Goal: Contribute content: Contribute content

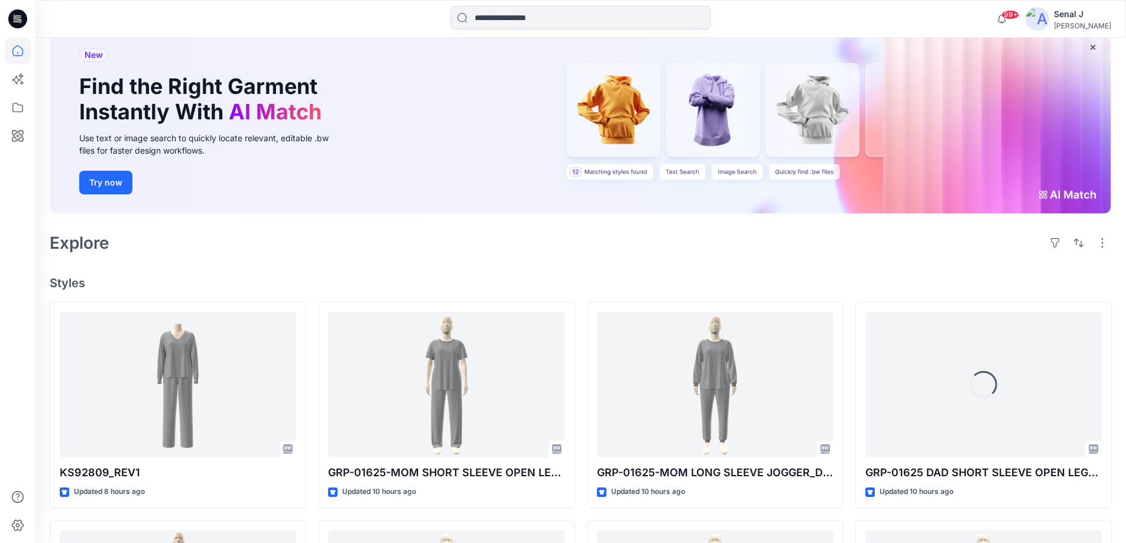
scroll to position [236, 0]
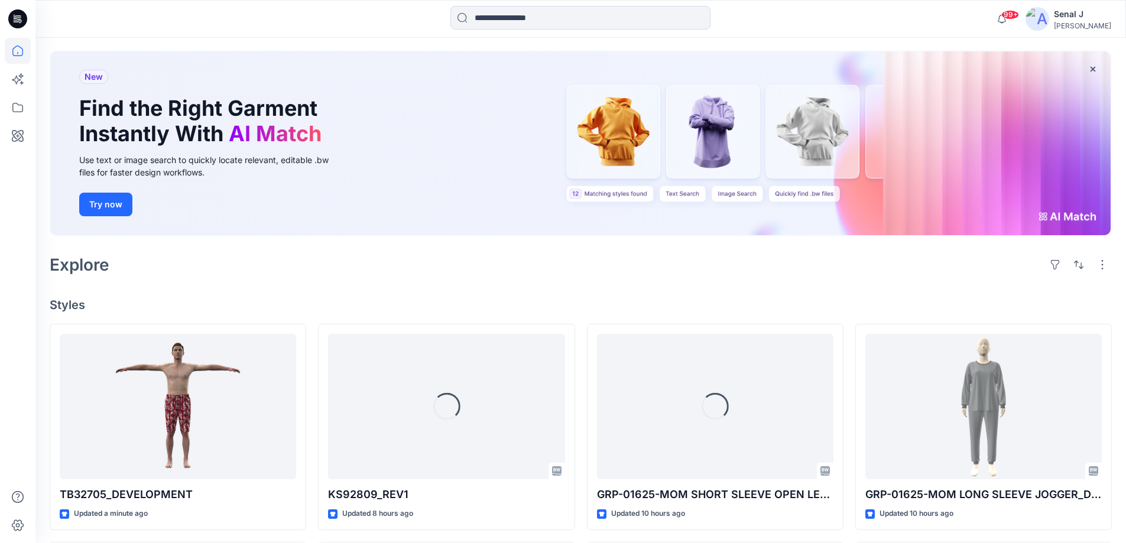
scroll to position [79, 0]
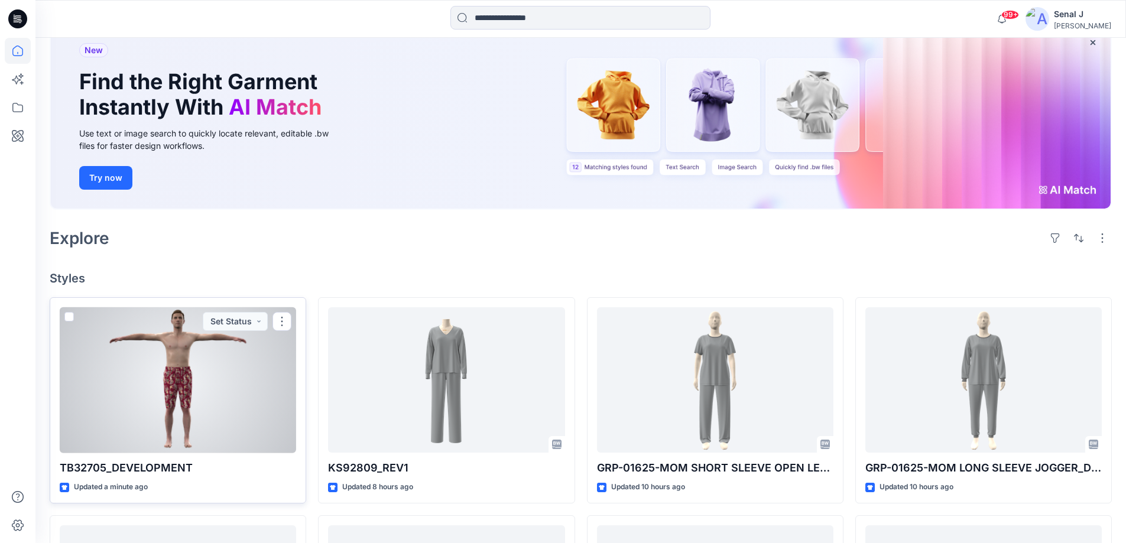
click at [203, 400] on div at bounding box center [178, 380] width 236 height 146
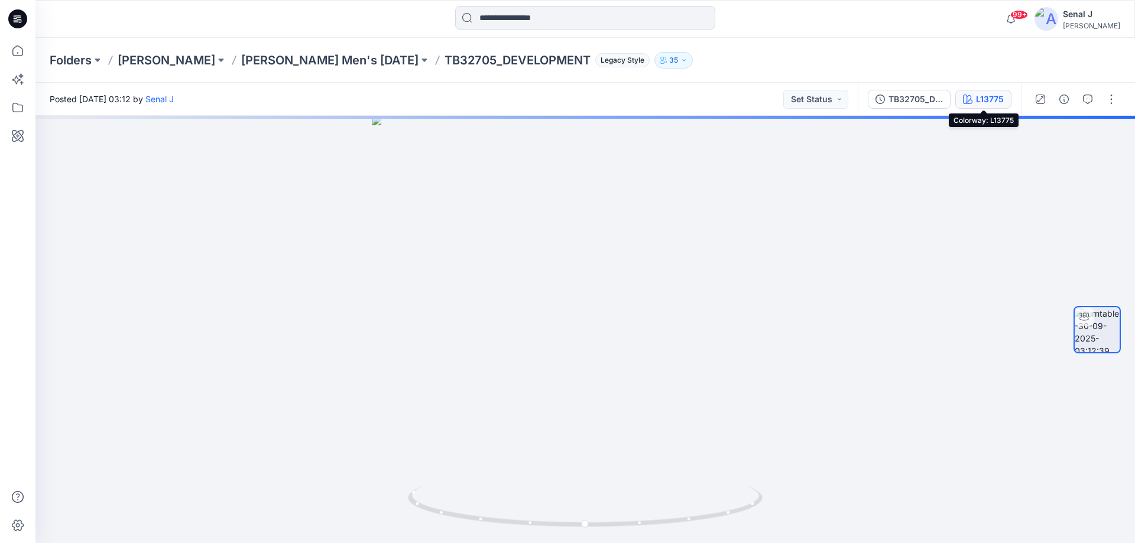
click at [986, 102] on div "L13775" at bounding box center [990, 99] width 28 height 13
click at [985, 103] on div "L13775" at bounding box center [990, 99] width 28 height 13
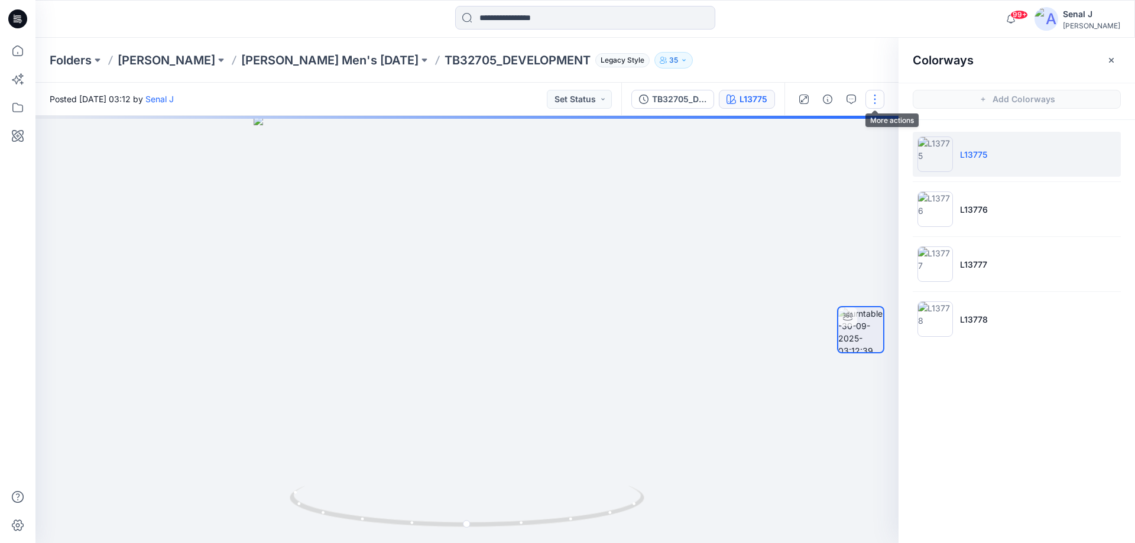
click at [873, 99] on button "button" at bounding box center [874, 99] width 19 height 19
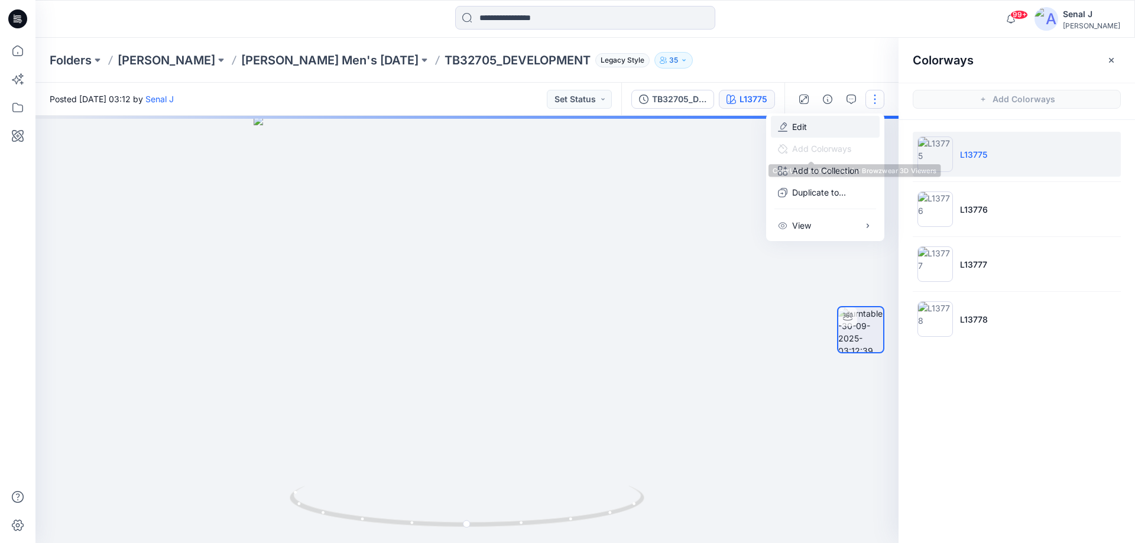
click at [818, 127] on button "Edit" at bounding box center [825, 127] width 109 height 22
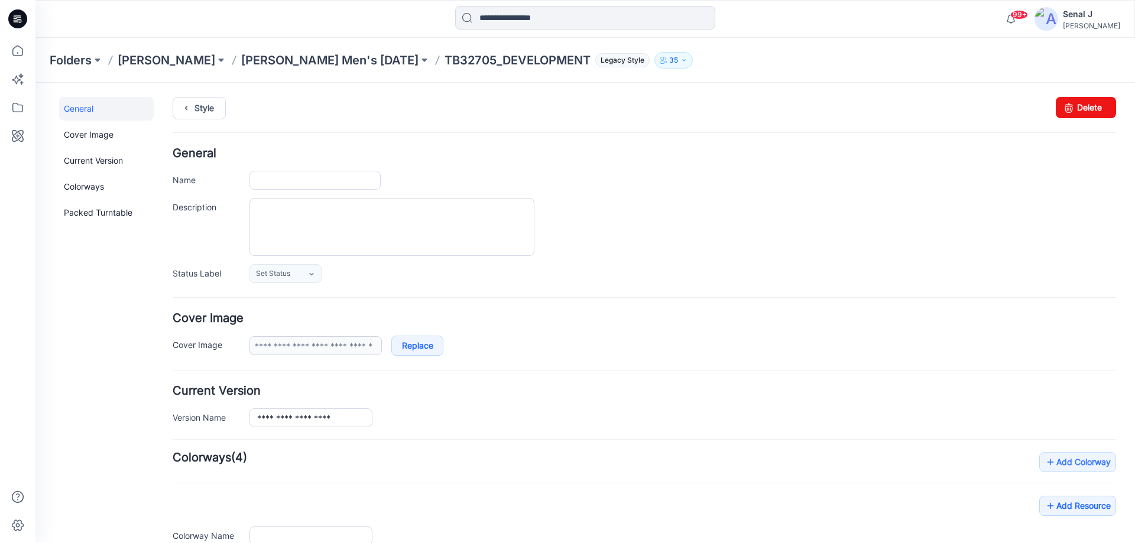
type input "**********"
type input "******"
type input "**********"
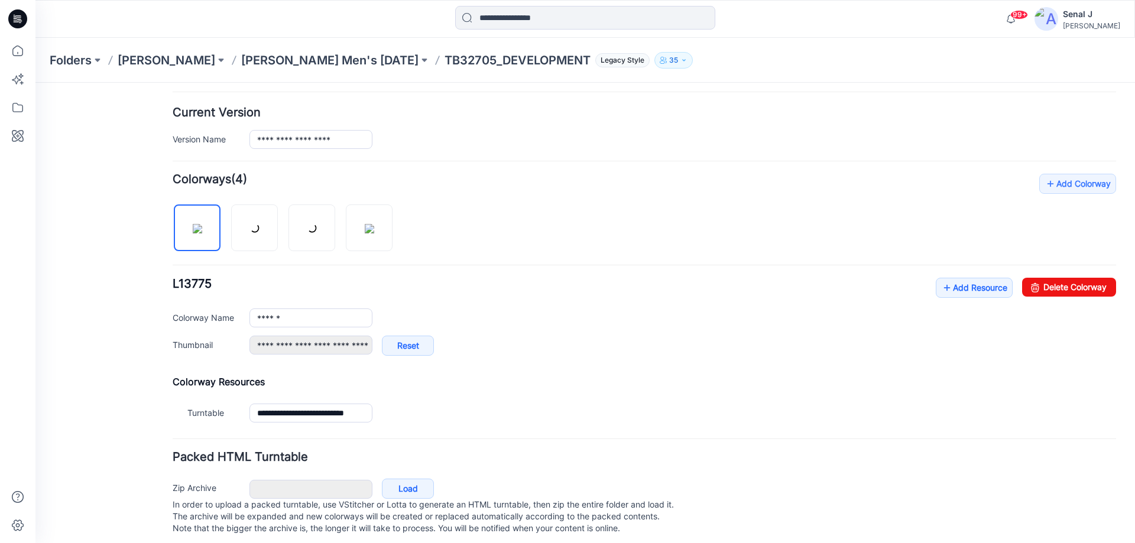
scroll to position [297, 0]
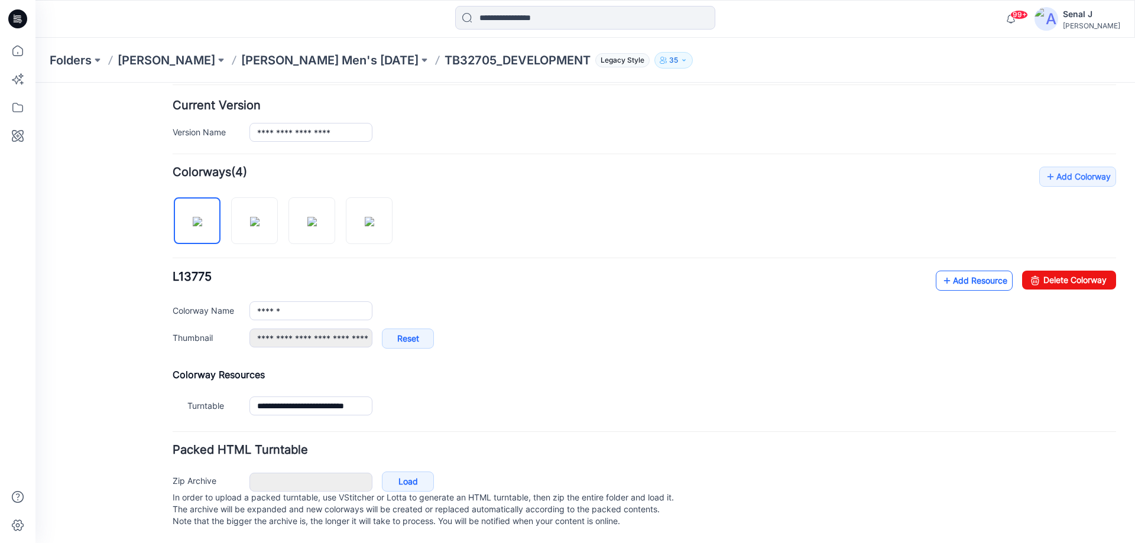
click at [961, 271] on link "Add Resource" at bounding box center [974, 281] width 77 height 20
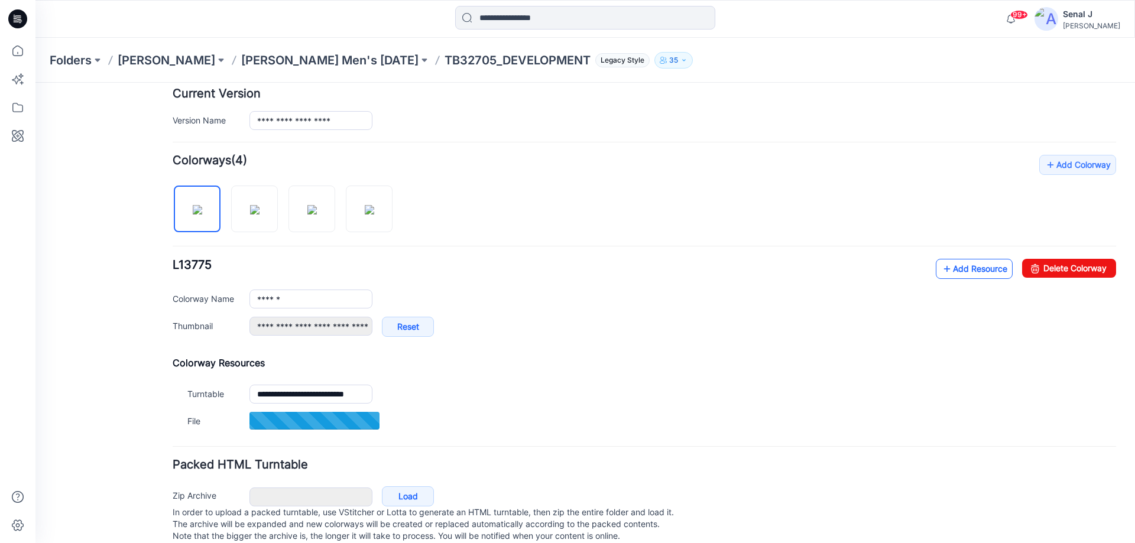
click at [961, 271] on link "Add Resource" at bounding box center [974, 269] width 77 height 20
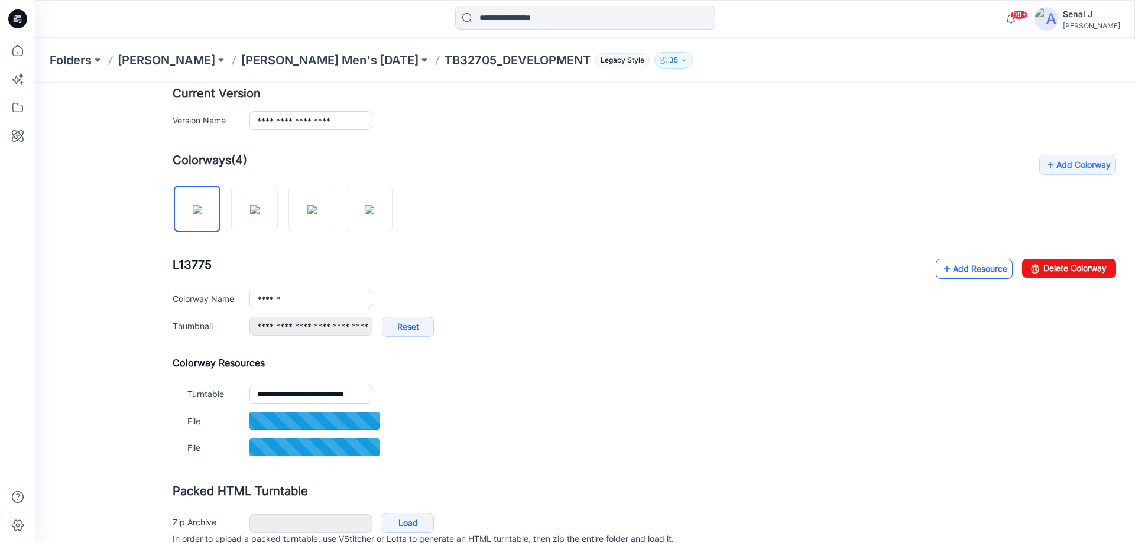
click at [941, 265] on icon at bounding box center [947, 269] width 12 height 19
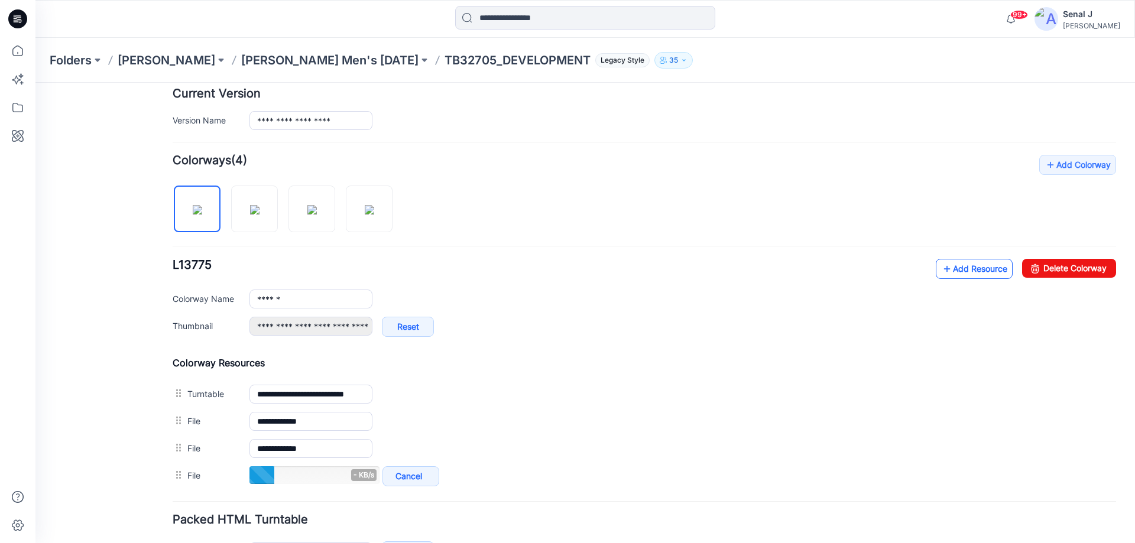
click at [959, 265] on link "Add Resource" at bounding box center [974, 269] width 77 height 20
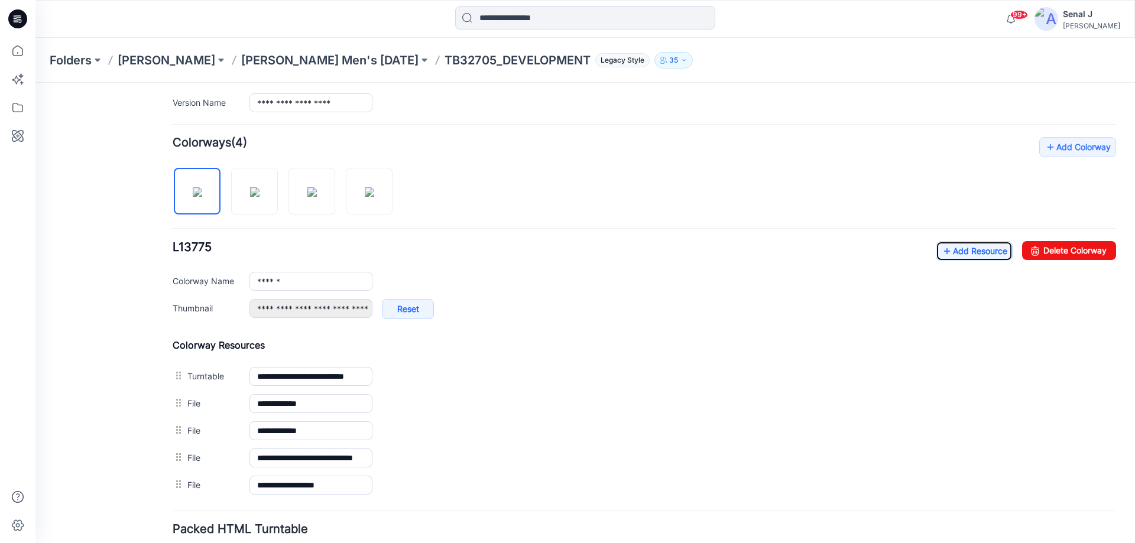
scroll to position [0, 0]
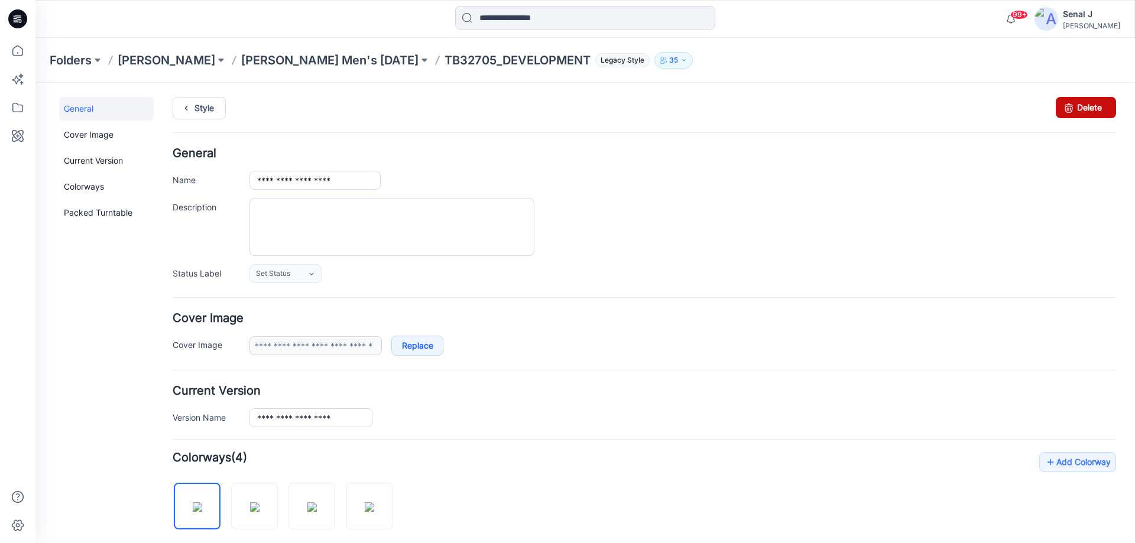
click at [1073, 110] on link "Delete" at bounding box center [1086, 107] width 60 height 21
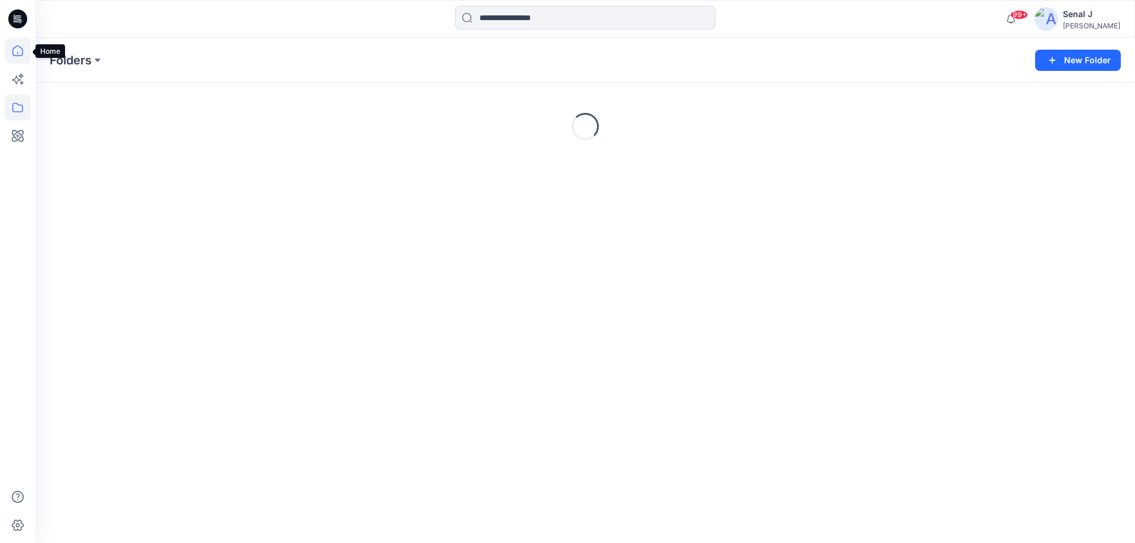
click at [17, 51] on icon at bounding box center [18, 51] width 26 height 26
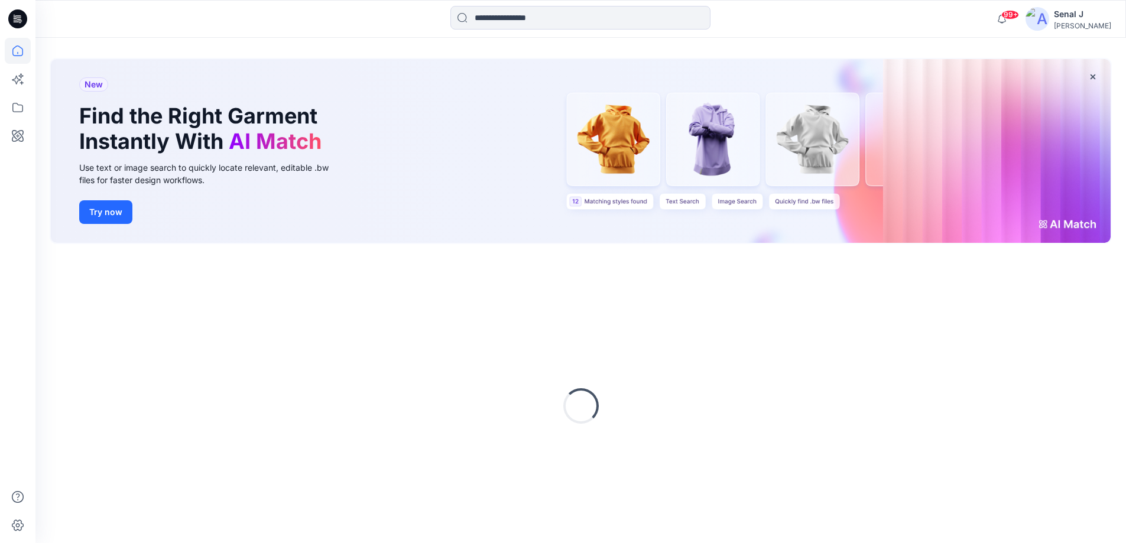
scroll to position [69, 0]
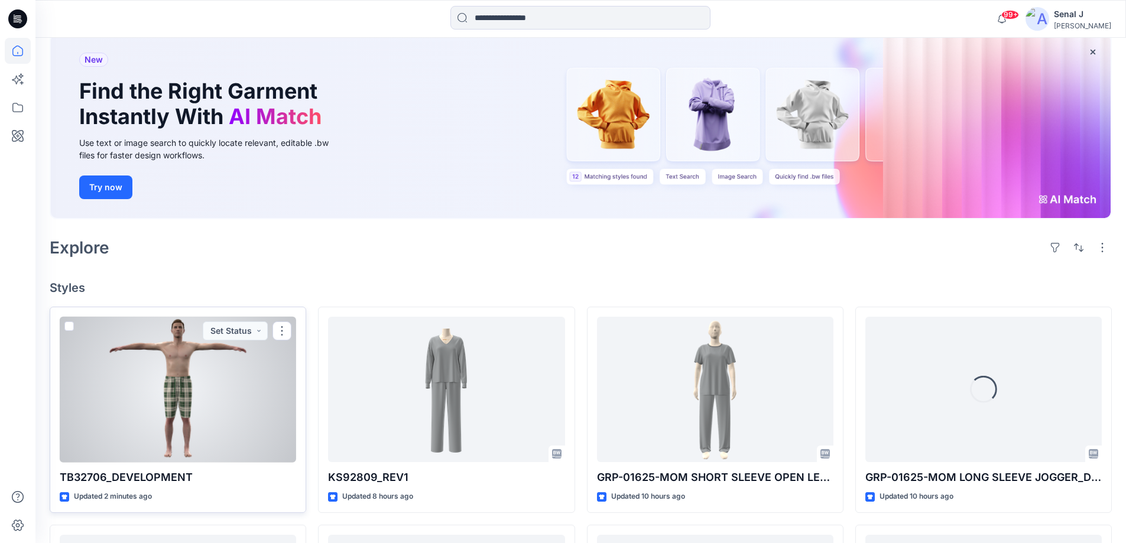
click at [219, 393] on div at bounding box center [178, 390] width 236 height 146
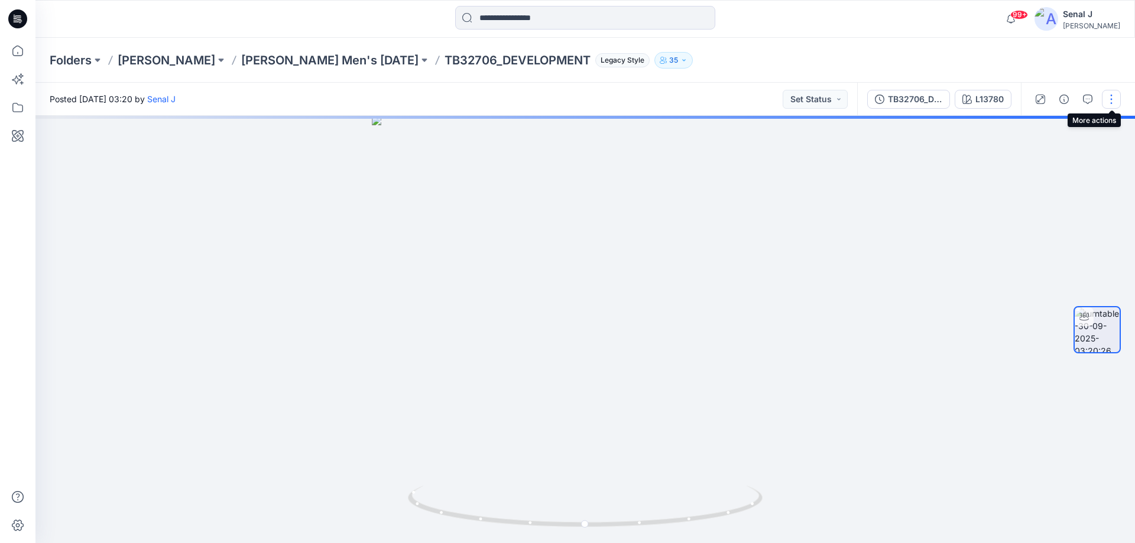
click at [1116, 100] on button "button" at bounding box center [1111, 99] width 19 height 19
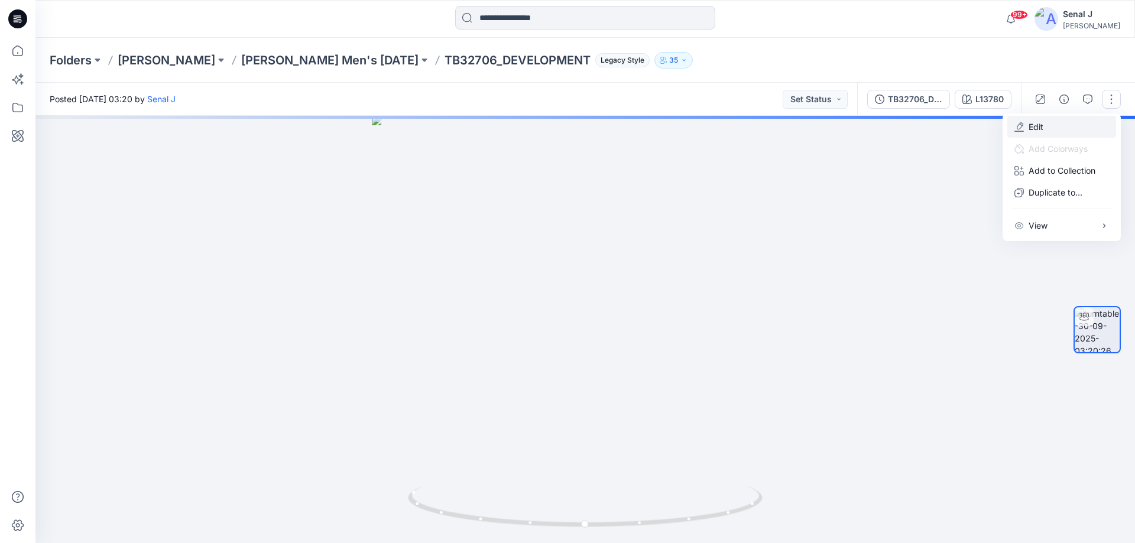
click at [1053, 131] on button "Edit" at bounding box center [1061, 127] width 109 height 22
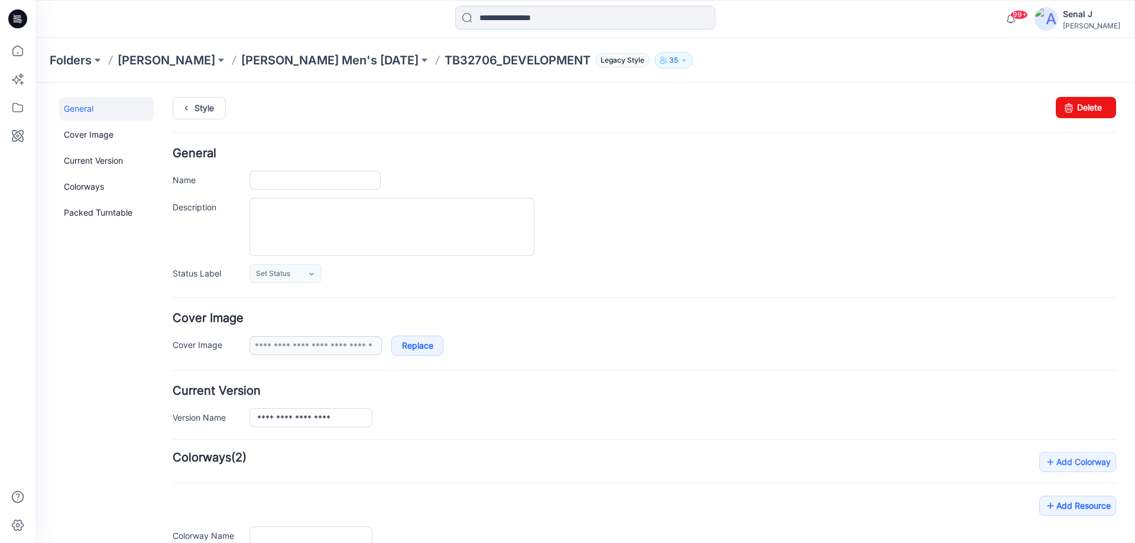
type input "**********"
type input "******"
type input "**********"
click at [1079, 108] on link "Delete" at bounding box center [1086, 107] width 60 height 21
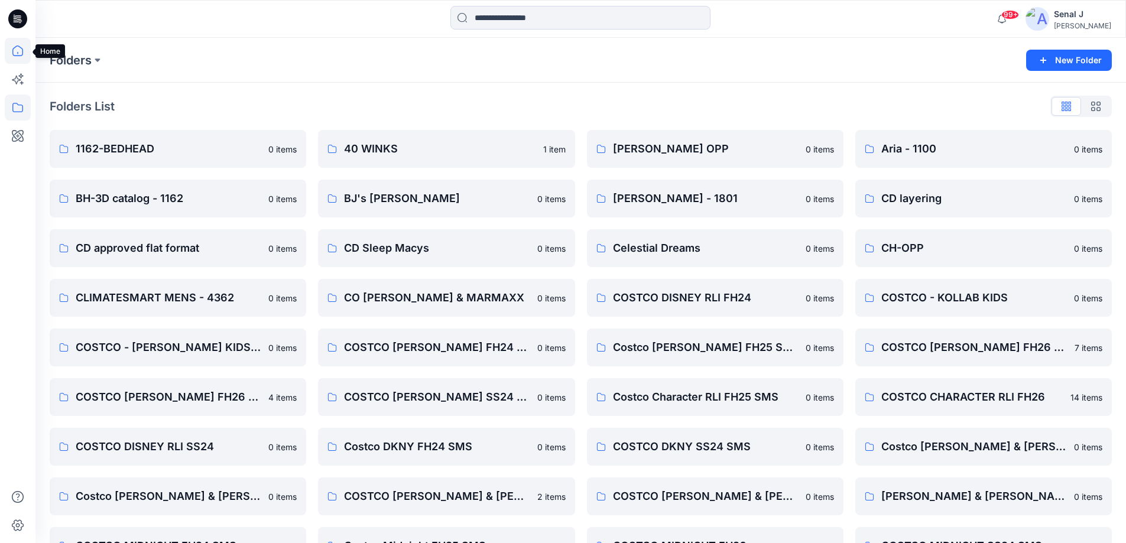
click at [29, 53] on icon at bounding box center [18, 51] width 26 height 26
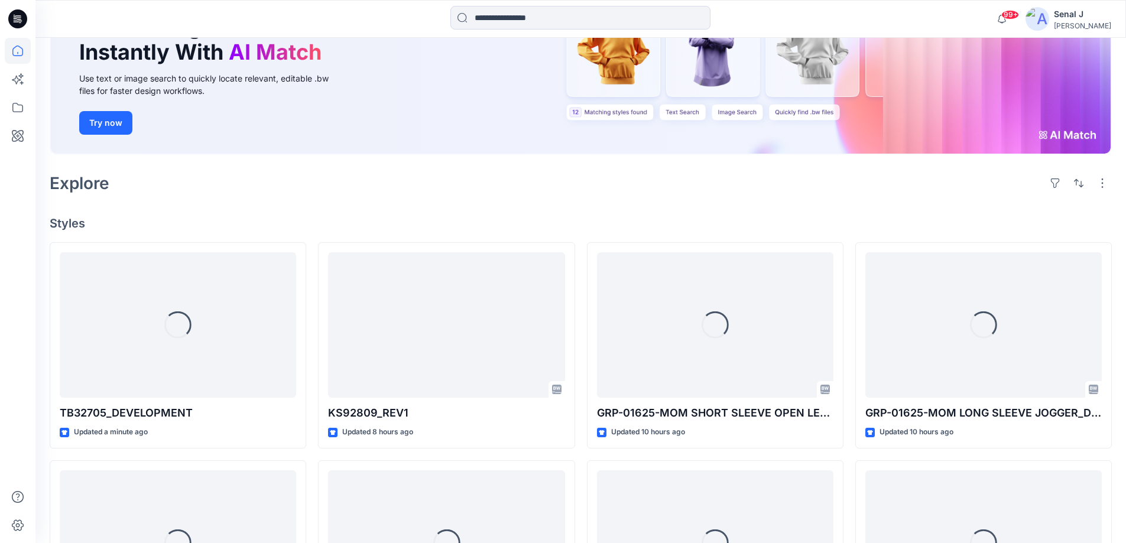
scroll to position [158, 0]
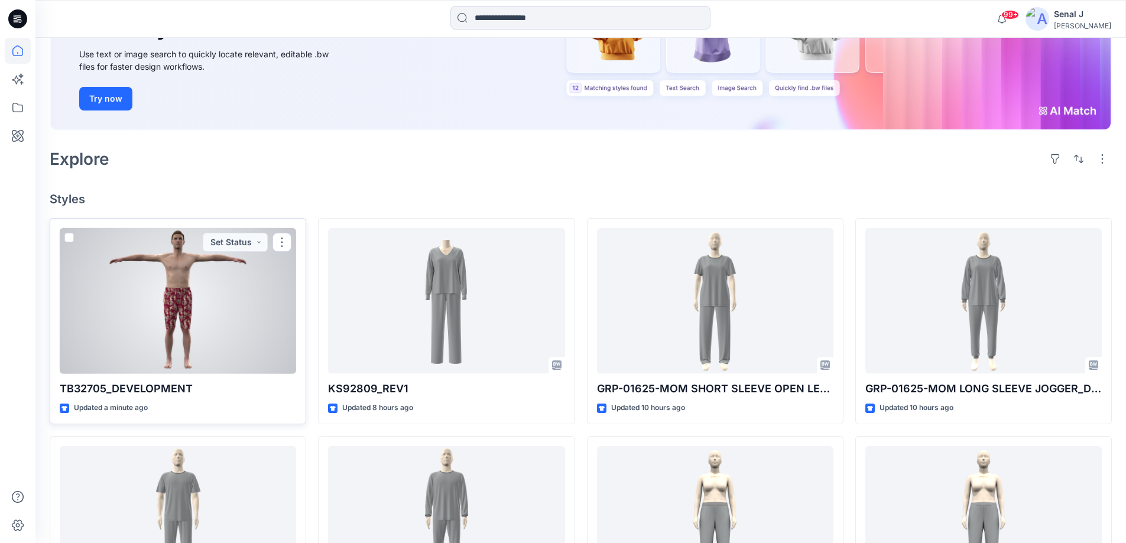
click at [181, 266] on div at bounding box center [178, 301] width 236 height 146
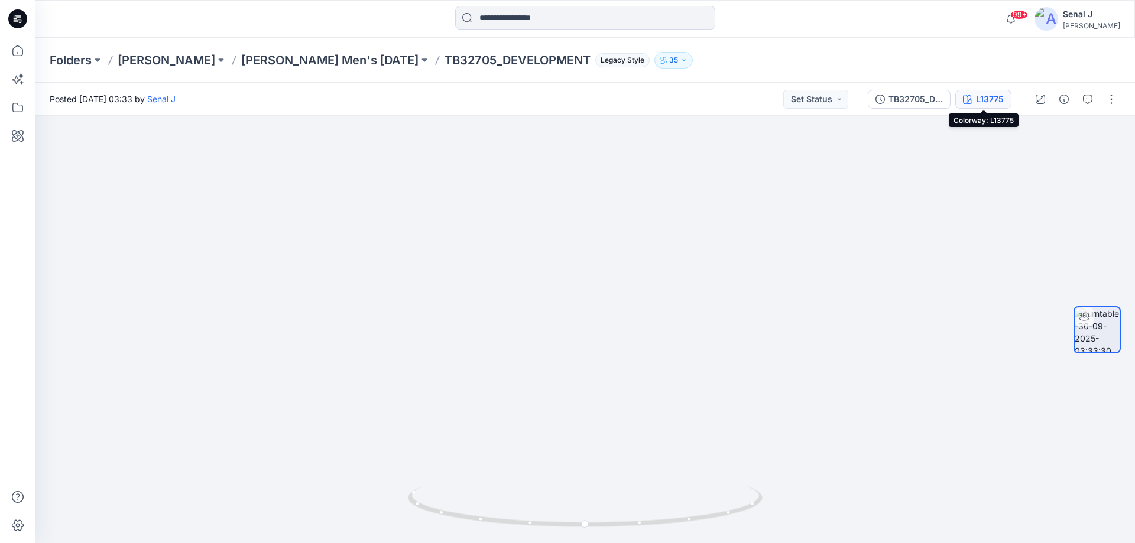
click at [984, 98] on div "L13775" at bounding box center [990, 99] width 28 height 13
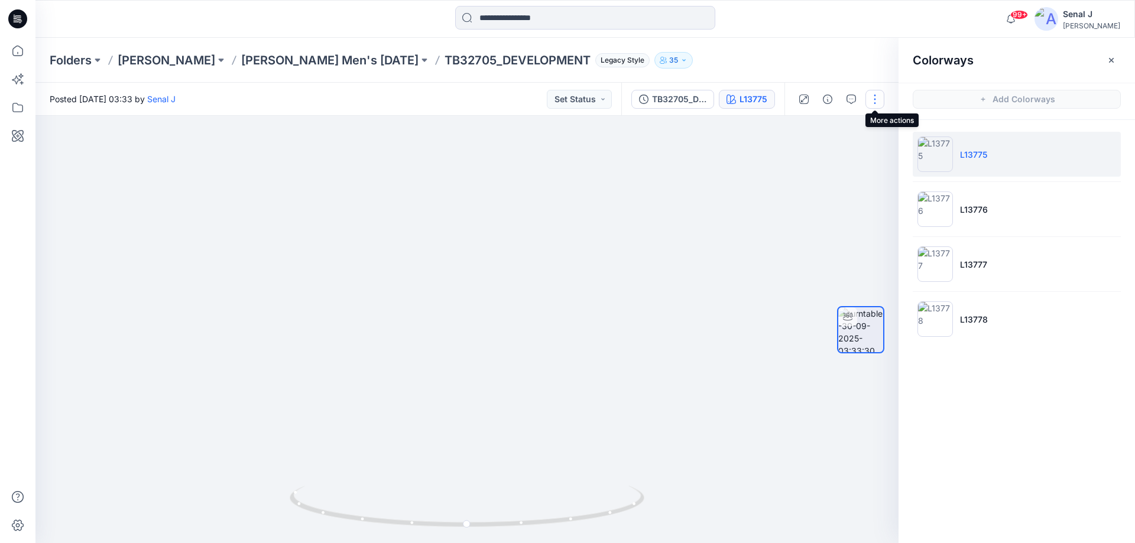
click at [871, 97] on button "button" at bounding box center [874, 99] width 19 height 19
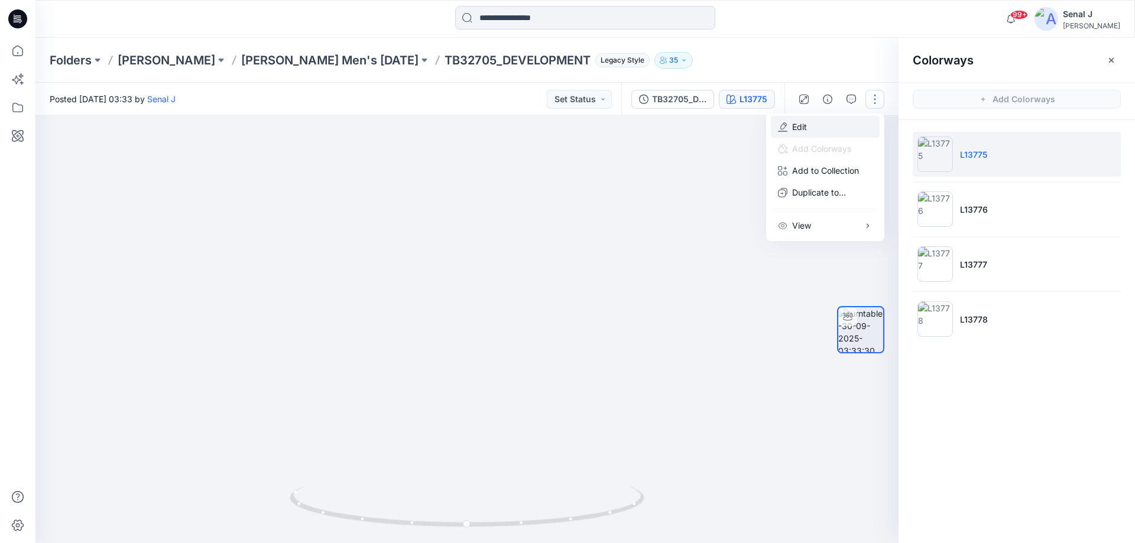
click at [832, 125] on button "Edit" at bounding box center [825, 127] width 109 height 22
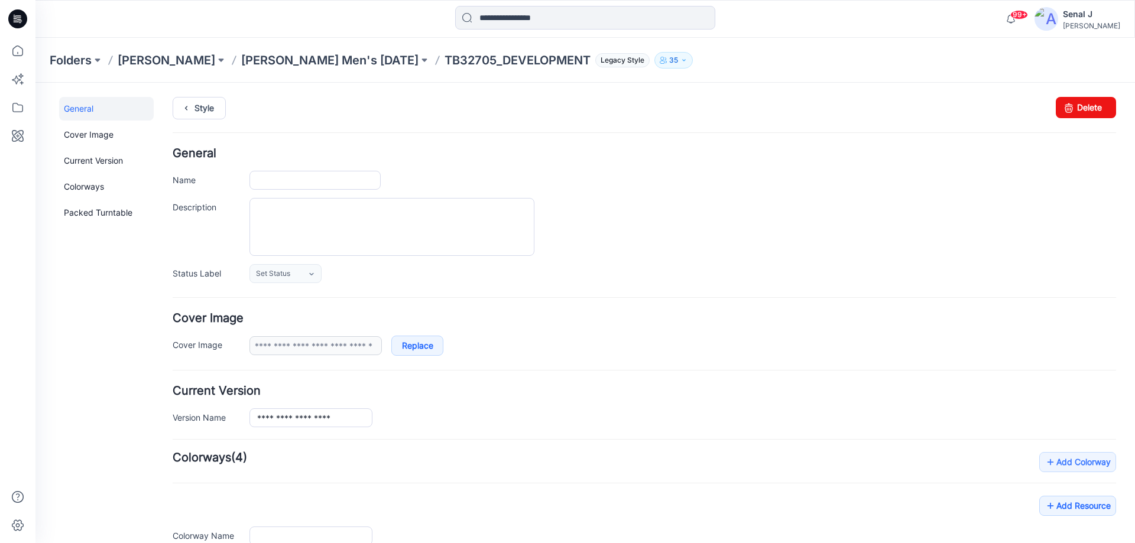
type input "**********"
type input "******"
type input "**********"
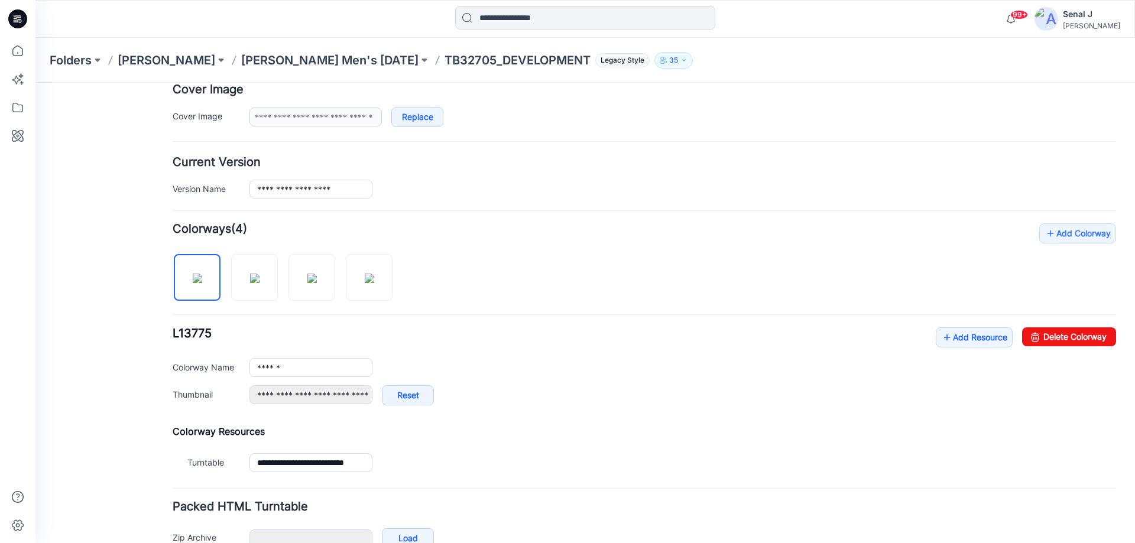
scroll to position [236, 0]
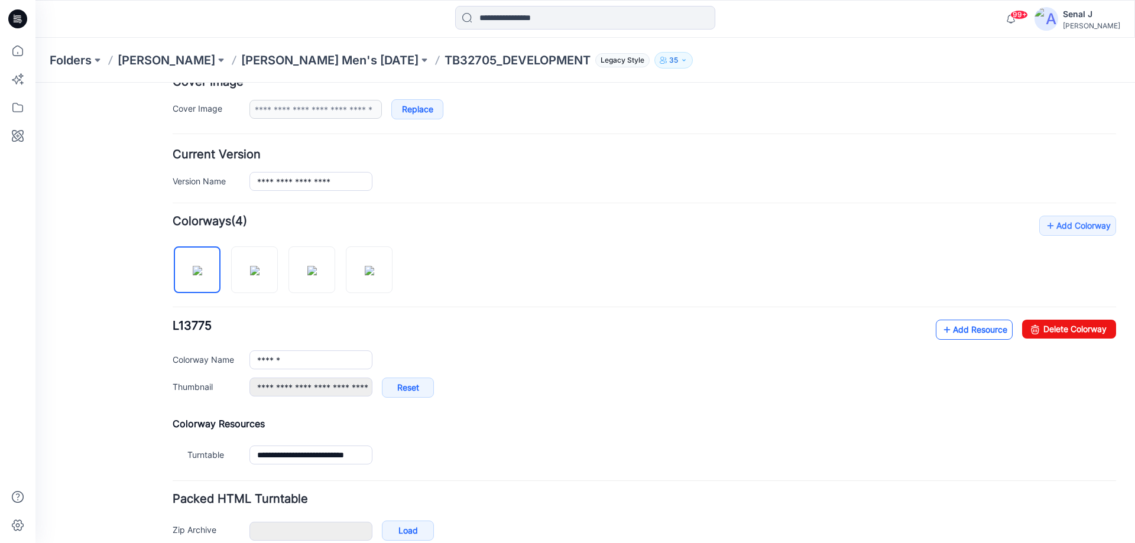
click at [954, 336] on link "Add Resource" at bounding box center [974, 330] width 77 height 20
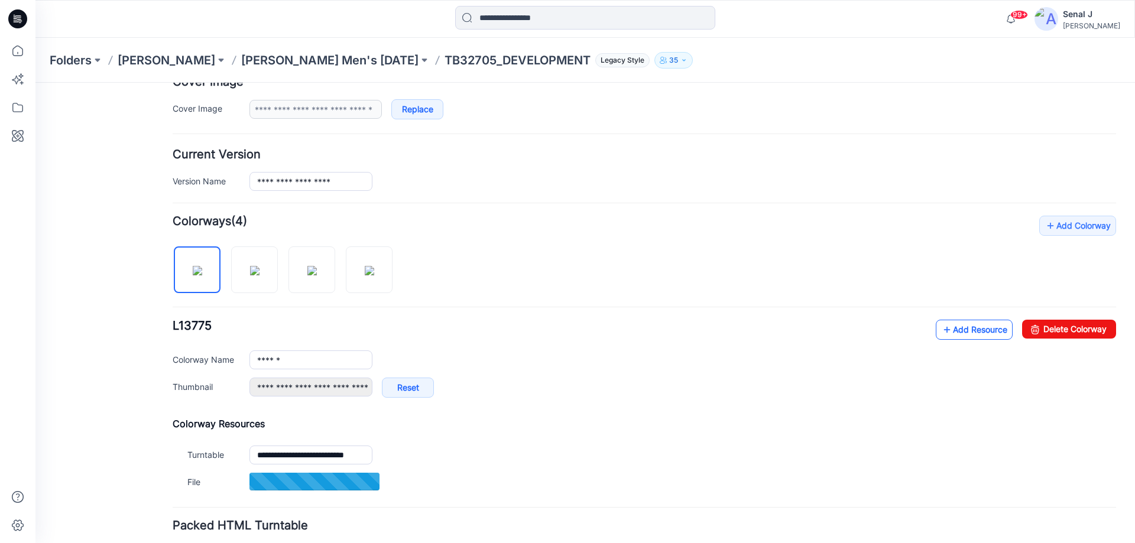
click at [946, 328] on link "Add Resource" at bounding box center [974, 330] width 77 height 20
click at [955, 335] on link "Add Resource" at bounding box center [974, 330] width 77 height 20
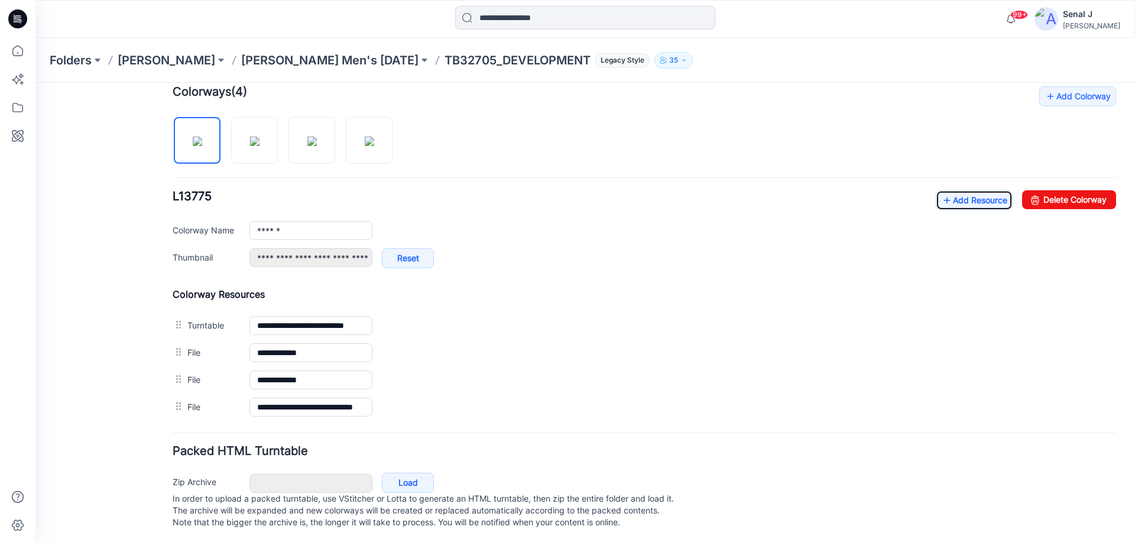
scroll to position [379, 0]
click at [965, 191] on link "Add Resource" at bounding box center [974, 199] width 77 height 20
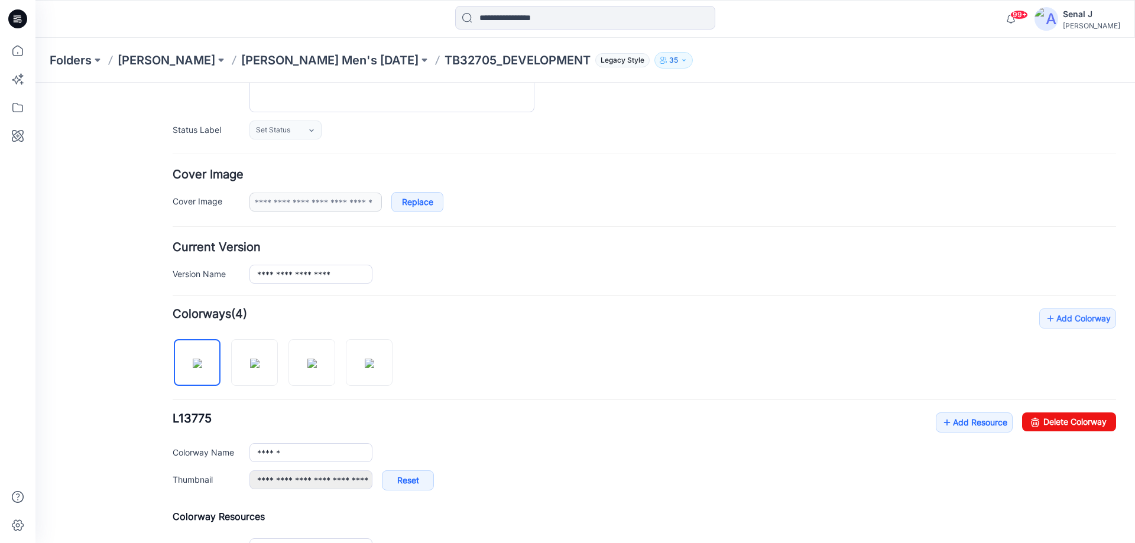
scroll to position [0, 0]
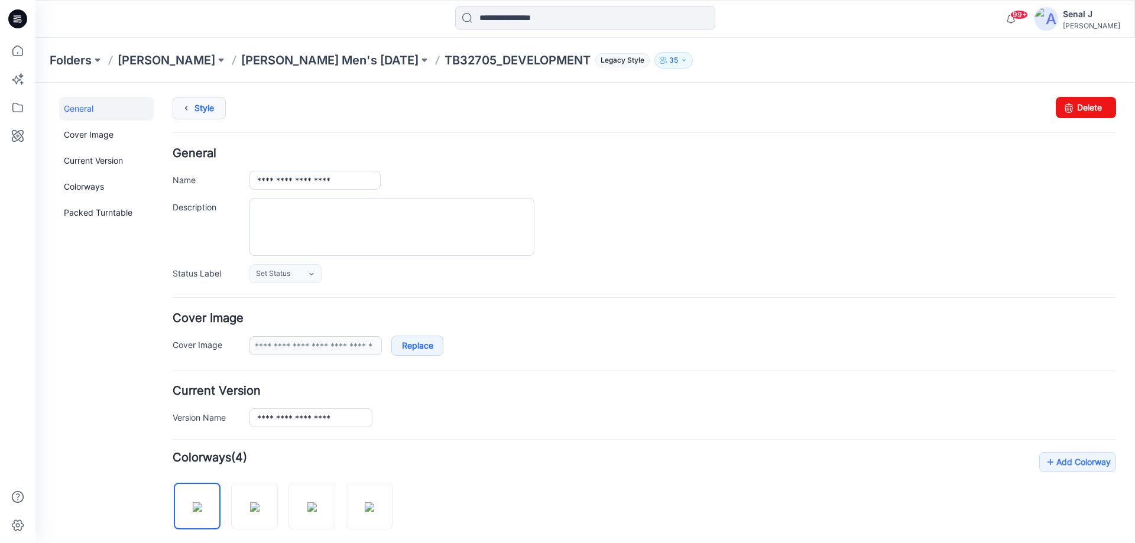
click at [192, 106] on icon at bounding box center [186, 108] width 17 height 21
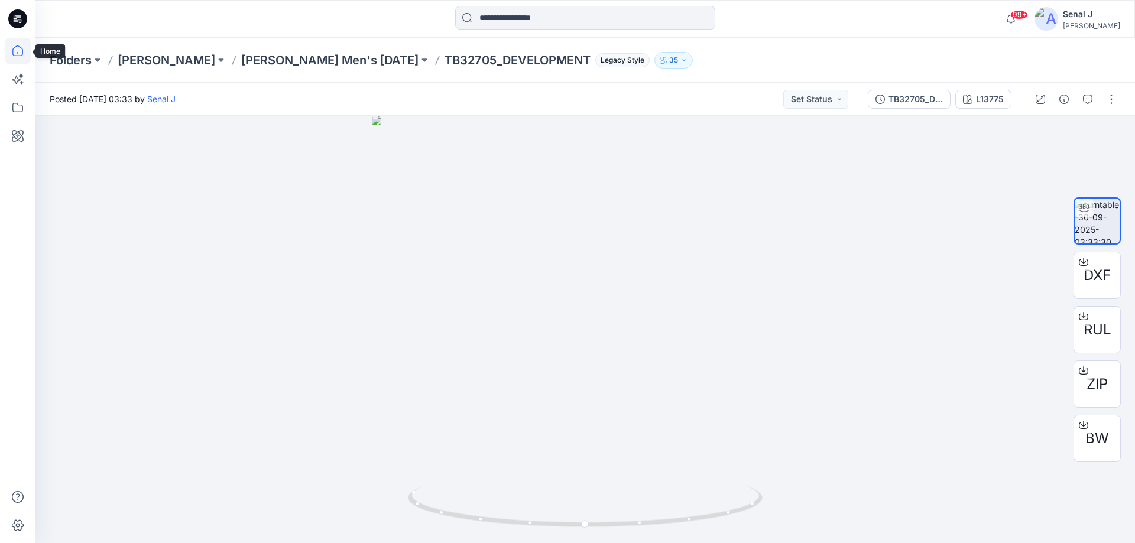
click at [20, 53] on icon at bounding box center [18, 51] width 26 height 26
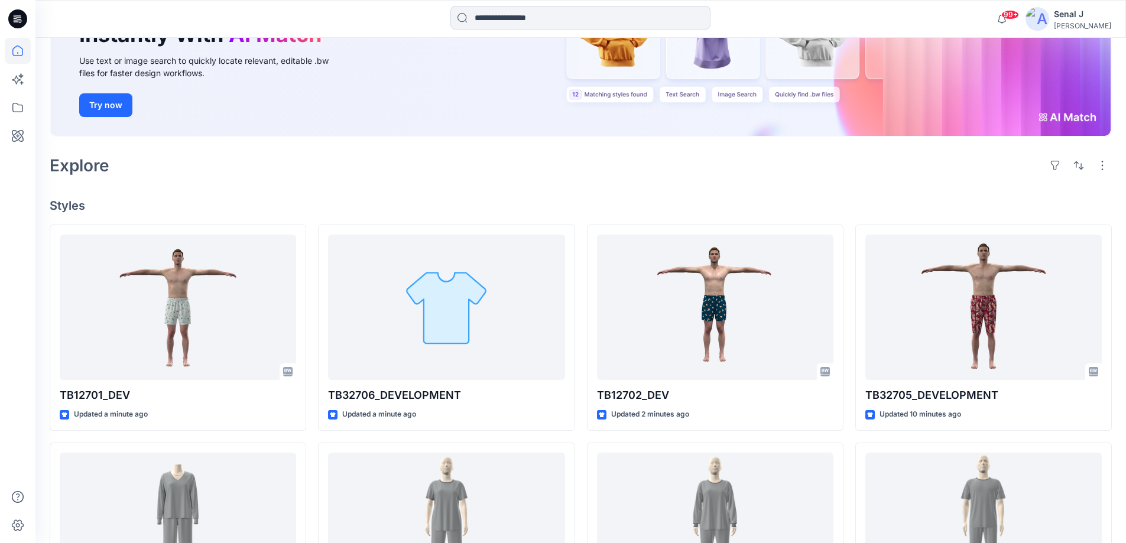
scroll to position [236, 0]
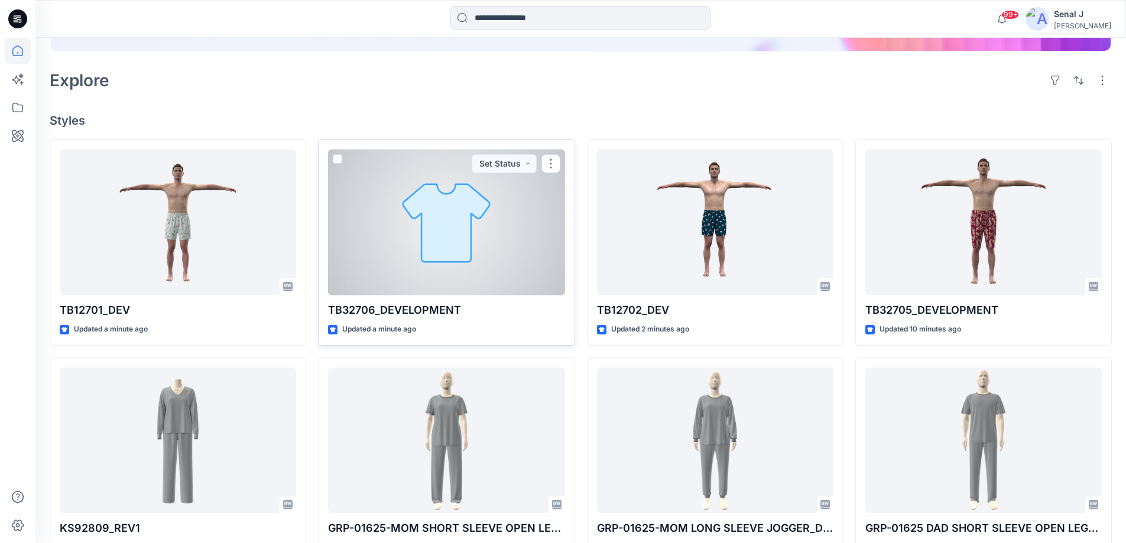
click at [437, 232] on div at bounding box center [446, 223] width 236 height 146
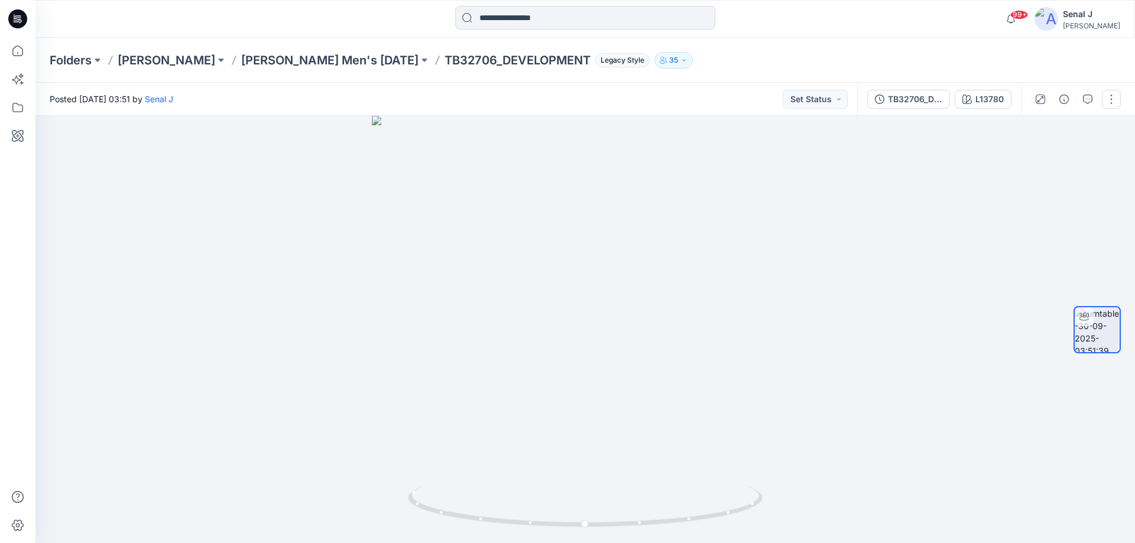
click at [1113, 95] on button "button" at bounding box center [1111, 99] width 19 height 19
click at [1052, 126] on button "Edit" at bounding box center [1061, 127] width 109 height 22
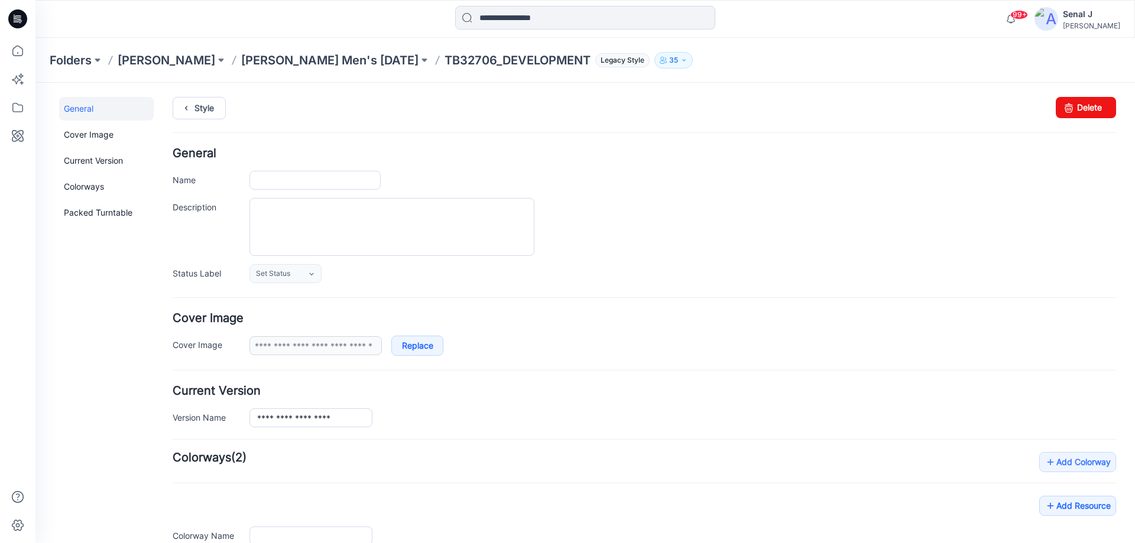
type input "**********"
type input "******"
type input "**********"
drag, startPoint x: 1095, startPoint y: 106, endPoint x: 647, endPoint y: 131, distance: 448.2
click at [1095, 106] on link "Delete" at bounding box center [1086, 107] width 60 height 21
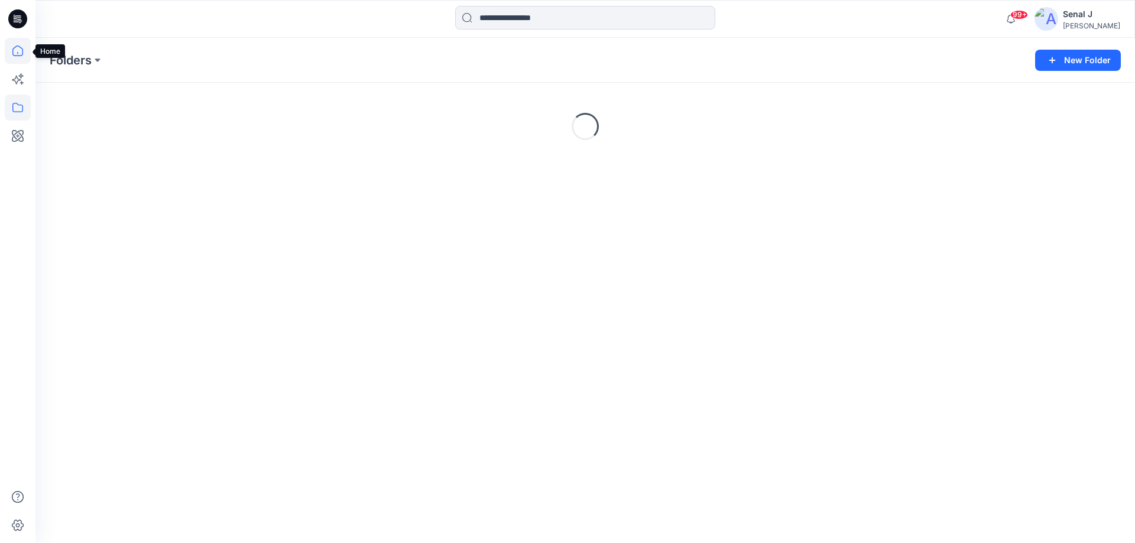
click at [22, 51] on icon at bounding box center [18, 51] width 26 height 26
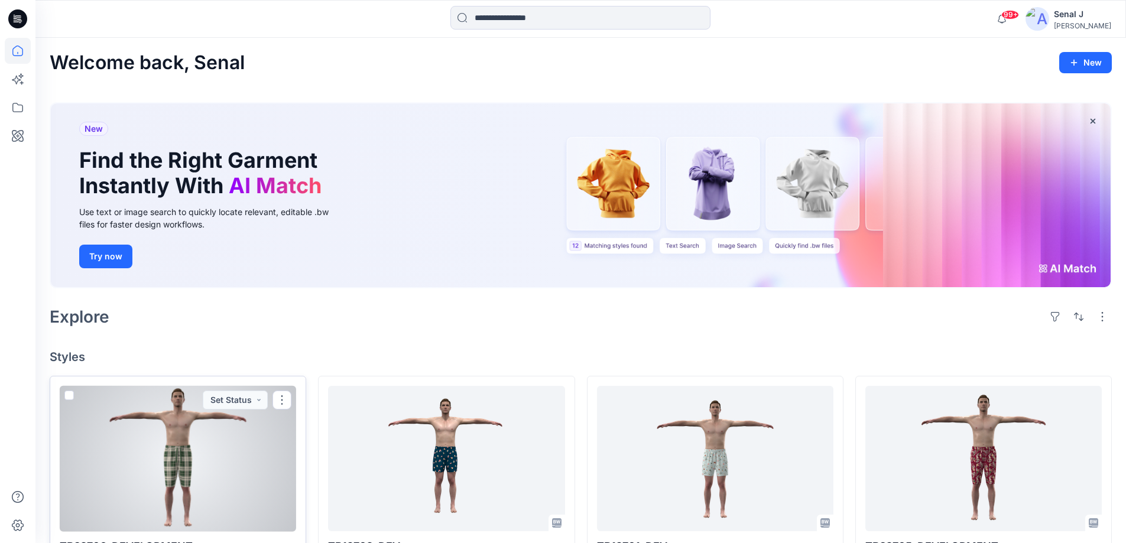
click at [191, 459] on div at bounding box center [178, 459] width 236 height 146
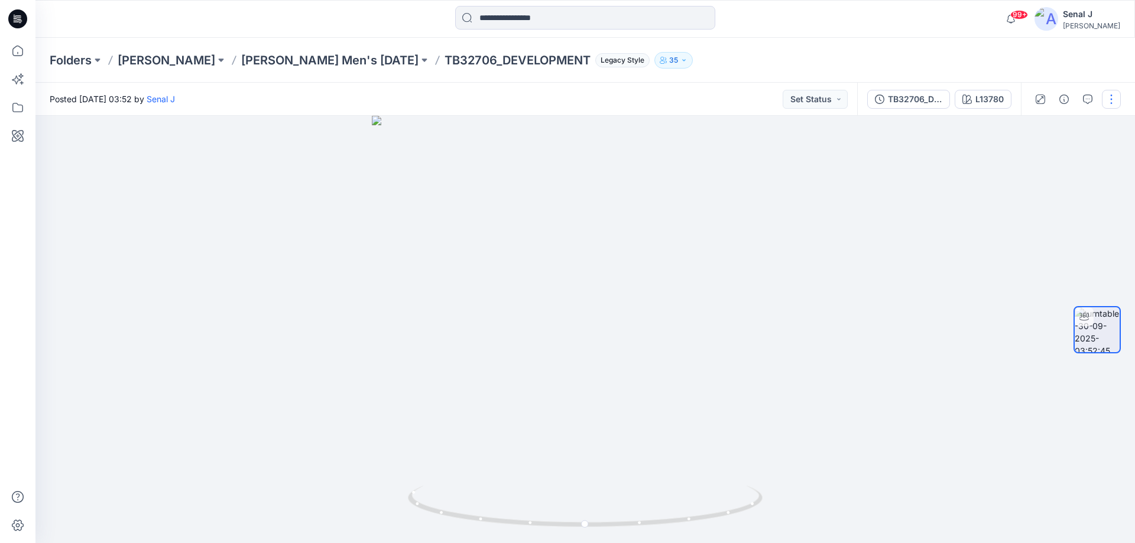
click at [1113, 102] on button "button" at bounding box center [1111, 99] width 19 height 19
click at [1047, 127] on button "Edit" at bounding box center [1061, 127] width 109 height 22
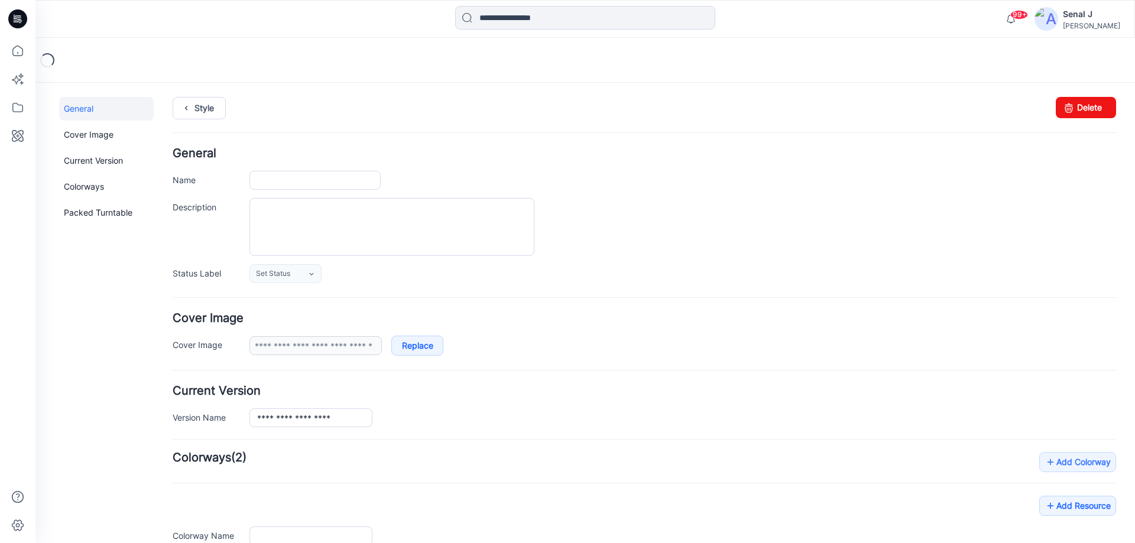
type input "**********"
type input "******"
type input "**********"
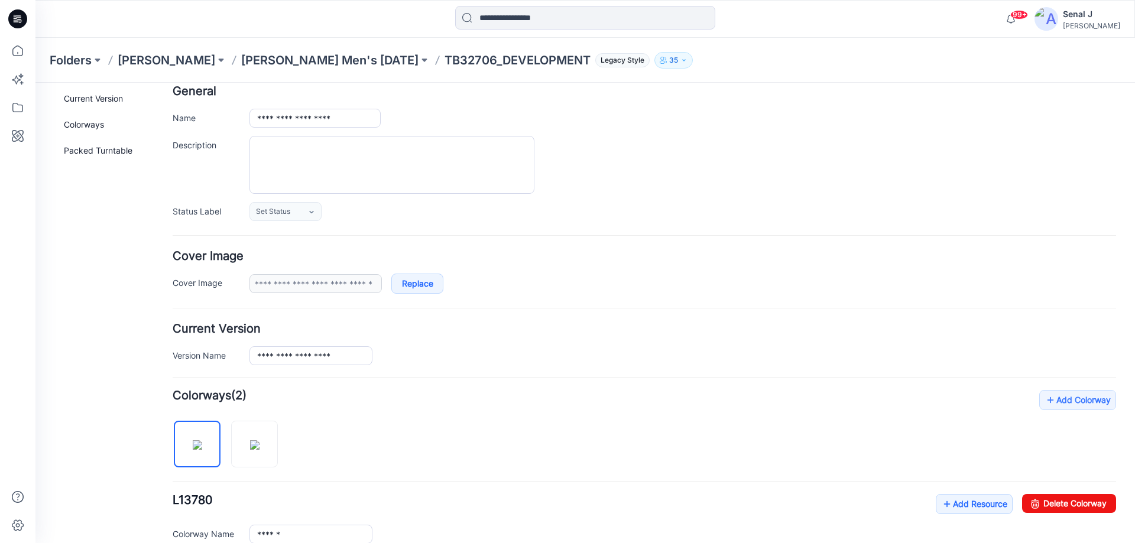
scroll to position [236, 0]
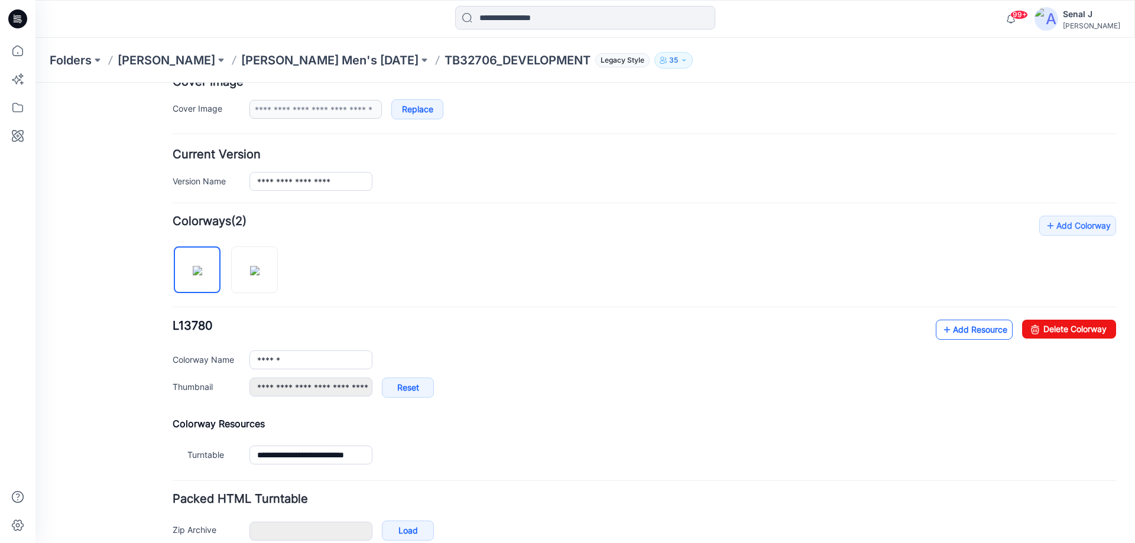
click at [960, 331] on link "Add Resource" at bounding box center [974, 330] width 77 height 20
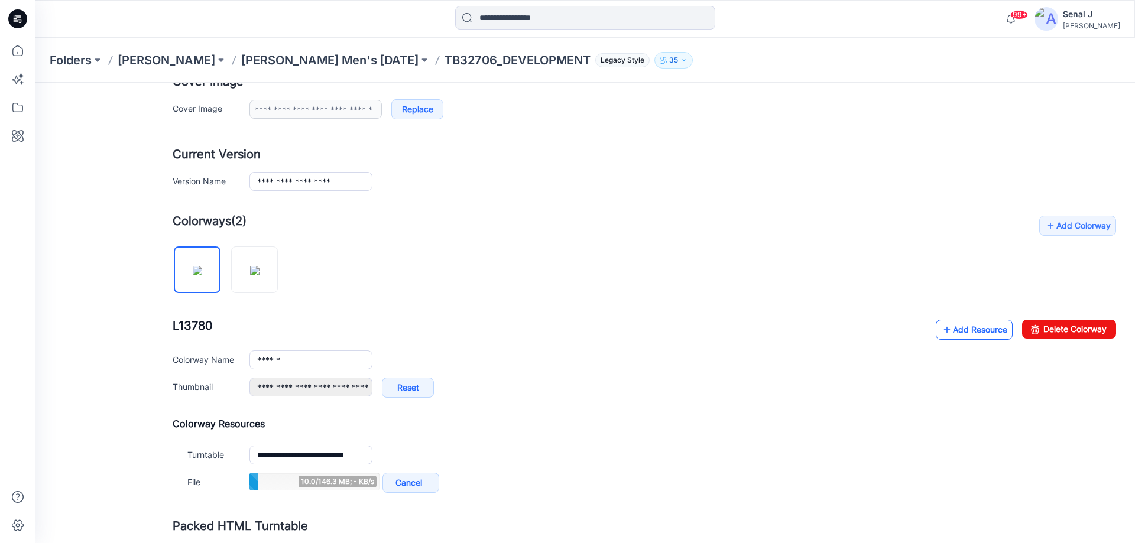
click at [974, 333] on link "Add Resource" at bounding box center [974, 330] width 77 height 20
click at [965, 326] on link "Add Resource" at bounding box center [974, 330] width 77 height 20
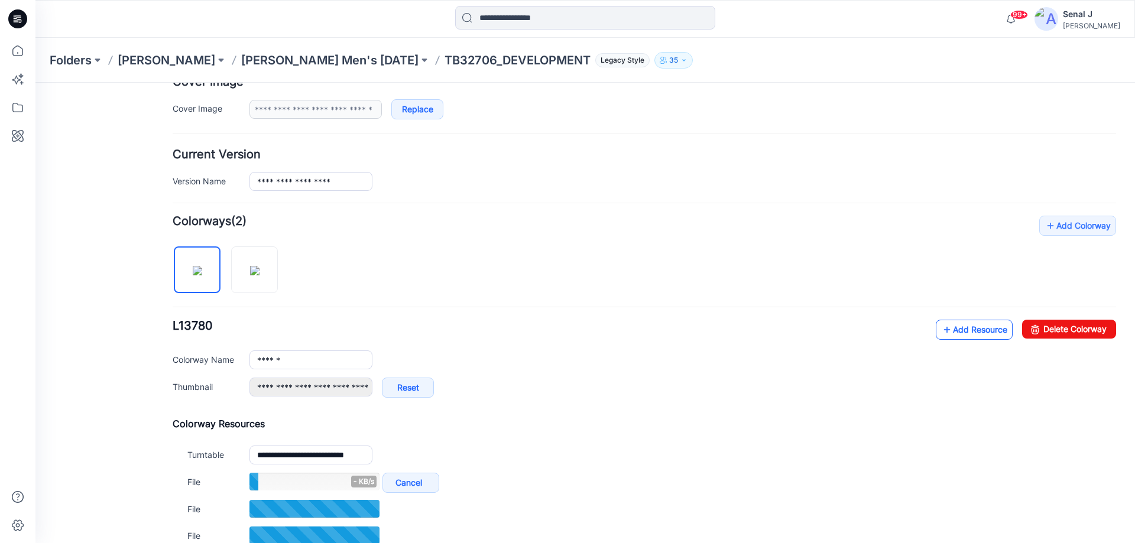
click at [969, 329] on link "Add Resource" at bounding box center [974, 330] width 77 height 20
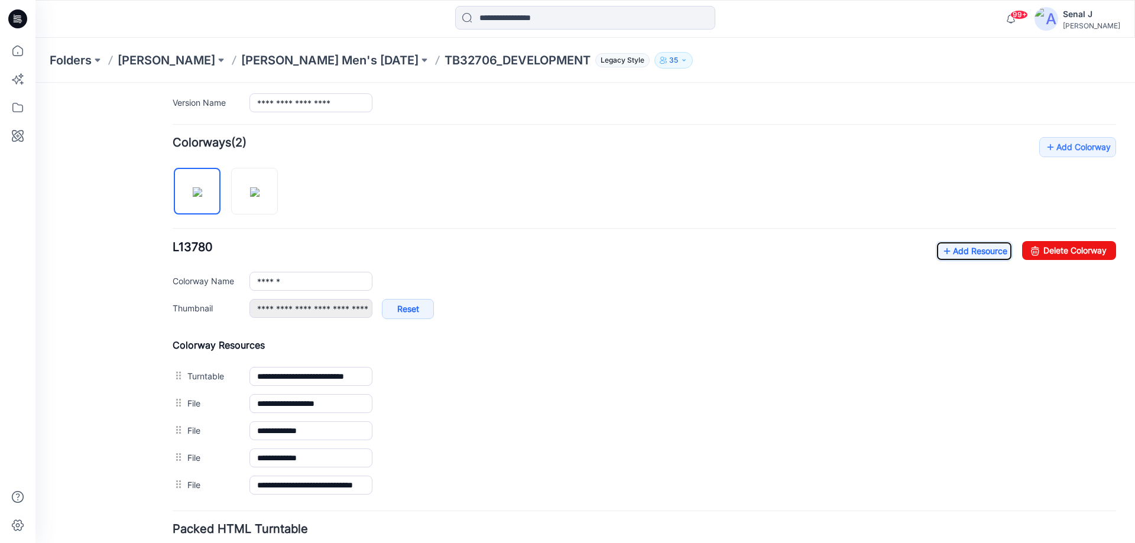
scroll to position [0, 0]
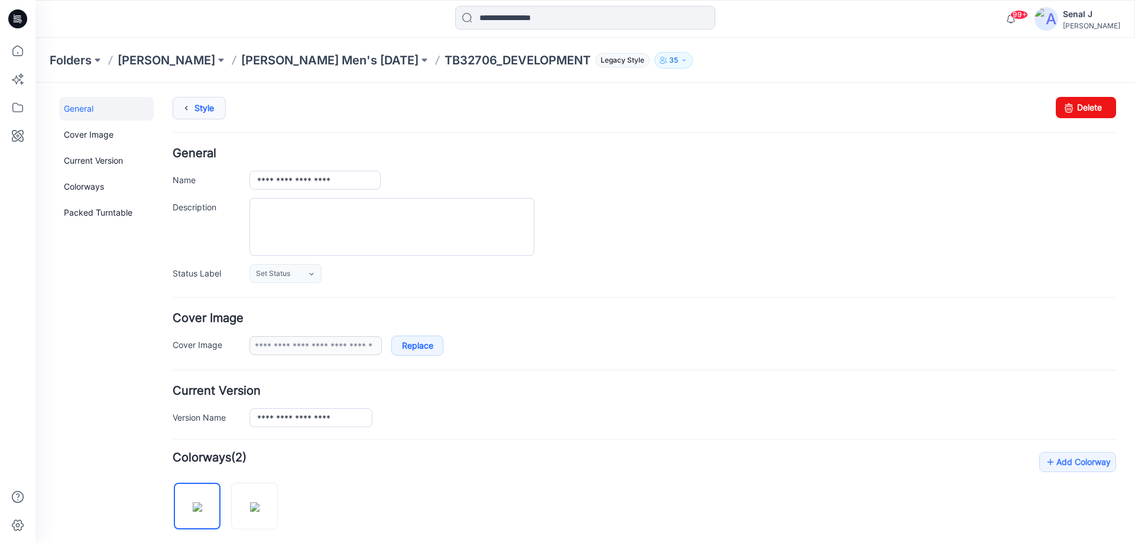
click at [187, 102] on icon at bounding box center [186, 108] width 17 height 21
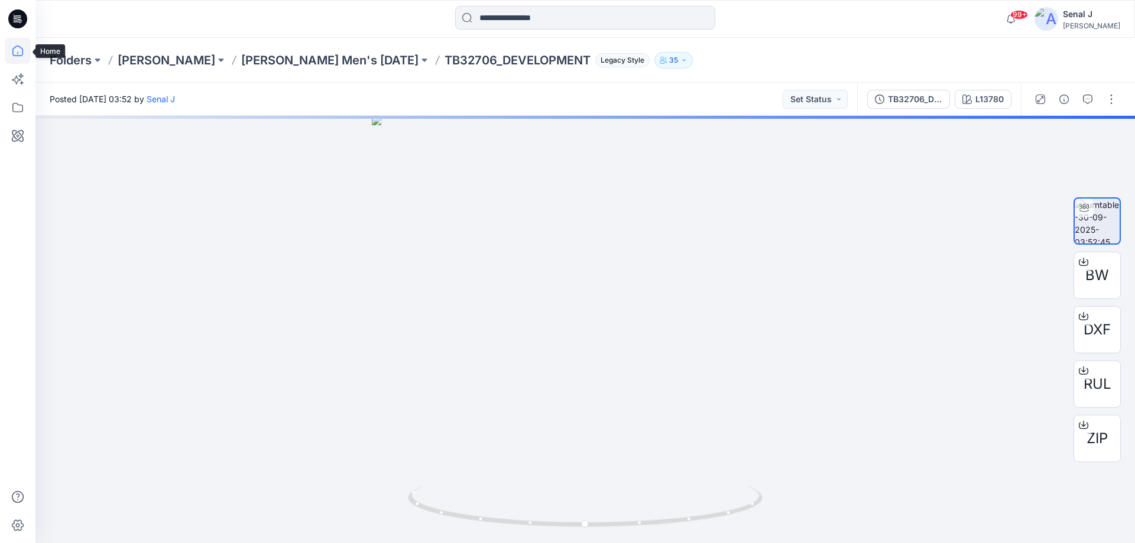
click at [20, 53] on icon at bounding box center [18, 51] width 26 height 26
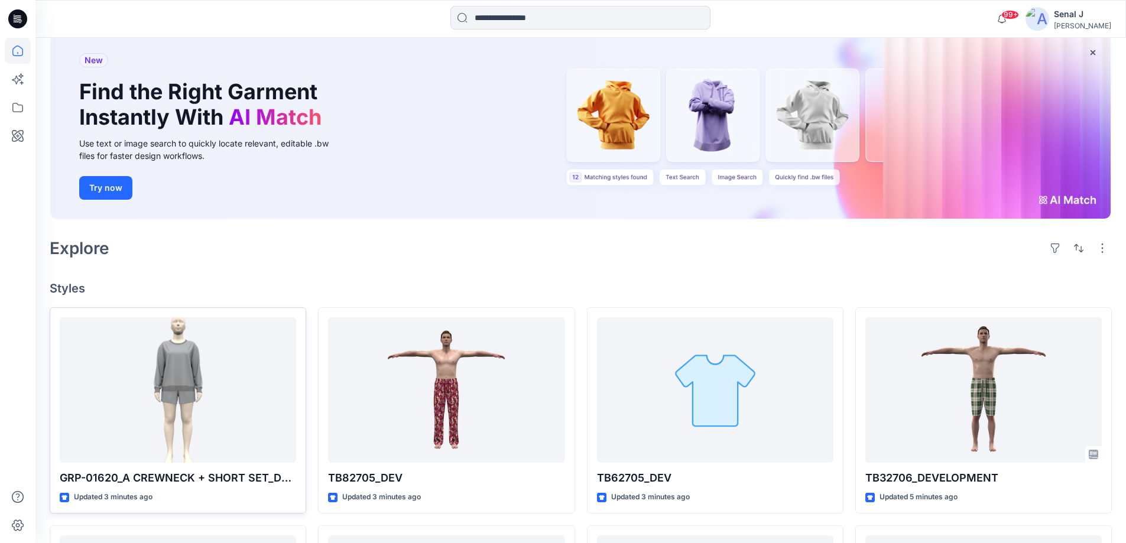
scroll to position [236, 0]
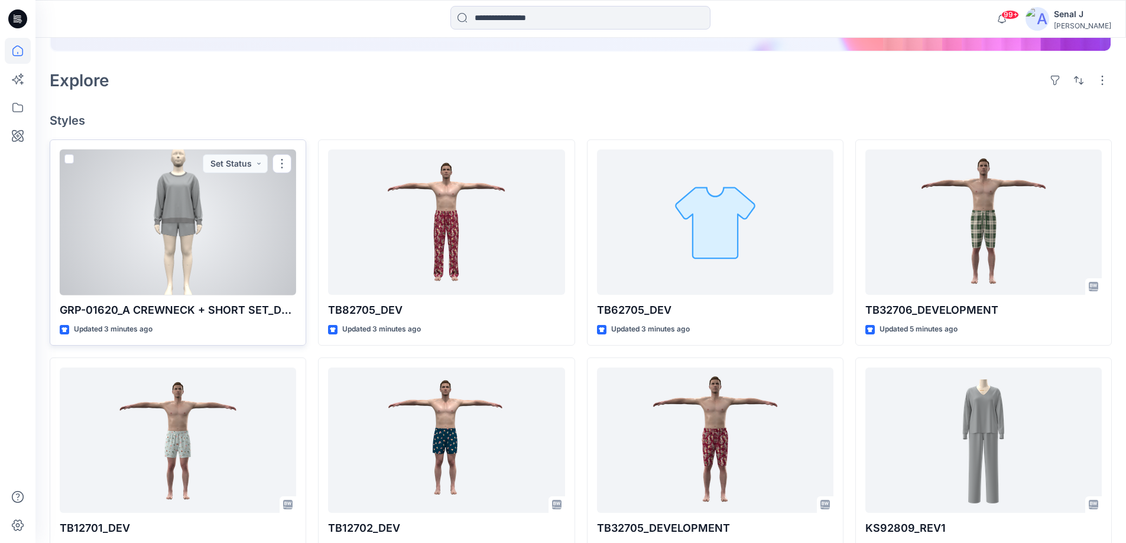
click at [176, 223] on div at bounding box center [178, 223] width 236 height 146
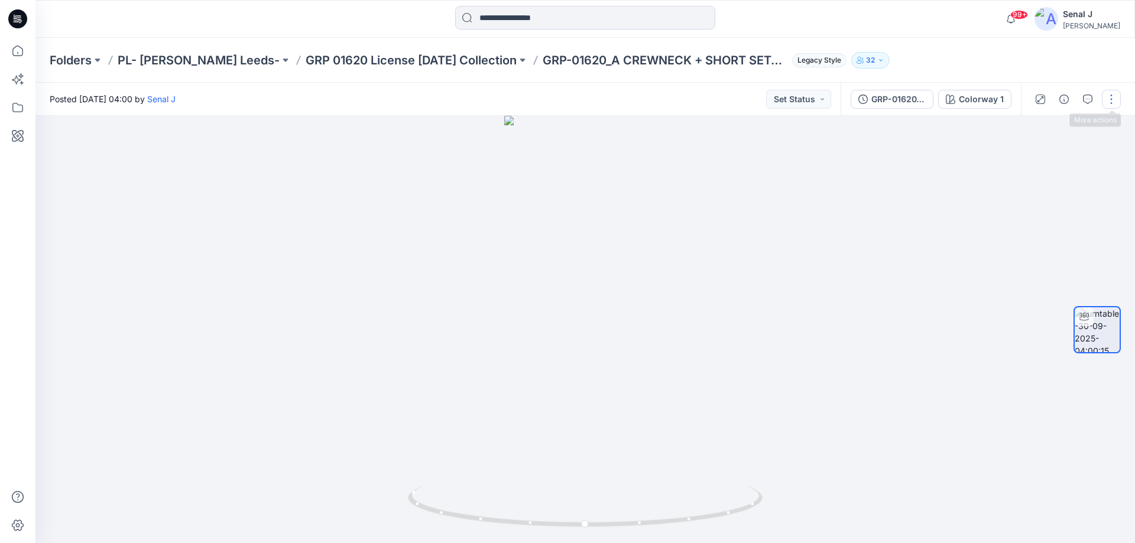
click at [1113, 97] on button "button" at bounding box center [1111, 99] width 19 height 19
click at [1056, 122] on button "Edit" at bounding box center [1061, 127] width 109 height 22
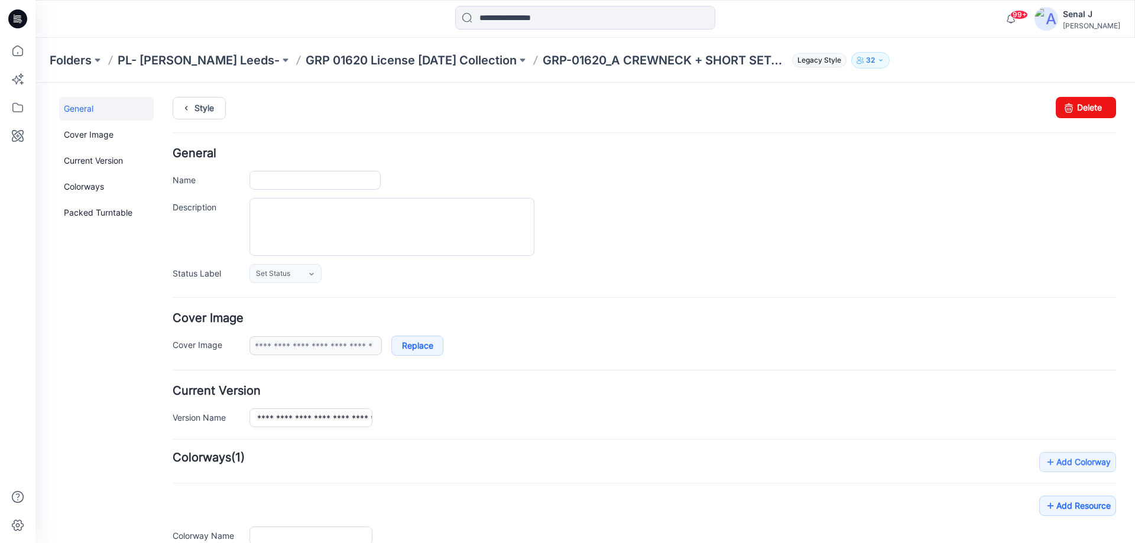
type input "**********"
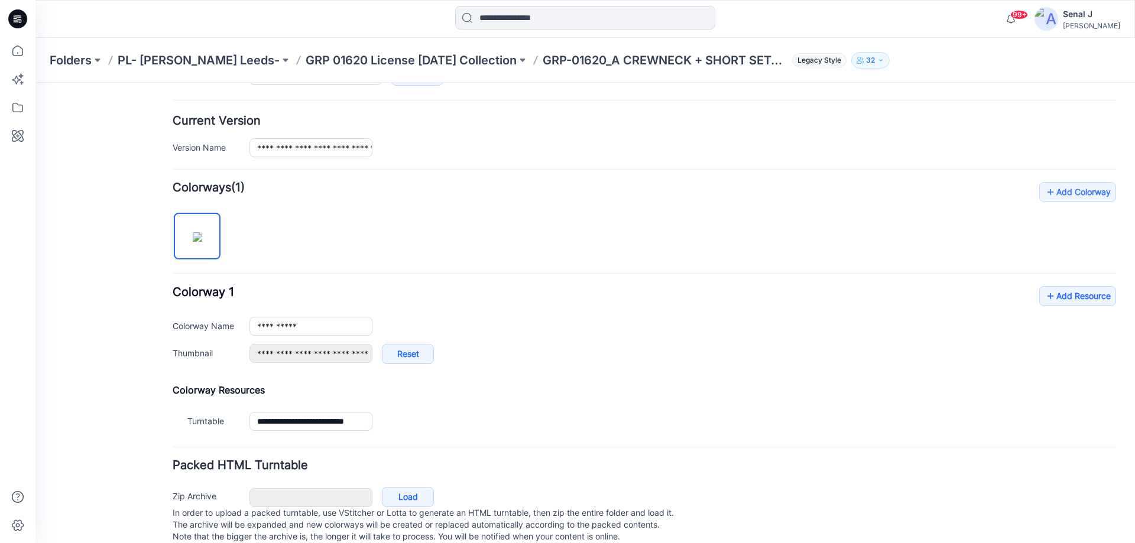
scroll to position [297, 0]
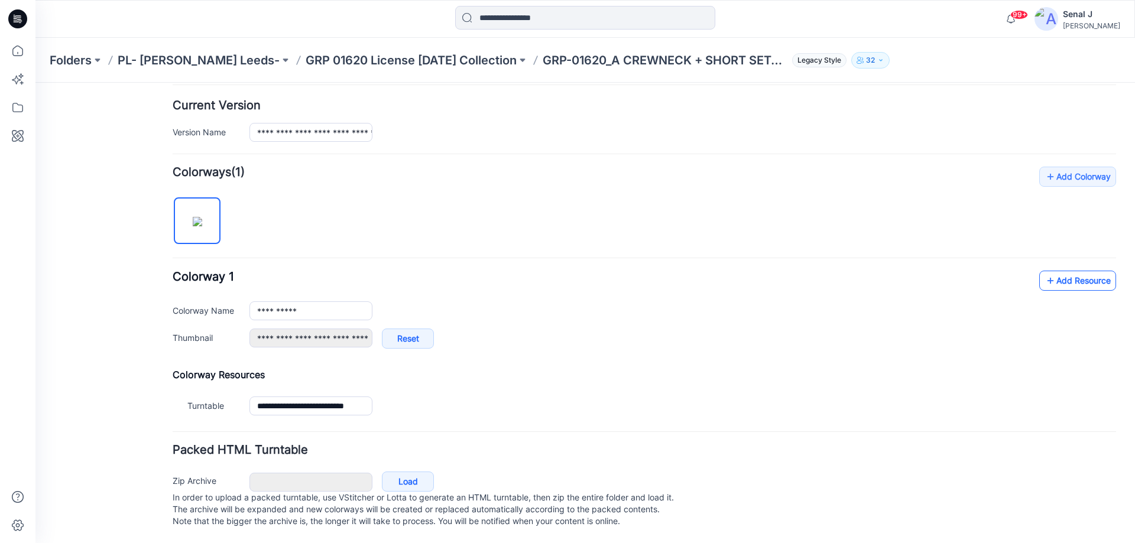
click at [1055, 271] on link "Add Resource" at bounding box center [1077, 281] width 77 height 20
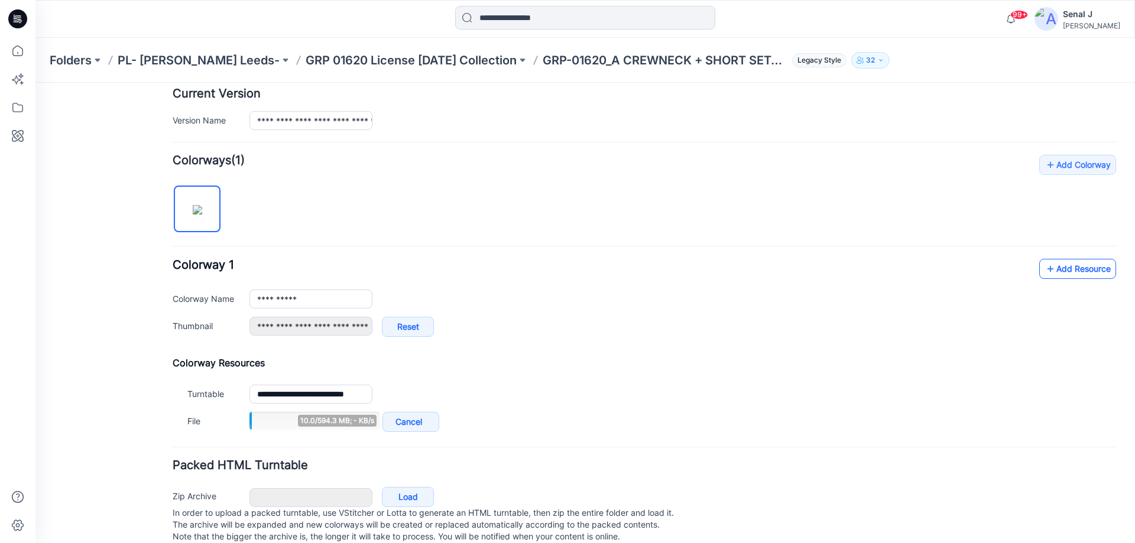
click at [1045, 265] on icon at bounding box center [1051, 269] width 12 height 19
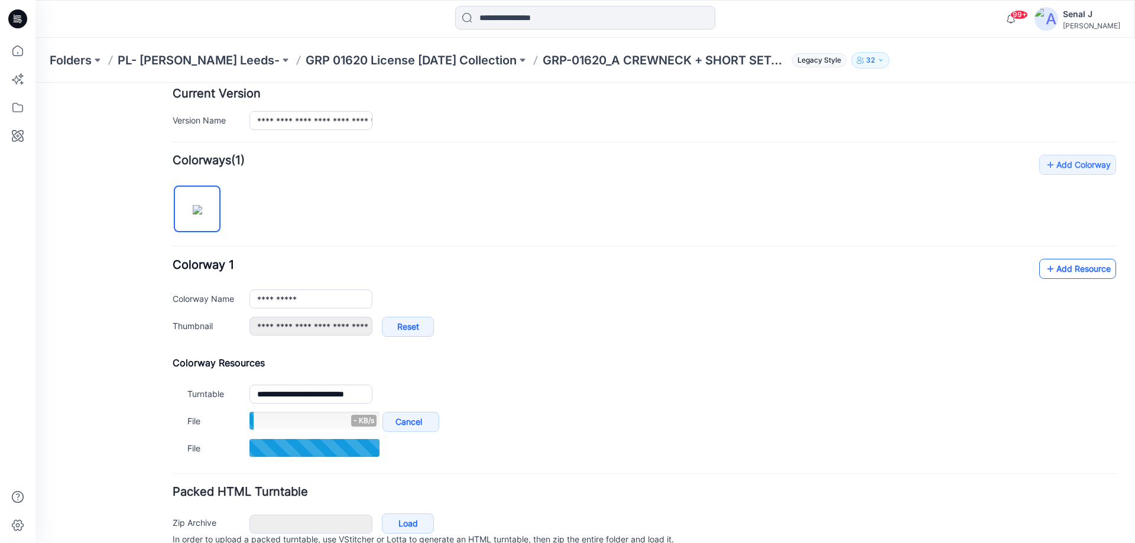
click at [1053, 268] on link "Add Resource" at bounding box center [1077, 269] width 77 height 20
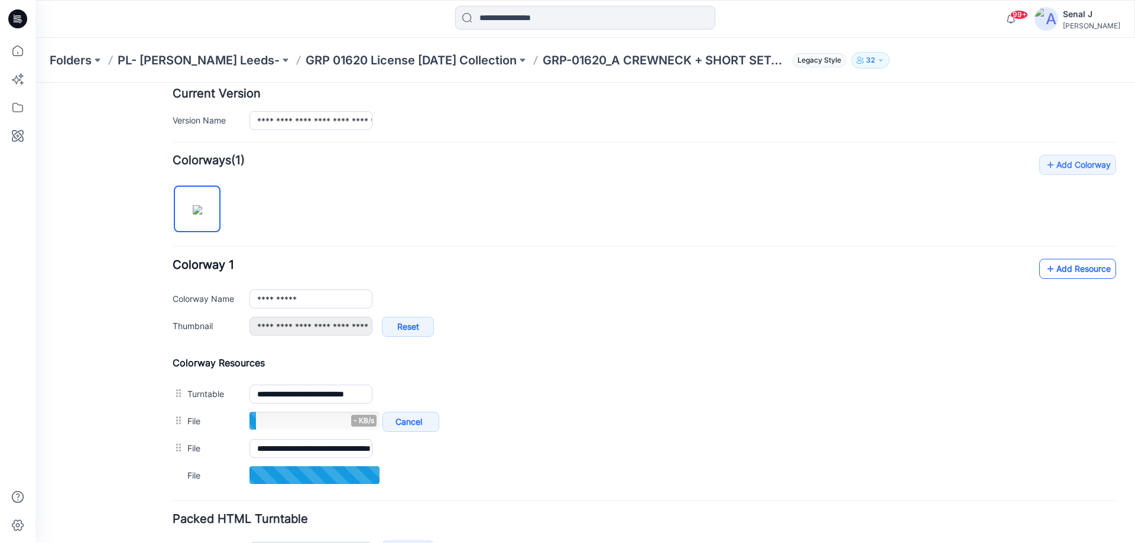
click at [1079, 268] on link "Add Resource" at bounding box center [1077, 269] width 77 height 20
click at [1066, 272] on link "Add Resource" at bounding box center [1077, 269] width 77 height 20
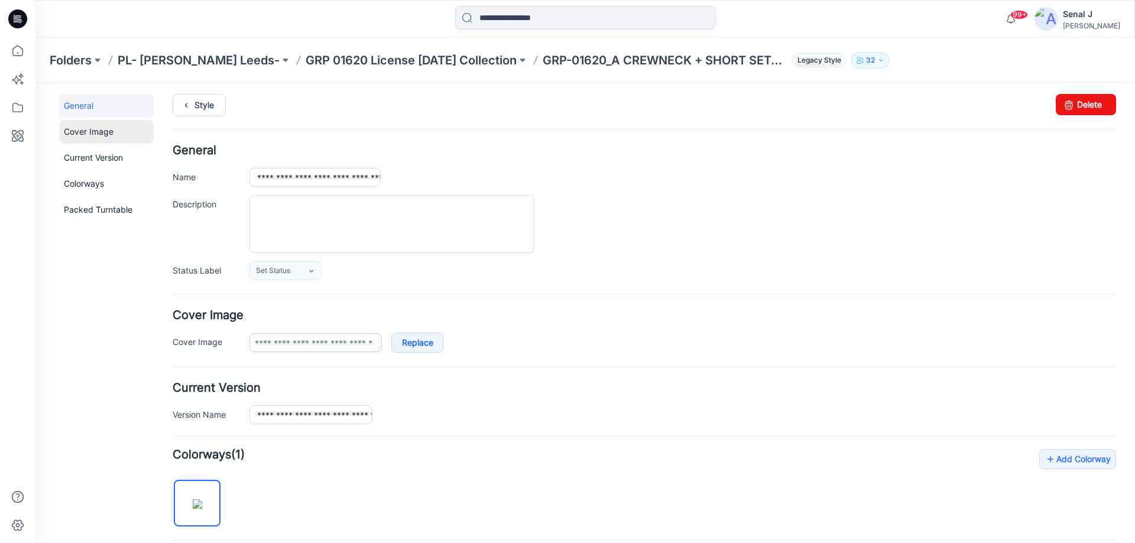
scroll to position [0, 0]
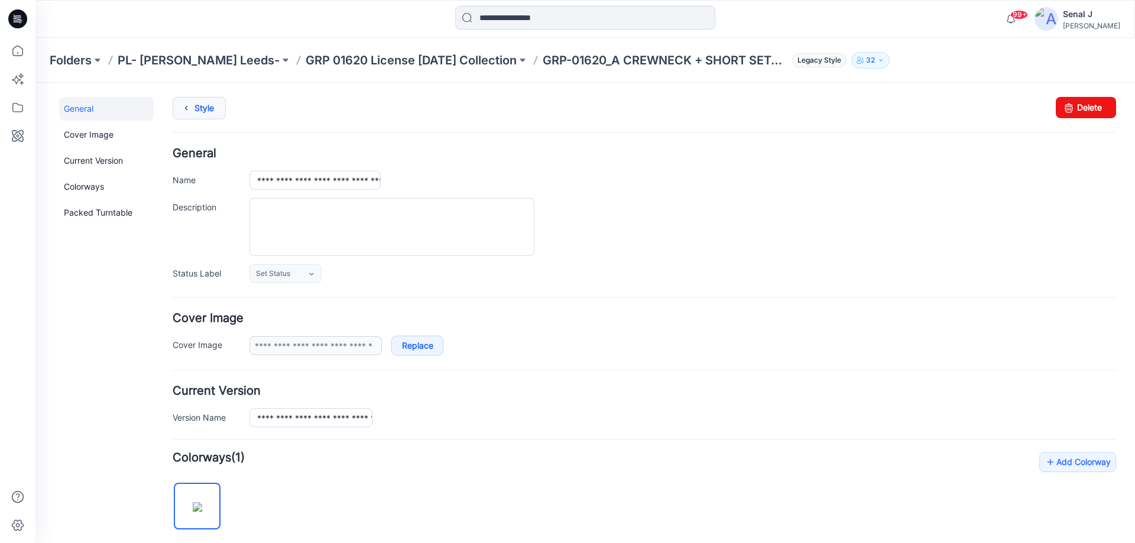
click at [184, 112] on icon at bounding box center [186, 108] width 17 height 21
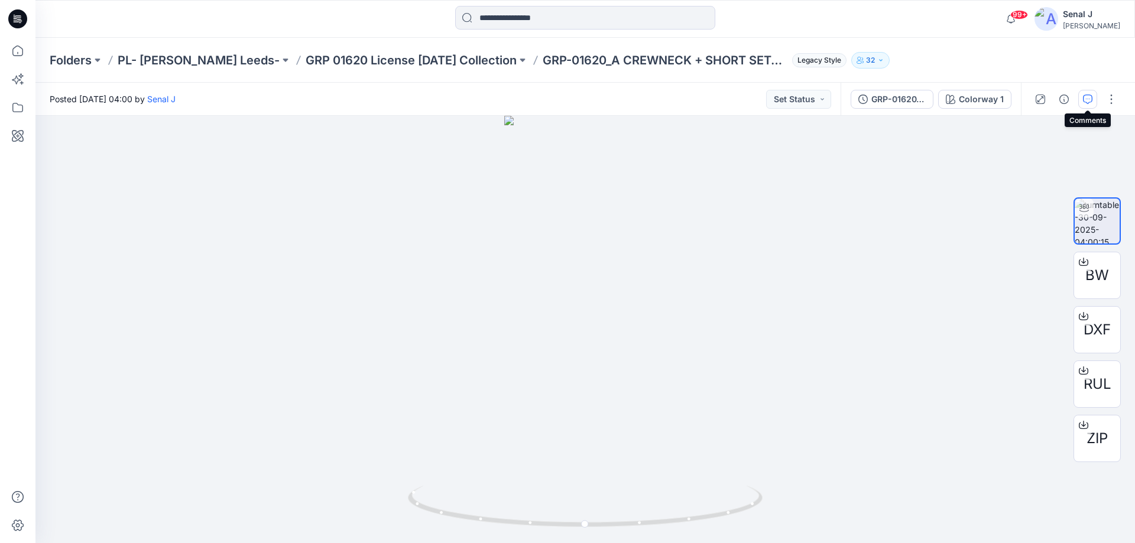
click at [1088, 102] on icon "button" at bounding box center [1087, 99] width 9 height 9
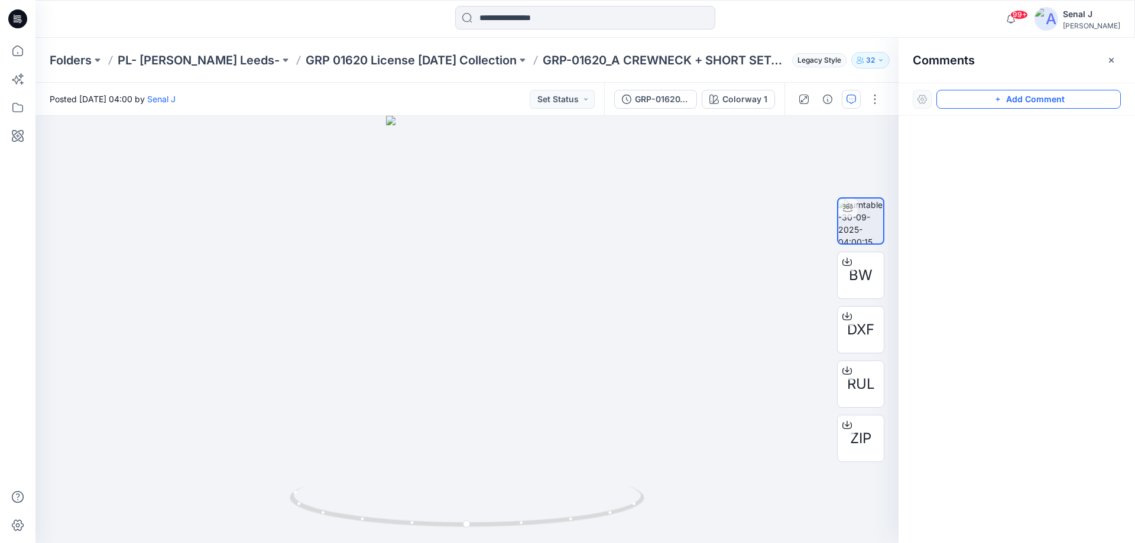
click at [998, 93] on button "Add Comment" at bounding box center [1028, 99] width 184 height 19
click at [516, 200] on div "1" at bounding box center [466, 329] width 863 height 427
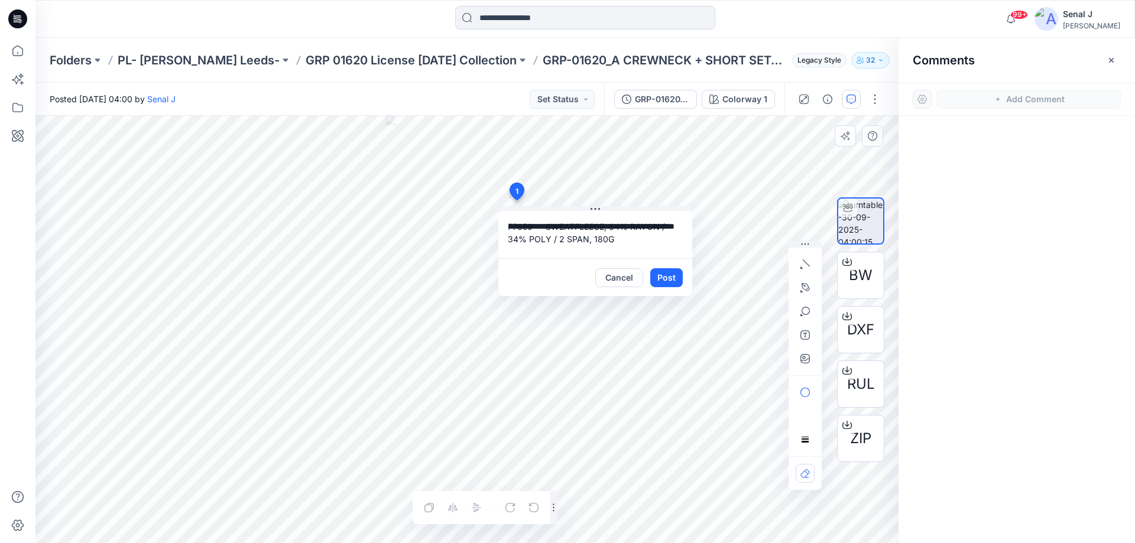
click at [508, 226] on textarea "**********" at bounding box center [595, 234] width 194 height 47
type textarea "**********"
click at [665, 275] on button "Post" at bounding box center [666, 277] width 33 height 19
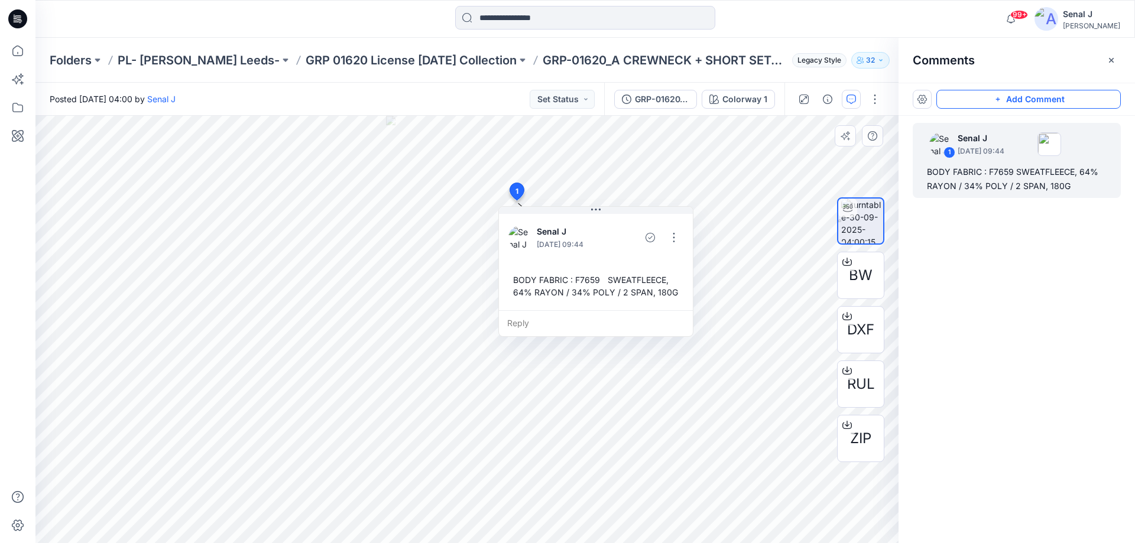
click at [993, 99] on button "Add Comment" at bounding box center [1028, 99] width 184 height 19
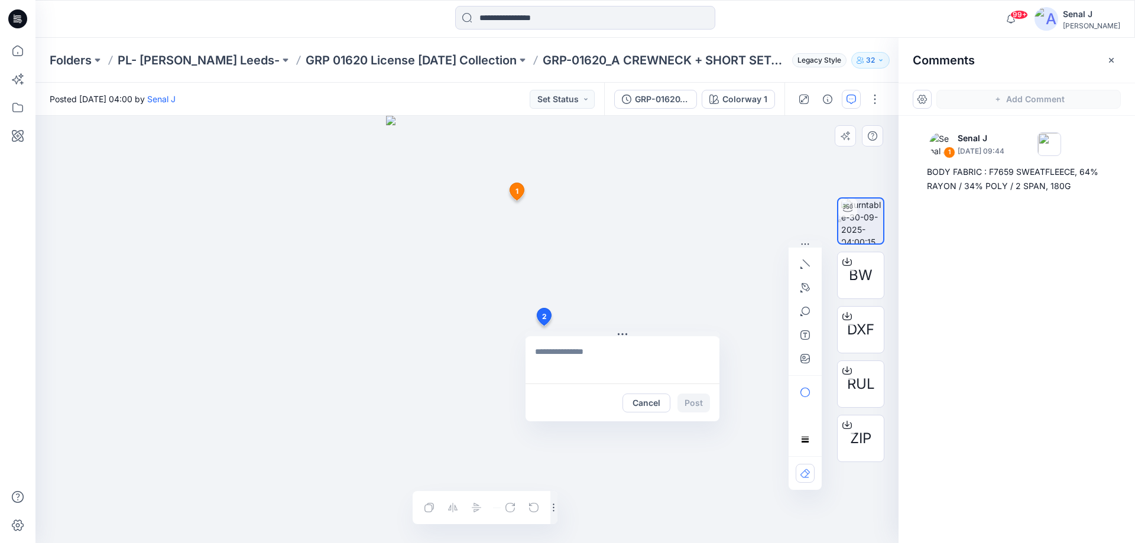
click at [543, 326] on div "2 Cancel Post 1 Senal J September 30, 2025 09:44 BODY FABRIC : F7659 SWEATFLEEC…" at bounding box center [466, 329] width 863 height 427
type textarea "**********"
click at [693, 402] on button "Post" at bounding box center [693, 403] width 33 height 19
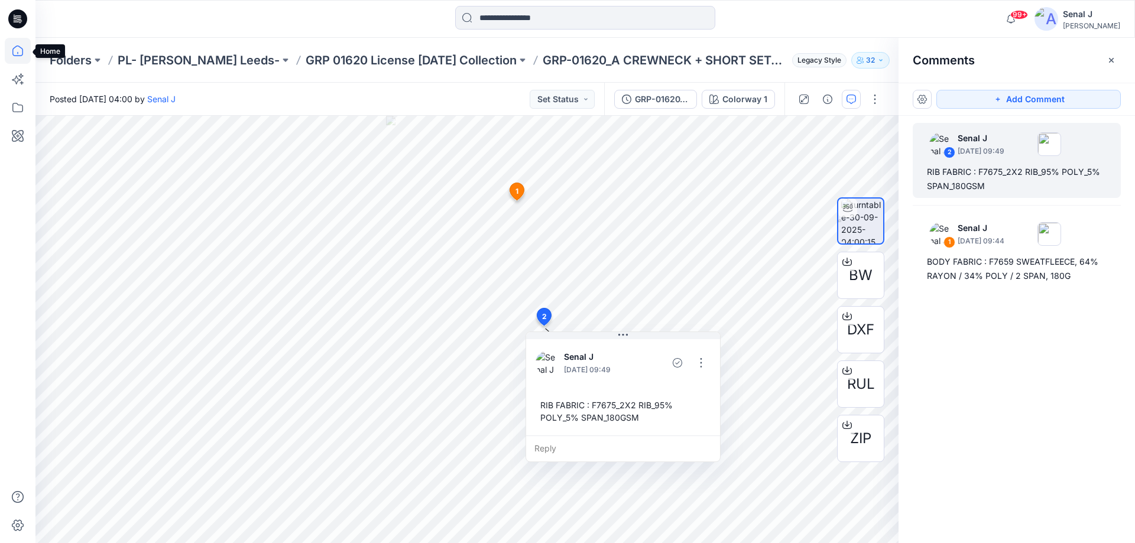
click at [21, 50] on icon at bounding box center [18, 51] width 26 height 26
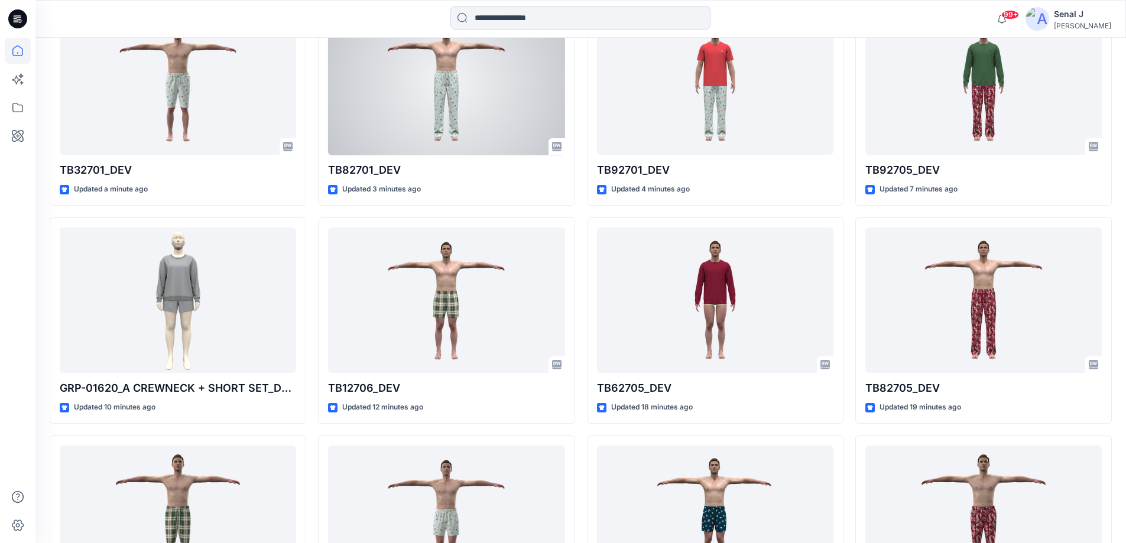
scroll to position [394, 0]
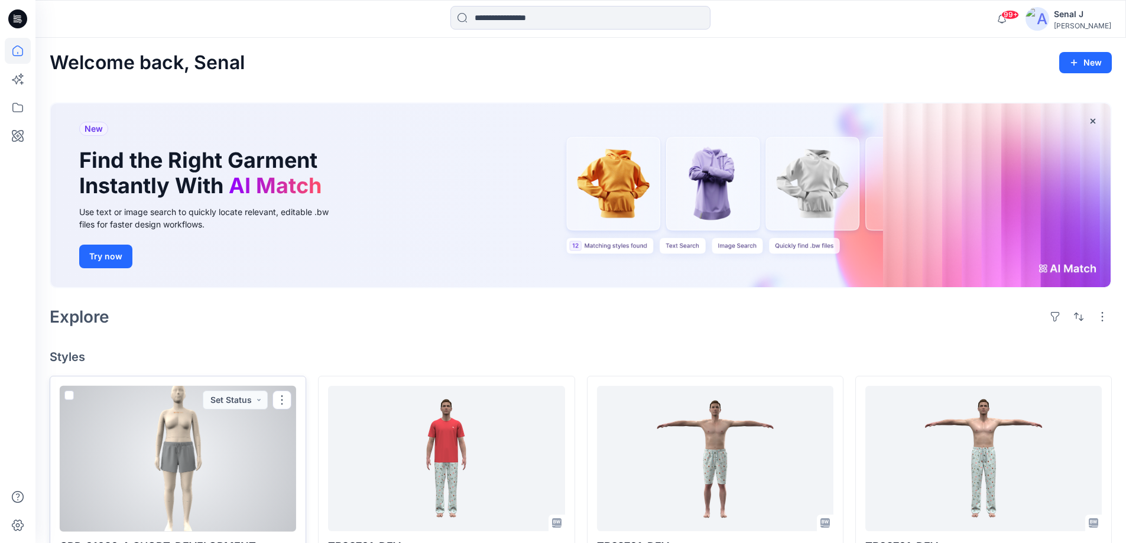
click at [198, 461] on div at bounding box center [178, 459] width 236 height 146
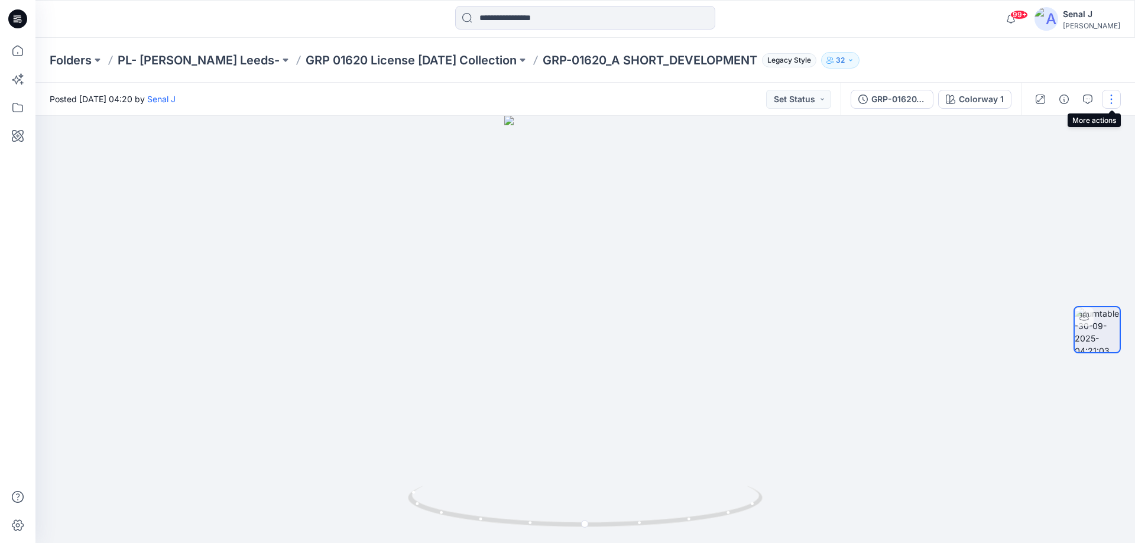
click at [1113, 99] on button "button" at bounding box center [1111, 99] width 19 height 19
click at [1046, 124] on button "Edit" at bounding box center [1061, 127] width 109 height 22
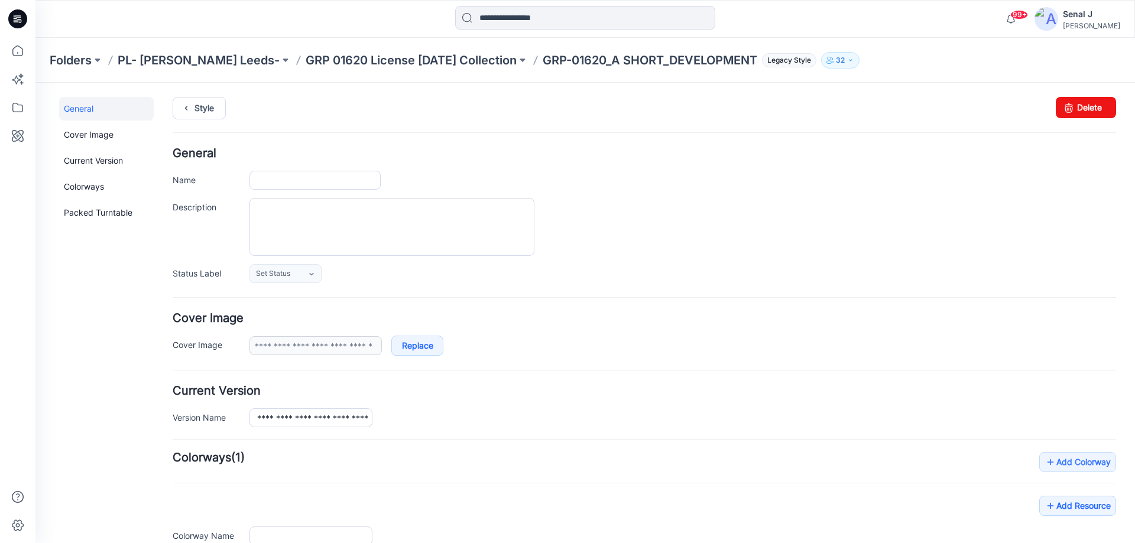
type input "**********"
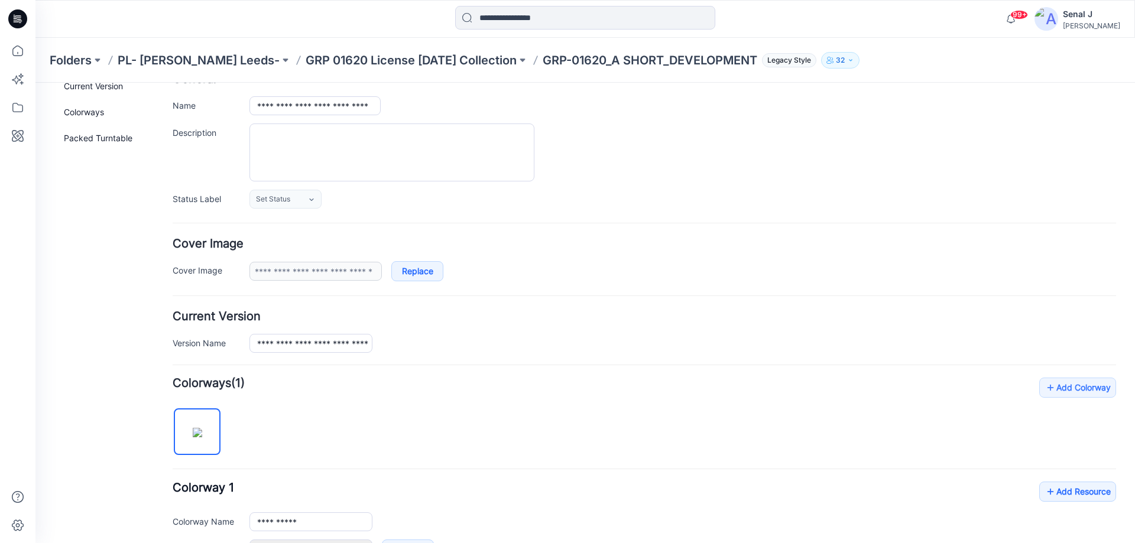
scroll to position [297, 0]
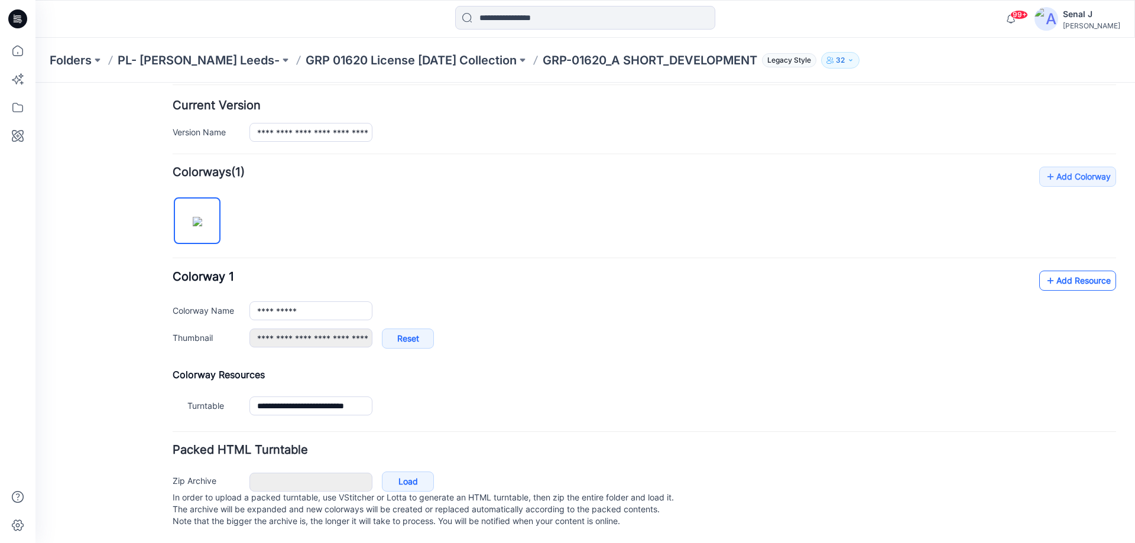
click at [1045, 271] on icon at bounding box center [1051, 280] width 12 height 19
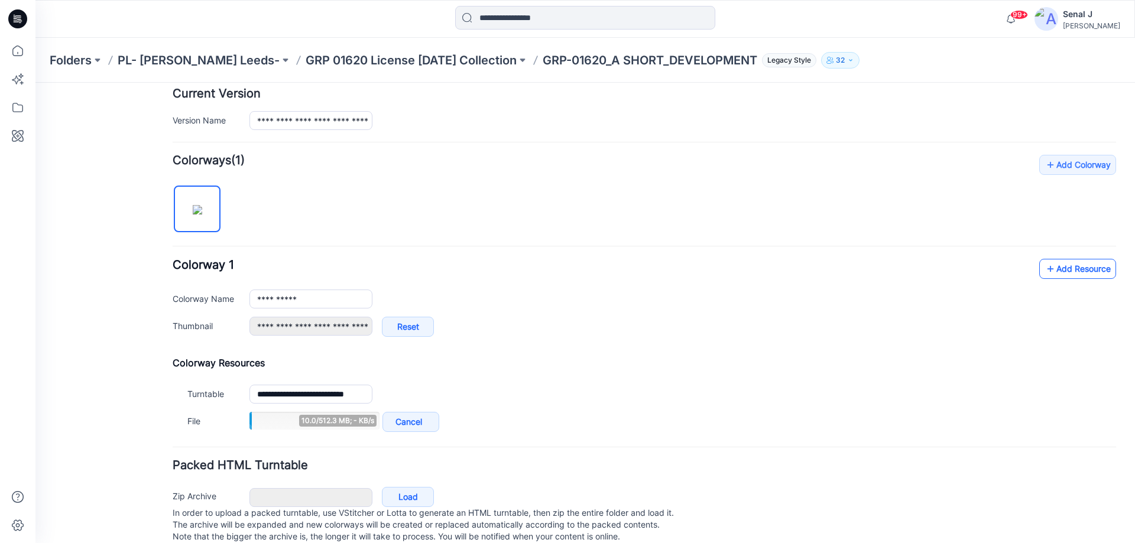
click at [1065, 267] on link "Add Resource" at bounding box center [1077, 269] width 77 height 20
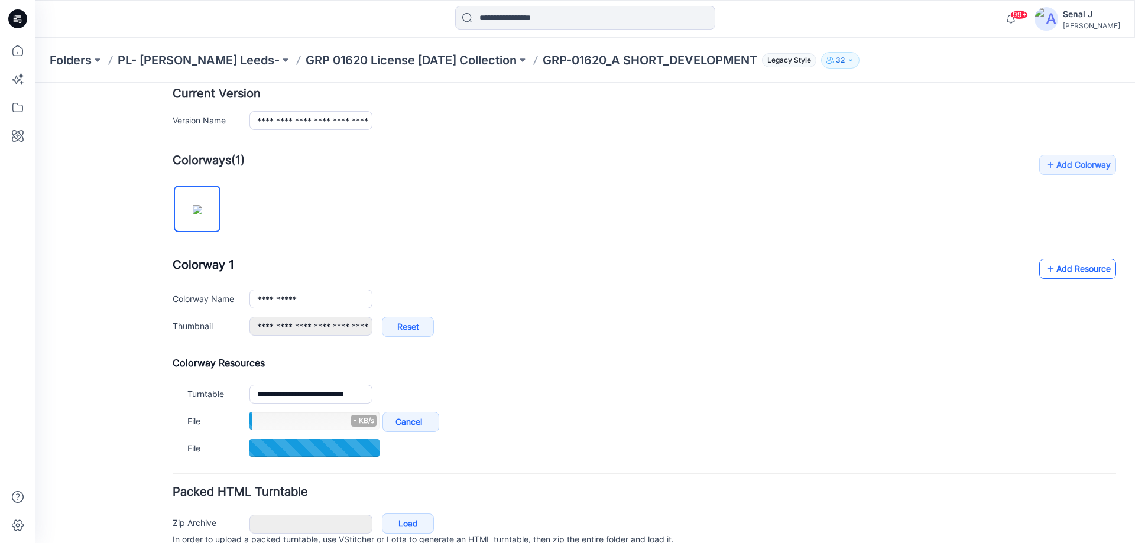
click at [1061, 266] on link "Add Resource" at bounding box center [1077, 269] width 77 height 20
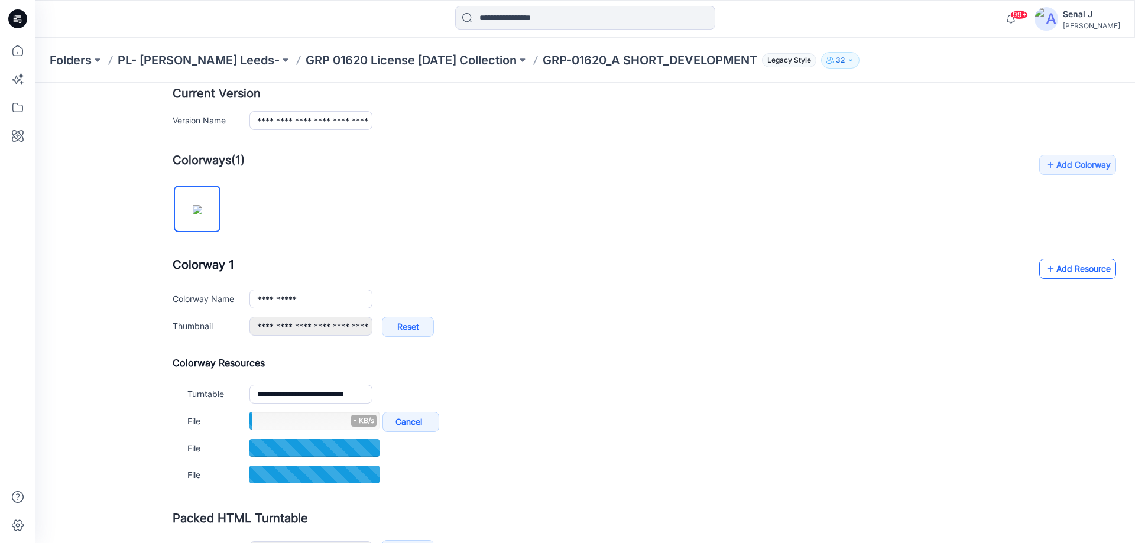
click at [1045, 266] on icon at bounding box center [1051, 269] width 12 height 19
click at [1073, 264] on link "Add Resource" at bounding box center [1077, 269] width 77 height 20
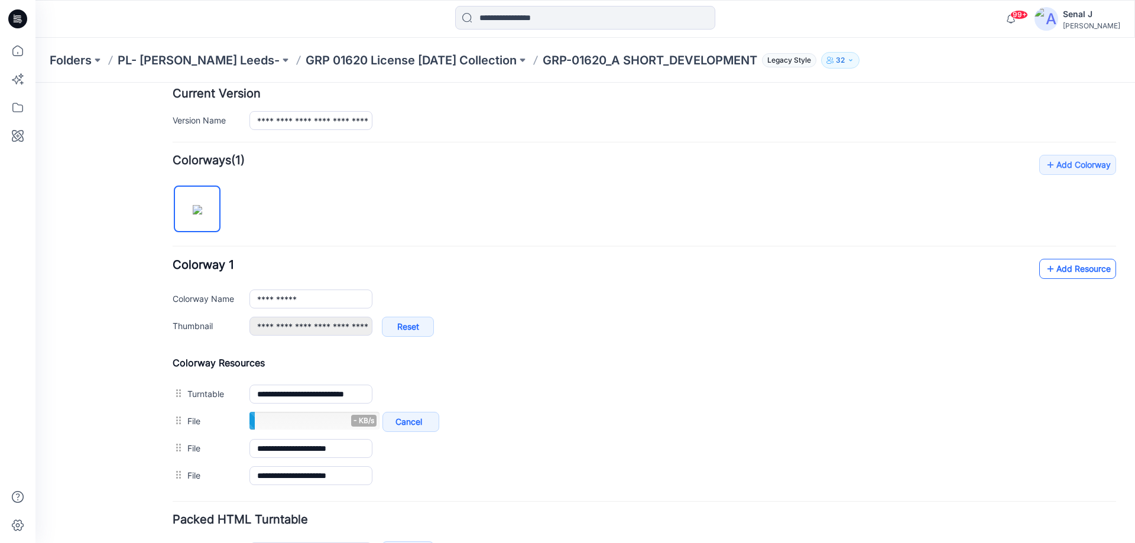
click at [1069, 269] on link "Add Resource" at bounding box center [1077, 269] width 77 height 20
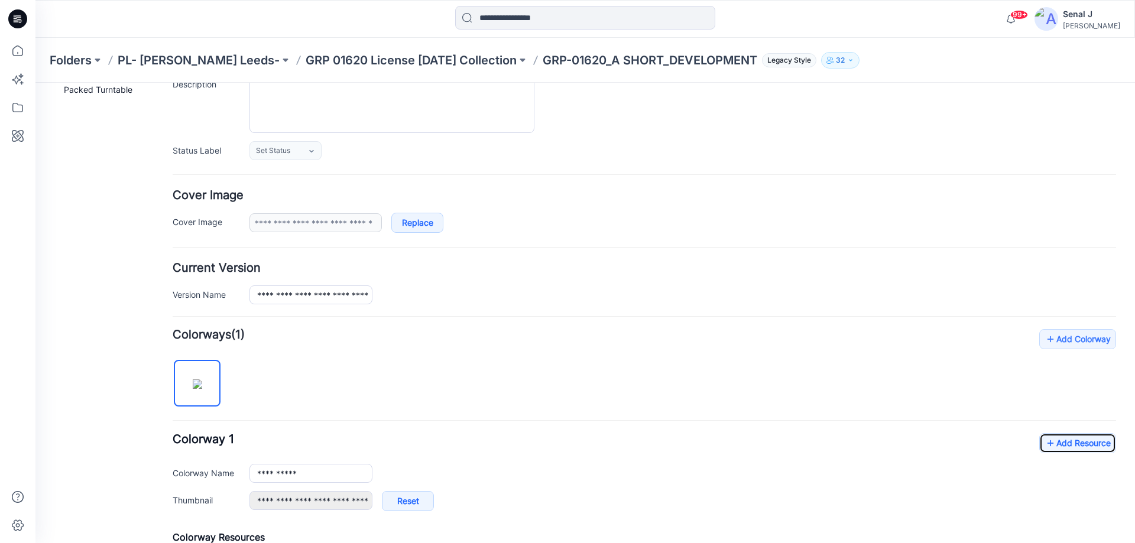
scroll to position [0, 0]
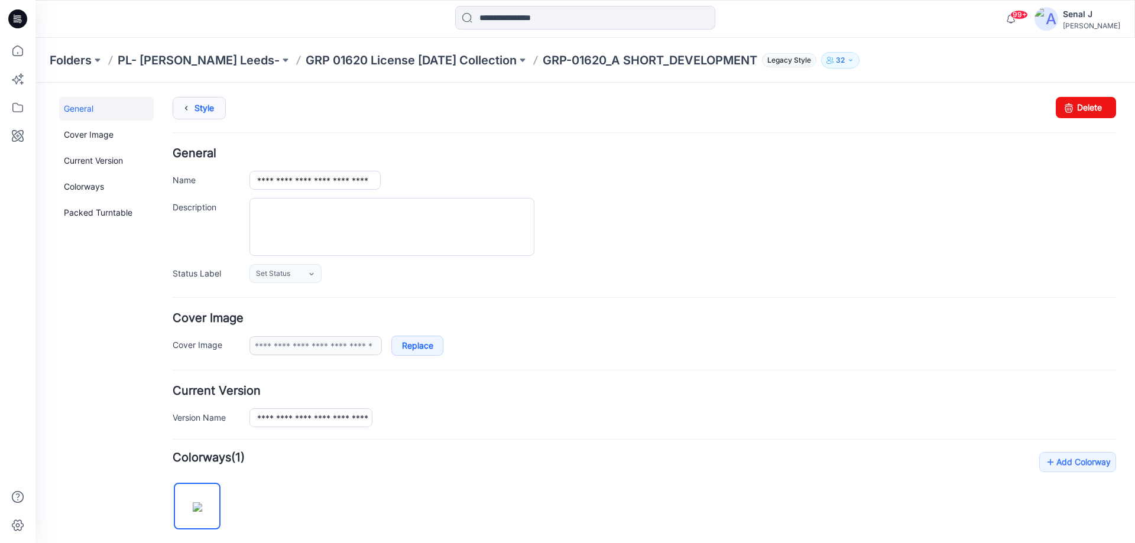
click at [199, 105] on link "Style" at bounding box center [199, 108] width 53 height 22
click at [193, 106] on icon at bounding box center [186, 108] width 17 height 21
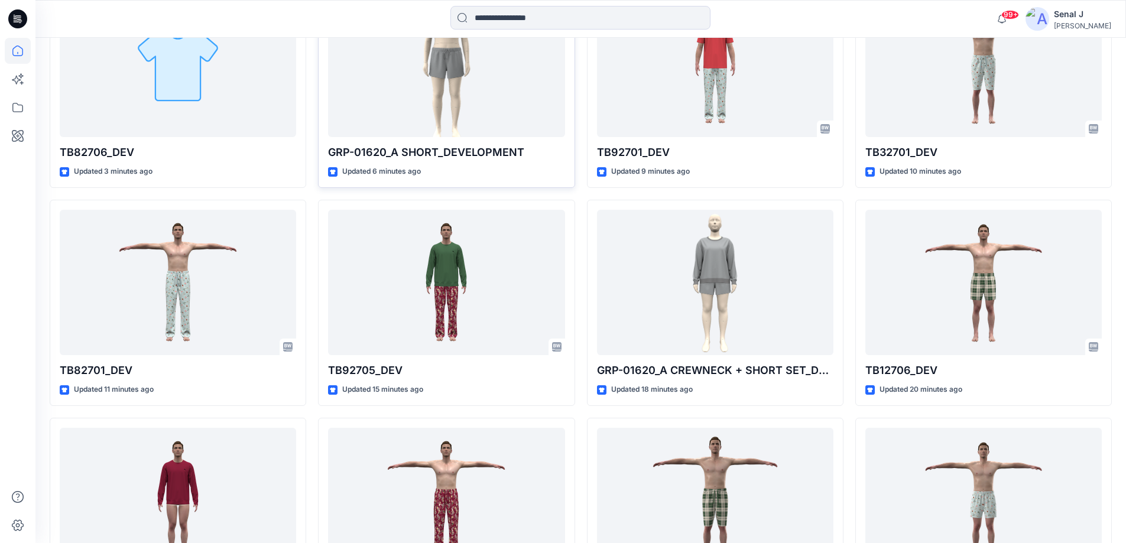
scroll to position [315, 0]
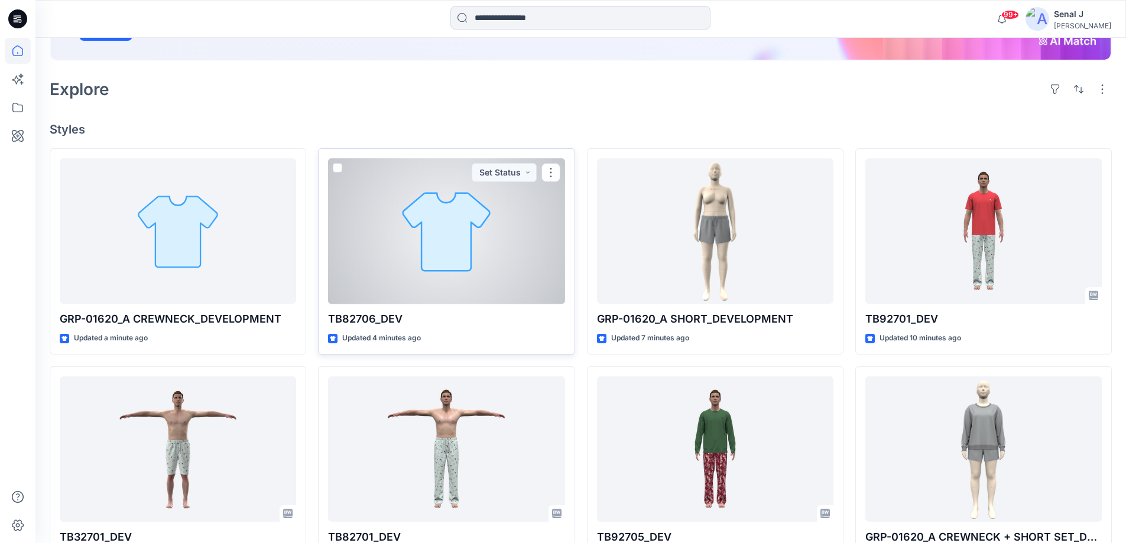
scroll to position [236, 0]
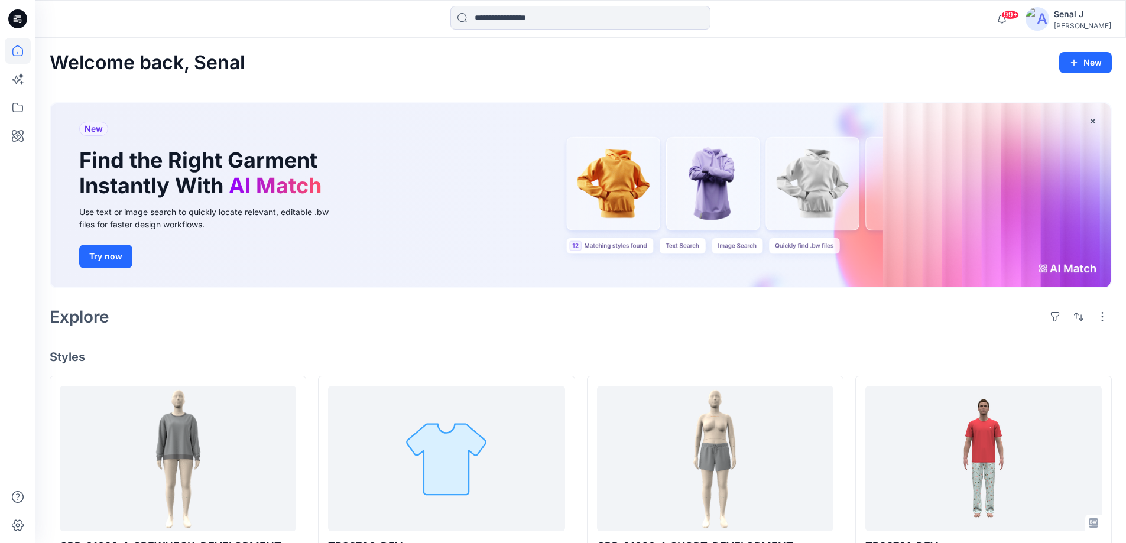
scroll to position [79, 0]
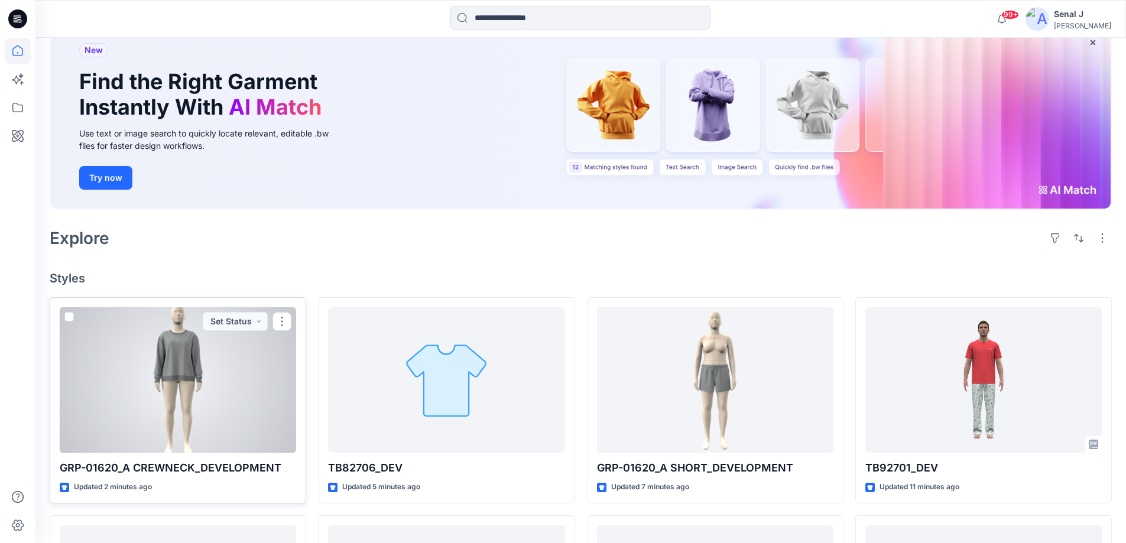
click at [192, 385] on div at bounding box center [178, 380] width 236 height 146
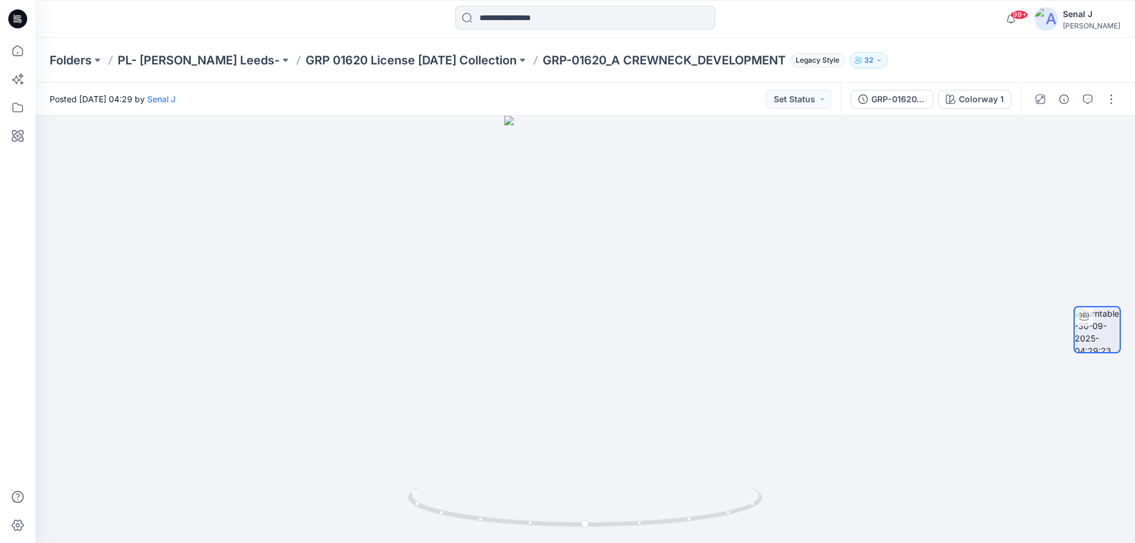
click at [1123, 98] on div at bounding box center [1075, 99] width 109 height 33
click at [1116, 98] on button "button" at bounding box center [1111, 99] width 19 height 19
click at [1035, 130] on p "Edit" at bounding box center [1036, 127] width 15 height 12
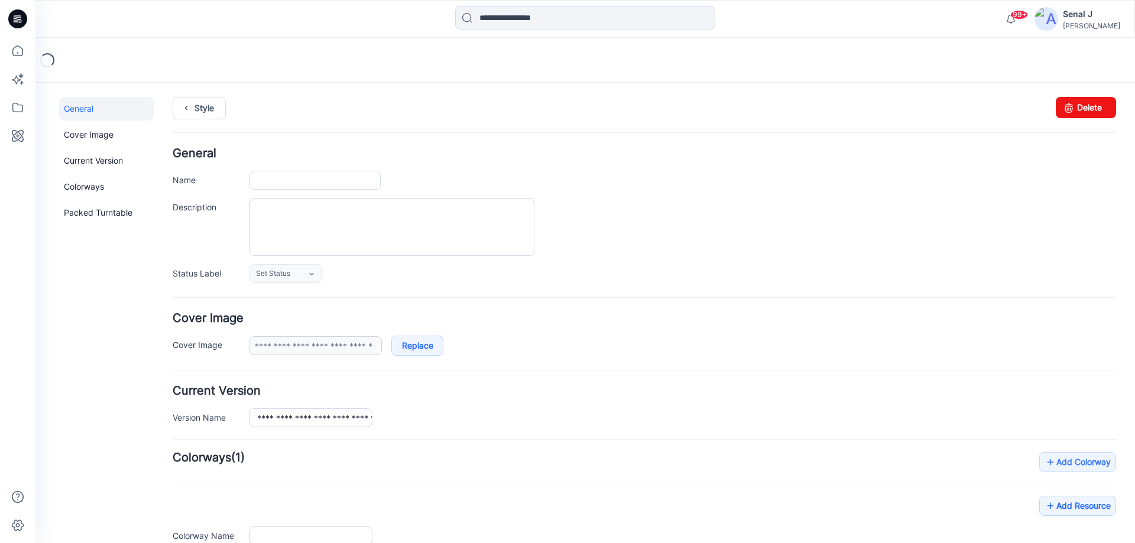
type input "**********"
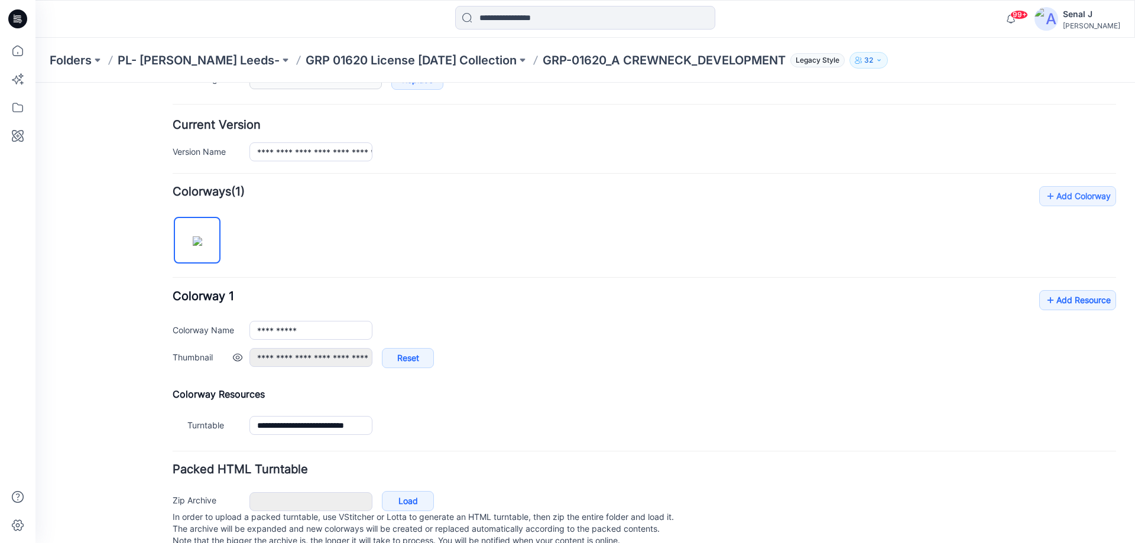
scroll to position [297, 0]
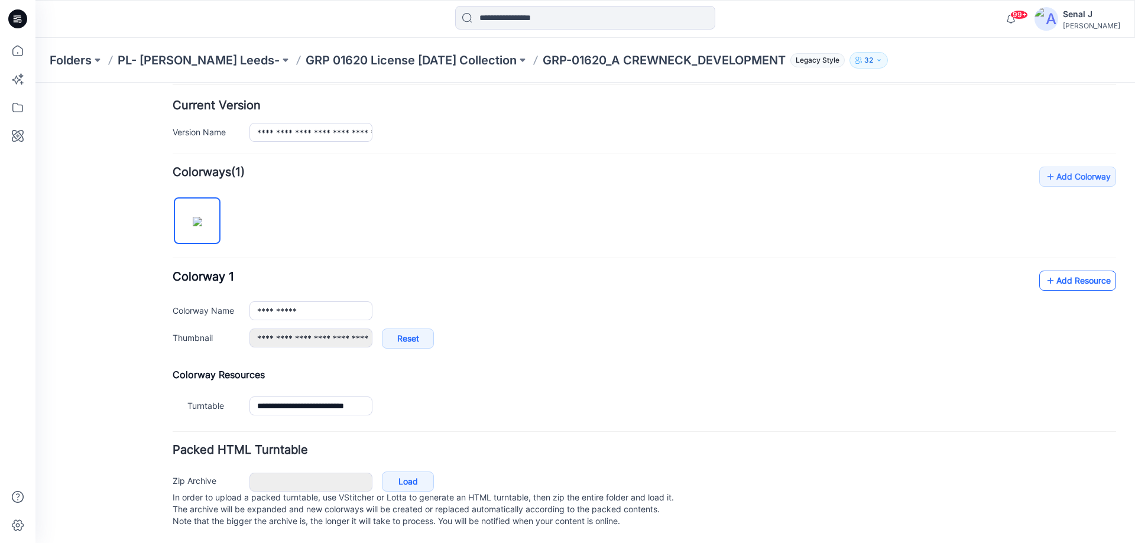
click at [1063, 271] on link "Add Resource" at bounding box center [1077, 281] width 77 height 20
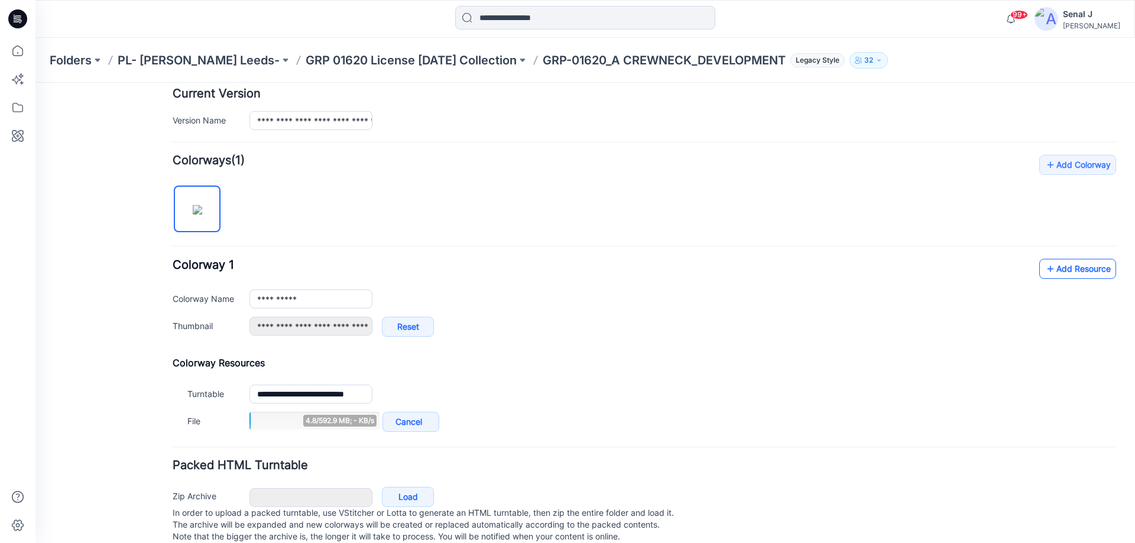
click at [1045, 271] on icon at bounding box center [1051, 269] width 12 height 19
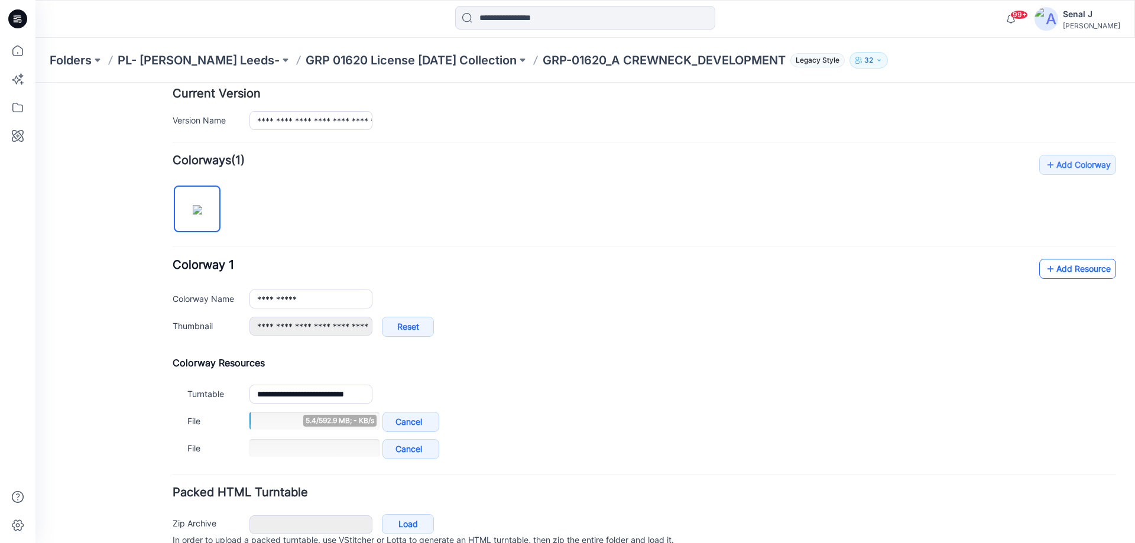
click at [1065, 267] on link "Add Resource" at bounding box center [1077, 269] width 77 height 20
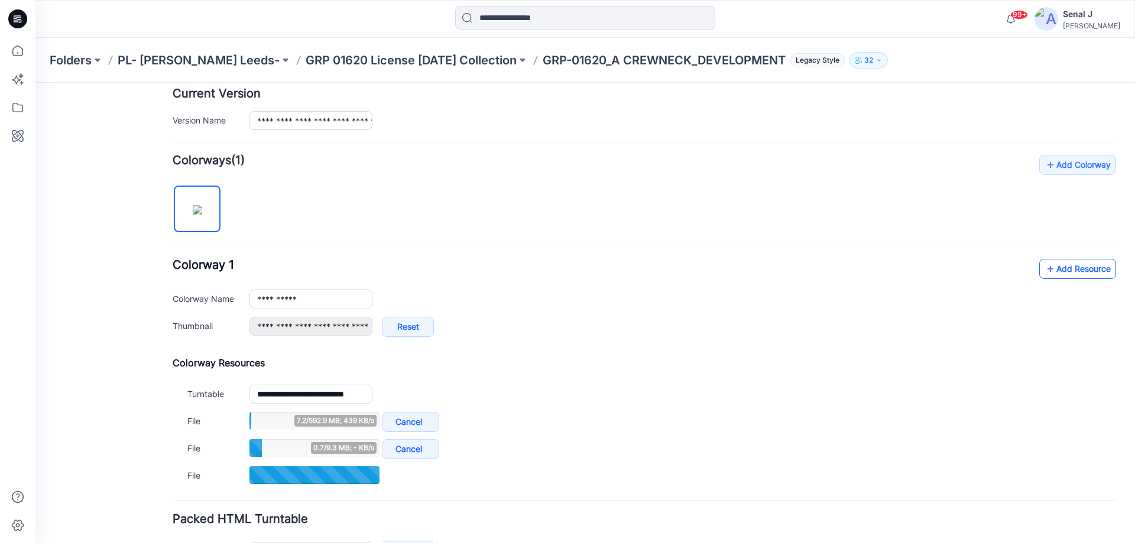
click at [1059, 265] on link "Add Resource" at bounding box center [1077, 269] width 77 height 20
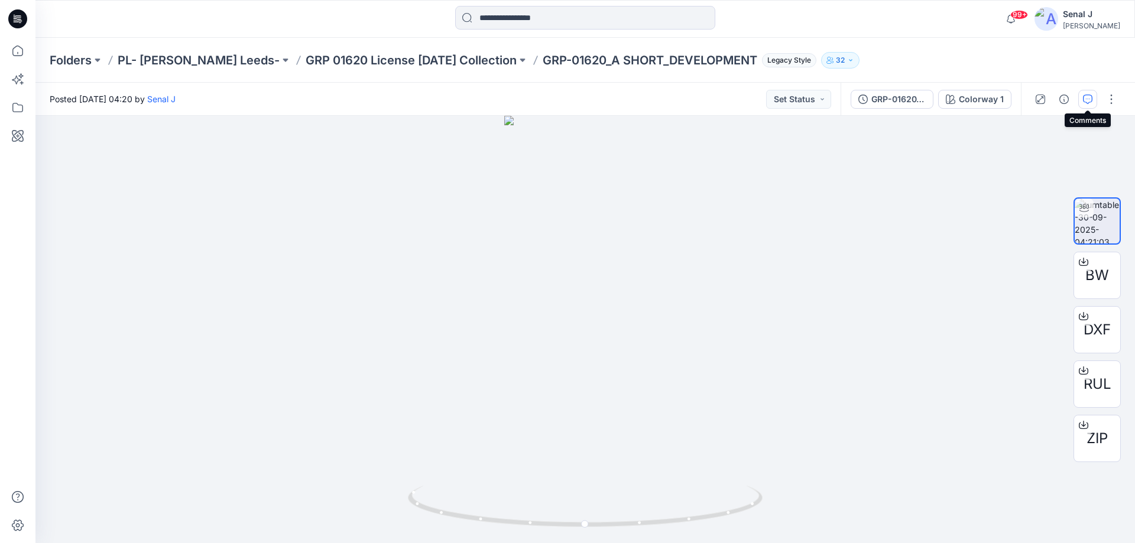
click at [1088, 97] on icon "button" at bounding box center [1087, 99] width 9 height 9
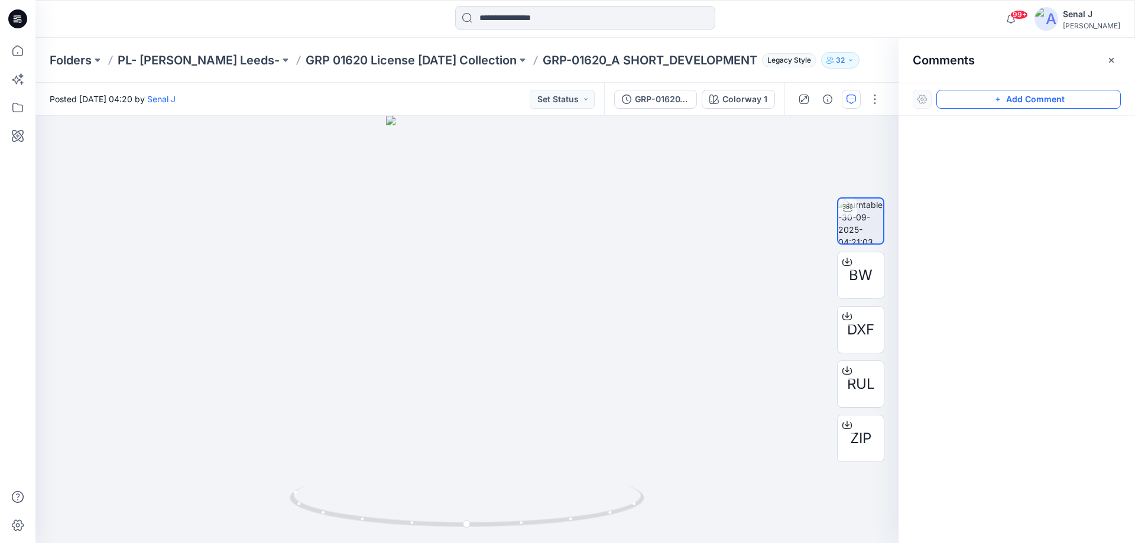
click at [1017, 100] on button "Add Comment" at bounding box center [1028, 99] width 184 height 19
click at [537, 329] on div "1" at bounding box center [466, 329] width 863 height 427
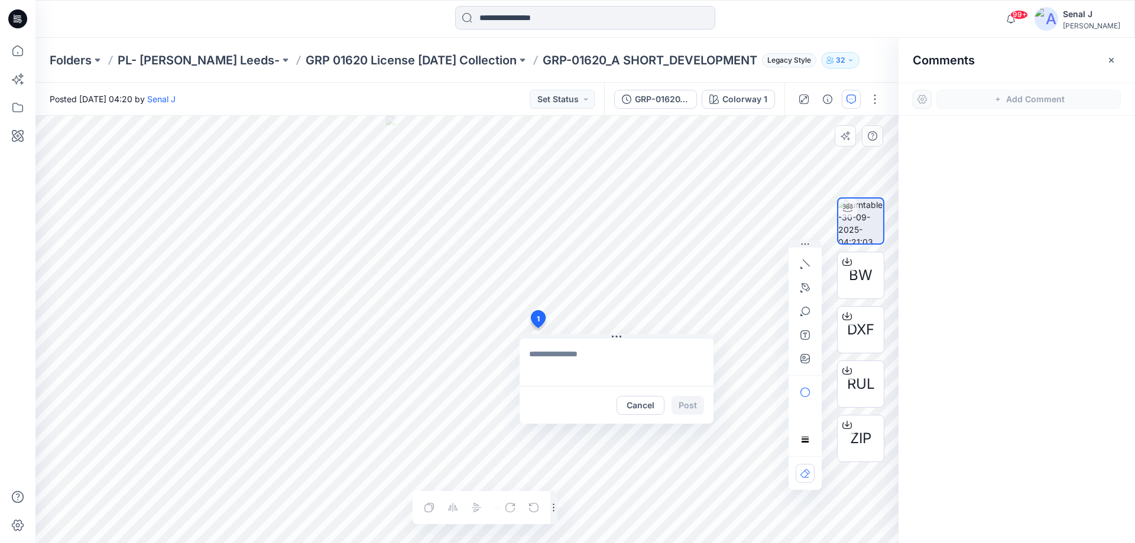
click at [556, 358] on textarea at bounding box center [617, 362] width 194 height 47
paste textarea "**********"
click at [528, 354] on textarea "**********" at bounding box center [617, 362] width 194 height 47
type textarea "**********"
click at [685, 401] on button "Post" at bounding box center [688, 405] width 33 height 19
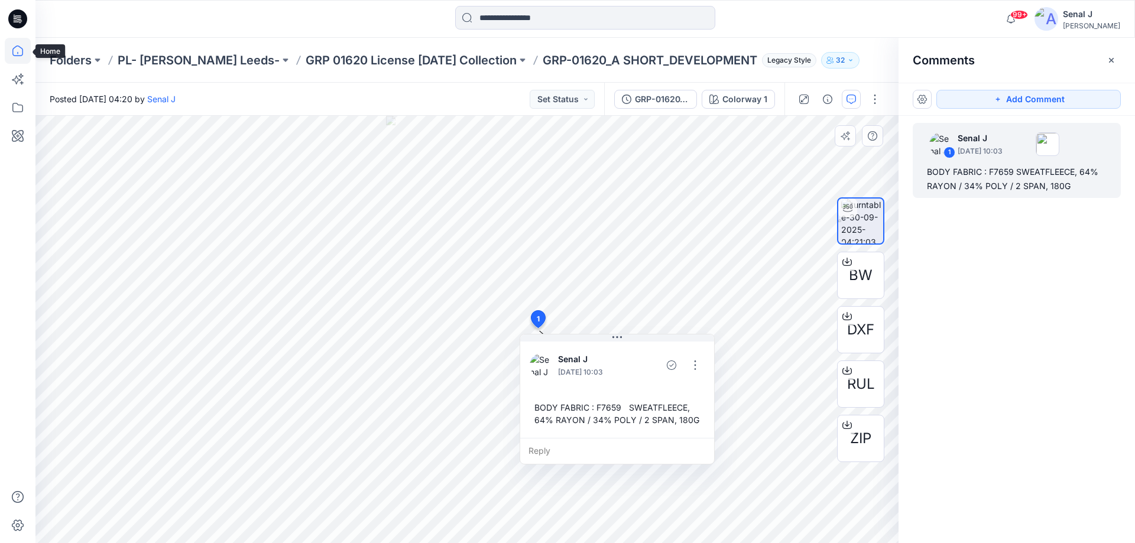
click at [18, 51] on icon at bounding box center [18, 51] width 26 height 26
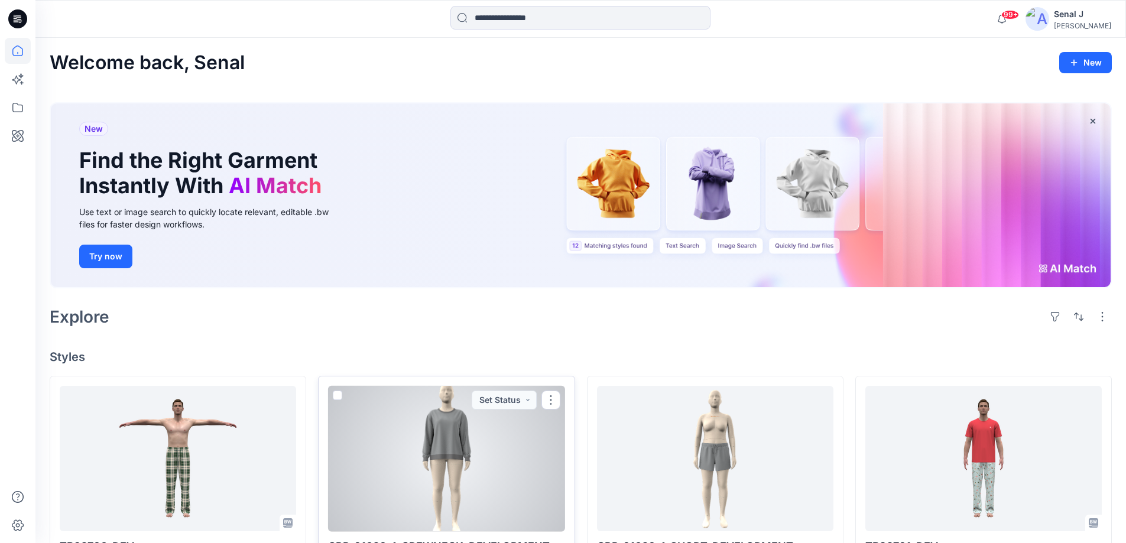
click at [448, 439] on div at bounding box center [446, 459] width 236 height 146
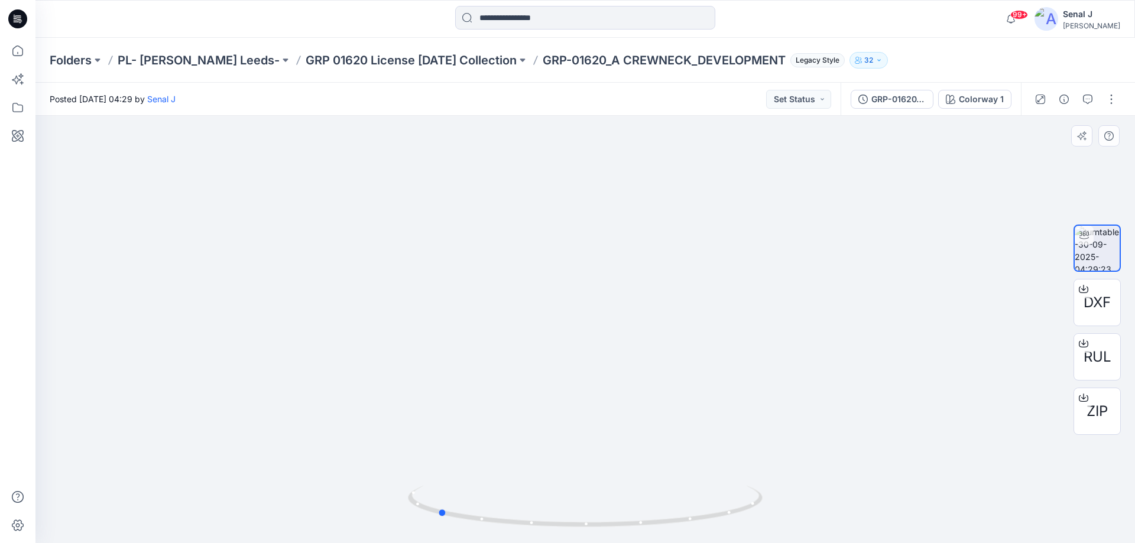
drag, startPoint x: 635, startPoint y: 513, endPoint x: 541, endPoint y: 478, distance: 100.8
click at [542, 478] on div at bounding box center [585, 329] width 1100 height 427
drag, startPoint x: 462, startPoint y: 514, endPoint x: 642, endPoint y: 495, distance: 181.4
click at [642, 495] on icon at bounding box center [587, 508] width 358 height 44
drag, startPoint x: 664, startPoint y: 526, endPoint x: 456, endPoint y: 488, distance: 212.2
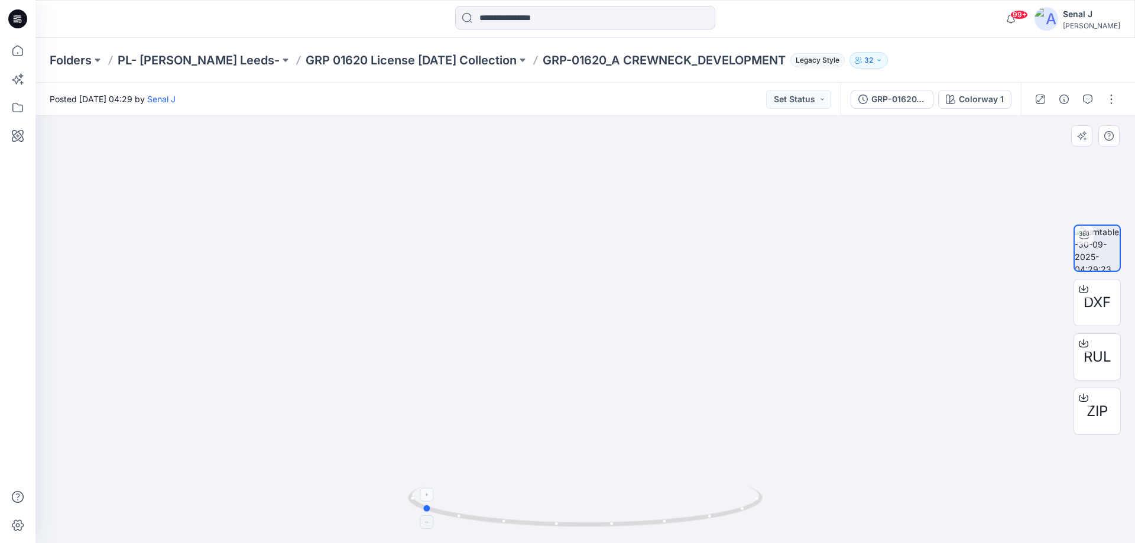
click at [456, 488] on icon at bounding box center [587, 508] width 358 height 44
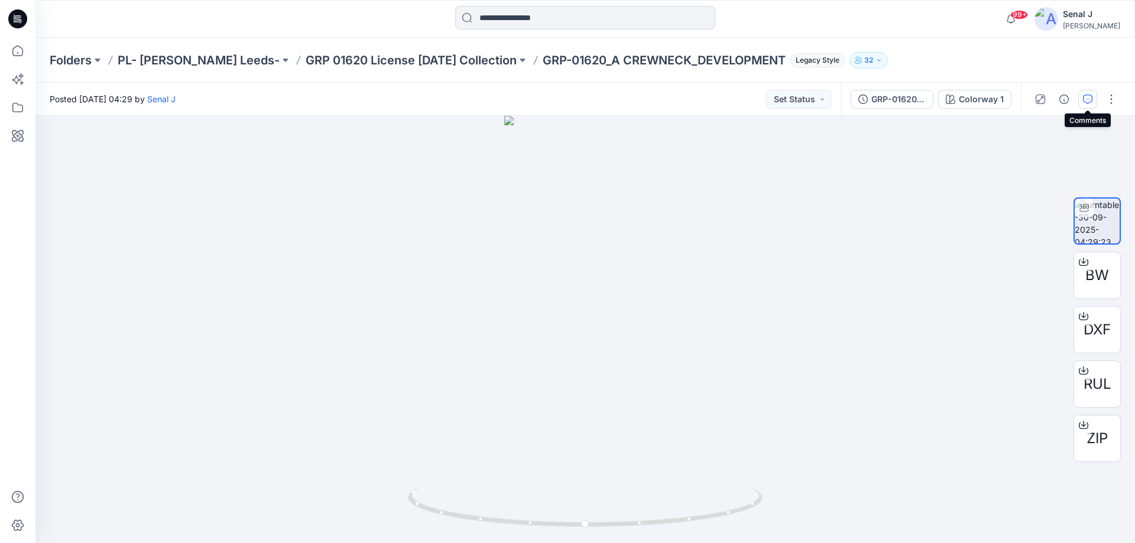
click at [1087, 101] on icon "button" at bounding box center [1087, 99] width 9 height 9
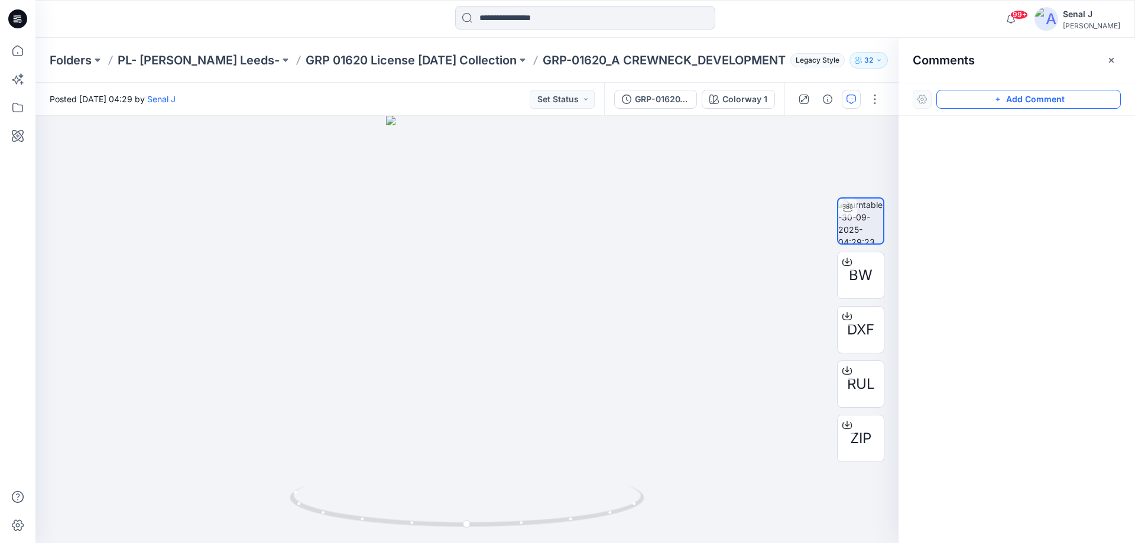
click at [996, 99] on icon "button" at bounding box center [997, 99] width 9 height 9
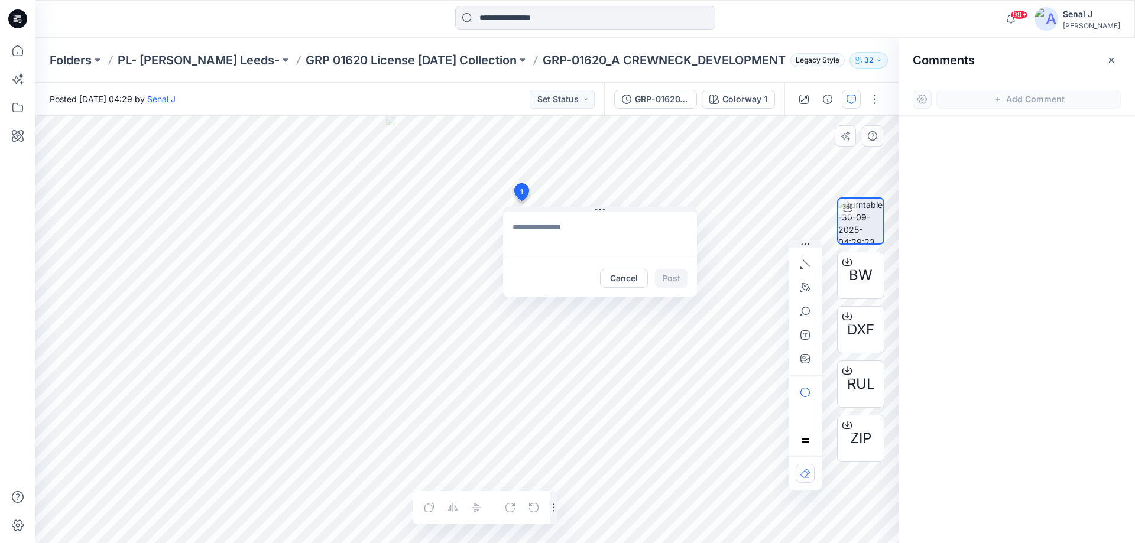
click at [521, 200] on div "1 Cancel Post Layer 1" at bounding box center [466, 329] width 863 height 427
click at [513, 222] on textarea "**********" at bounding box center [600, 235] width 194 height 47
type textarea "**********"
click at [675, 278] on button "Post" at bounding box center [671, 278] width 33 height 19
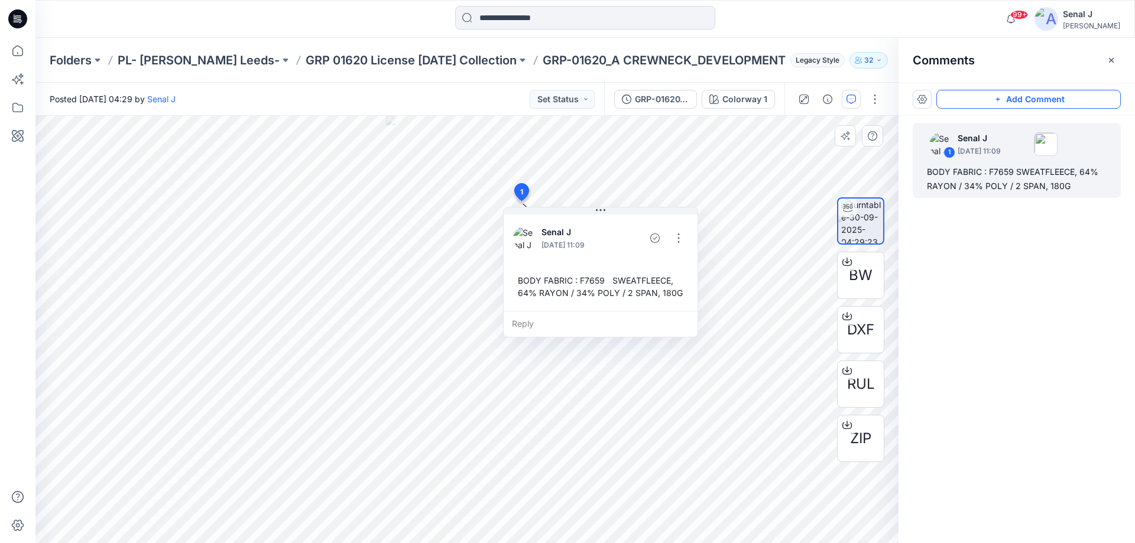
click at [993, 96] on icon "button" at bounding box center [997, 99] width 9 height 9
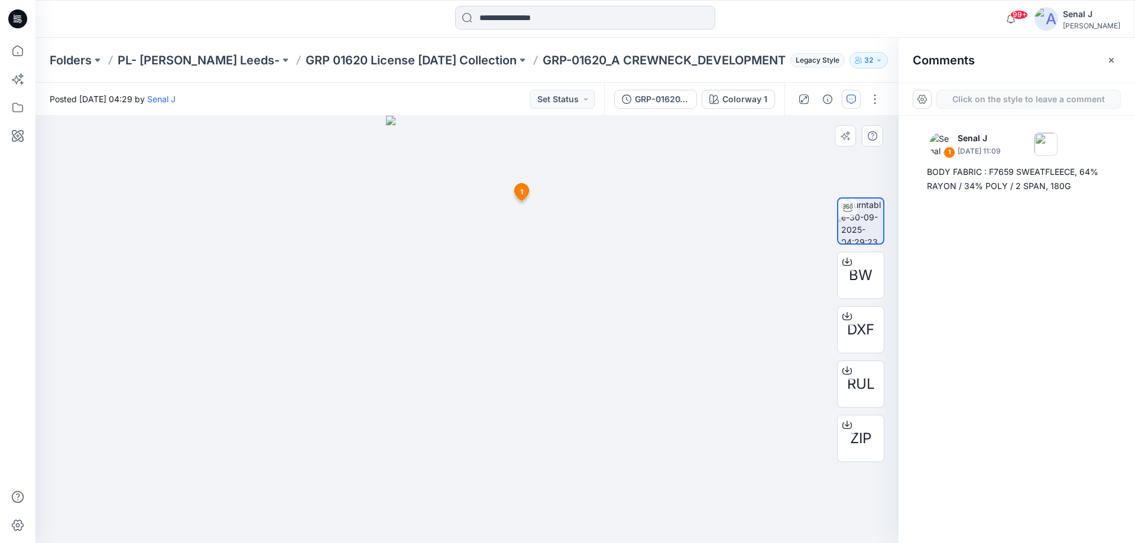
click at [533, 331] on div "2 1 Senal J September 30, 2025 11:09 BODY FABRIC : F7659 SWEATFLEECE, 64% RAYON…" at bounding box center [466, 329] width 863 height 427
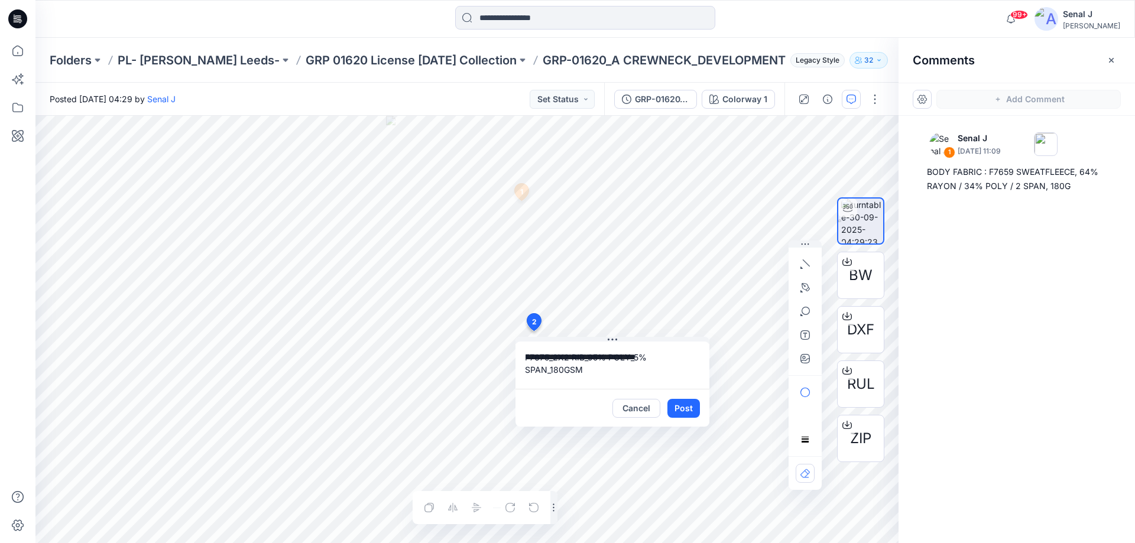
click at [526, 356] on textarea "**********" at bounding box center [612, 365] width 194 height 47
type textarea "**********"
click at [681, 407] on button "Post" at bounding box center [683, 408] width 33 height 19
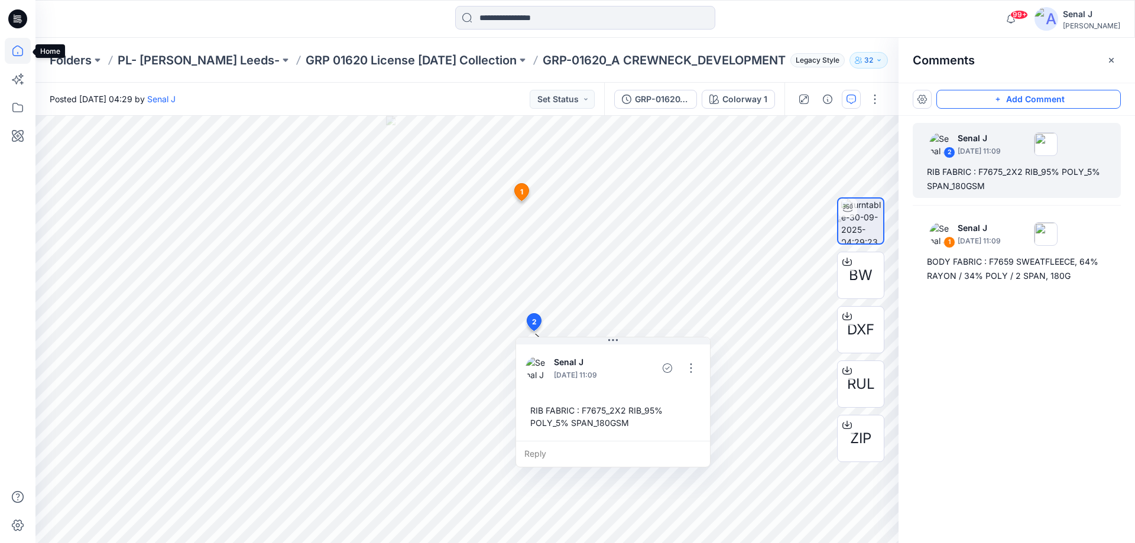
click at [18, 53] on icon at bounding box center [17, 53] width 1 height 2
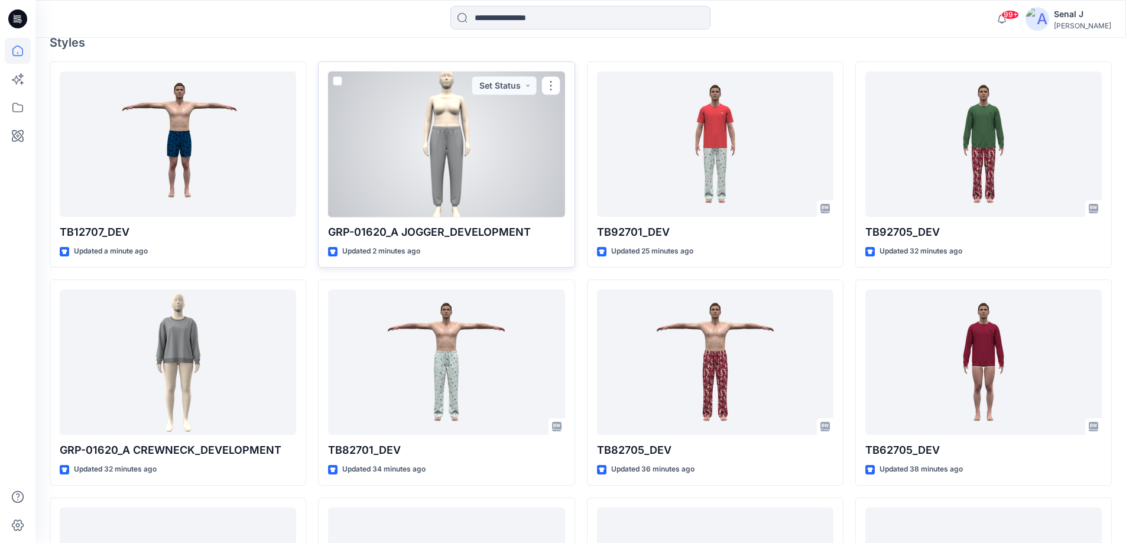
scroll to position [315, 0]
click at [440, 130] on div at bounding box center [446, 144] width 236 height 146
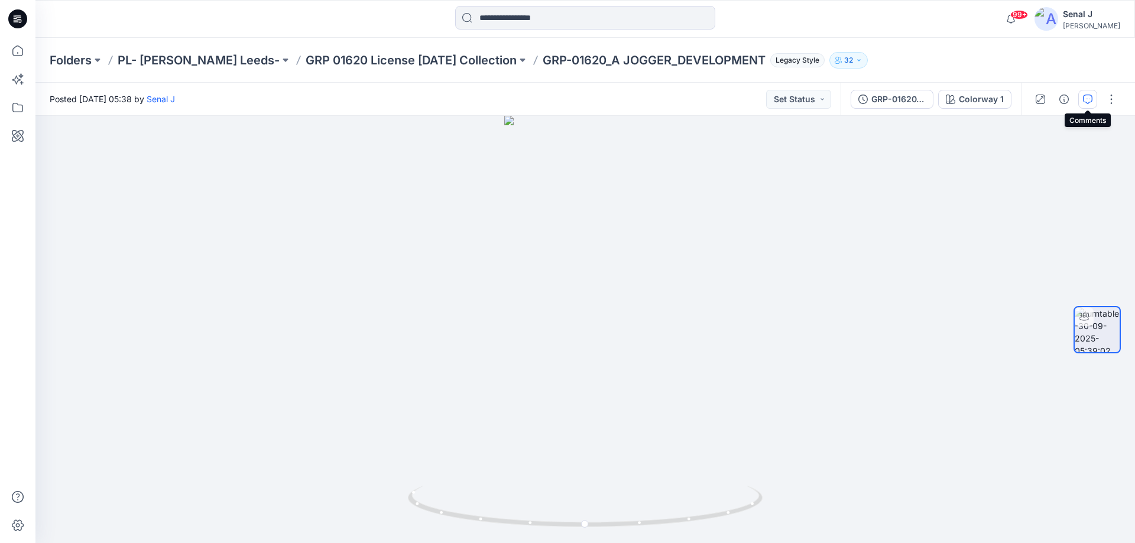
click at [1090, 96] on icon "button" at bounding box center [1087, 99] width 9 height 9
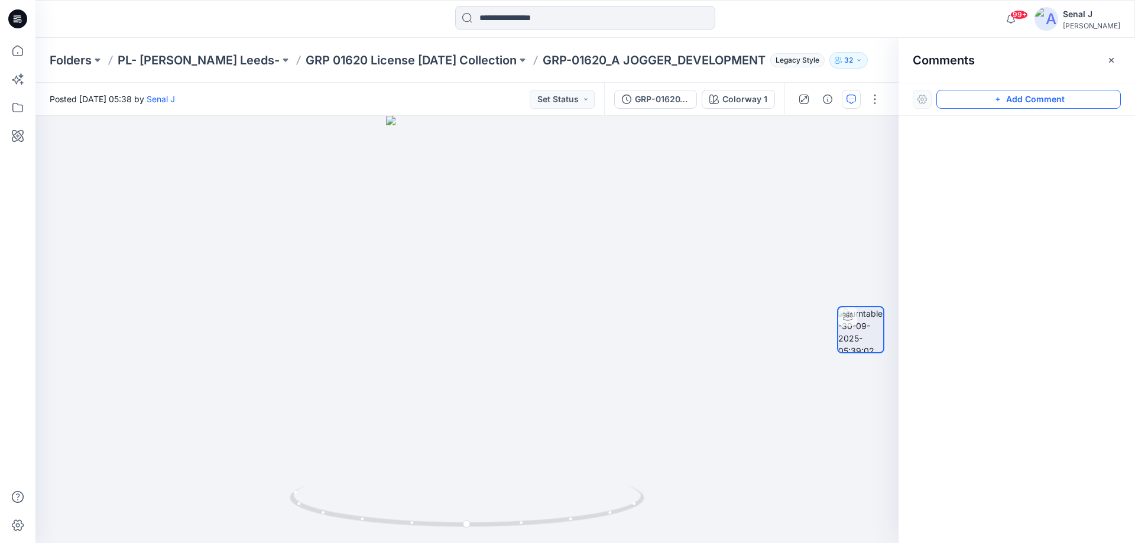
click at [1011, 100] on button "Add Comment" at bounding box center [1028, 99] width 184 height 19
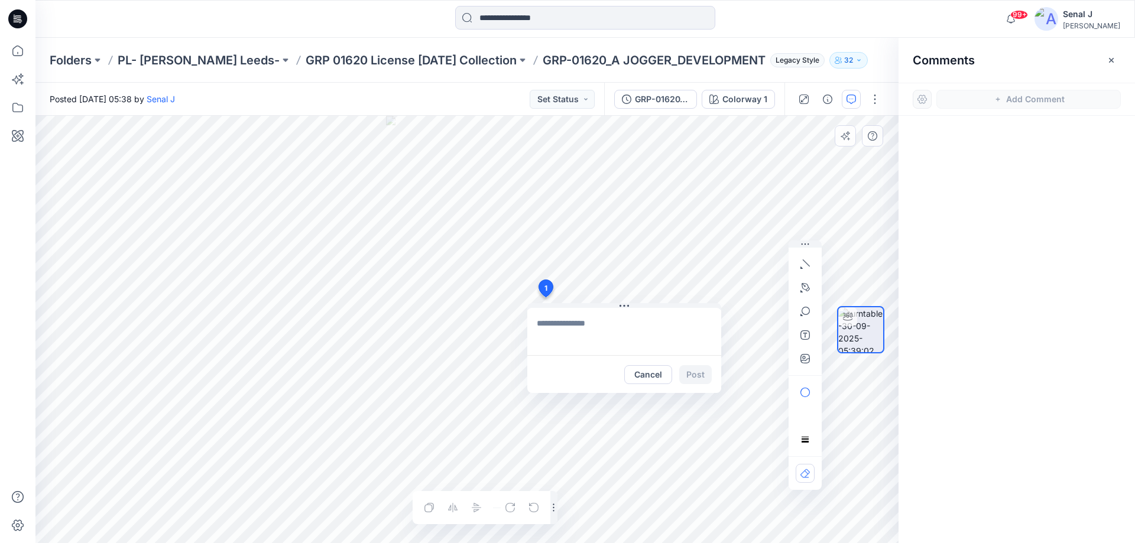
click at [546, 297] on div "1 Cancel Post Layer 1" at bounding box center [466, 329] width 863 height 427
click at [535, 321] on textarea "**********" at bounding box center [624, 331] width 194 height 47
type textarea "**********"
click at [692, 375] on button "Post" at bounding box center [695, 374] width 33 height 19
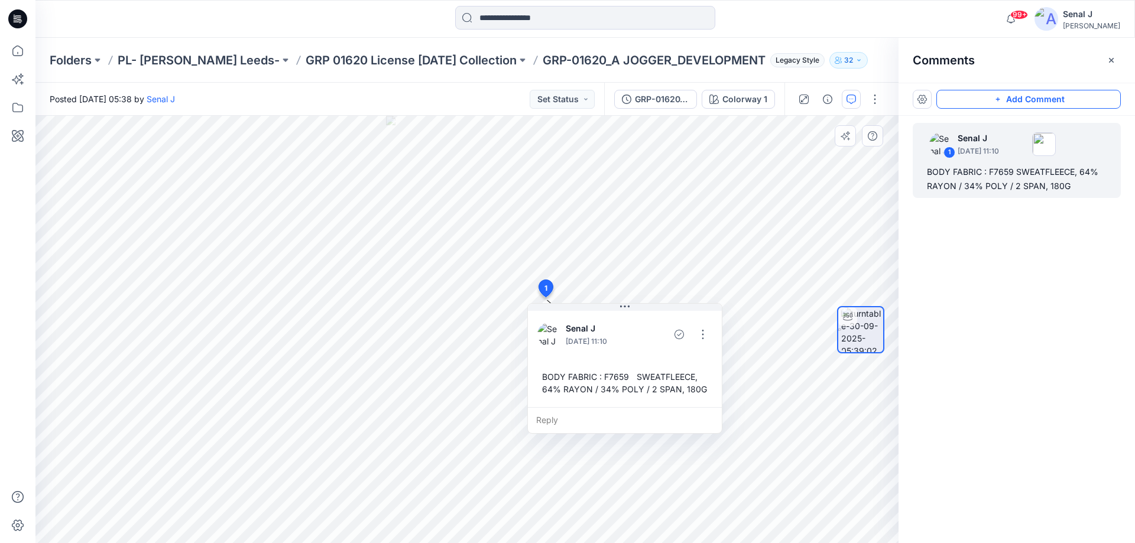
click at [1022, 99] on button "Add Comment" at bounding box center [1028, 99] width 184 height 19
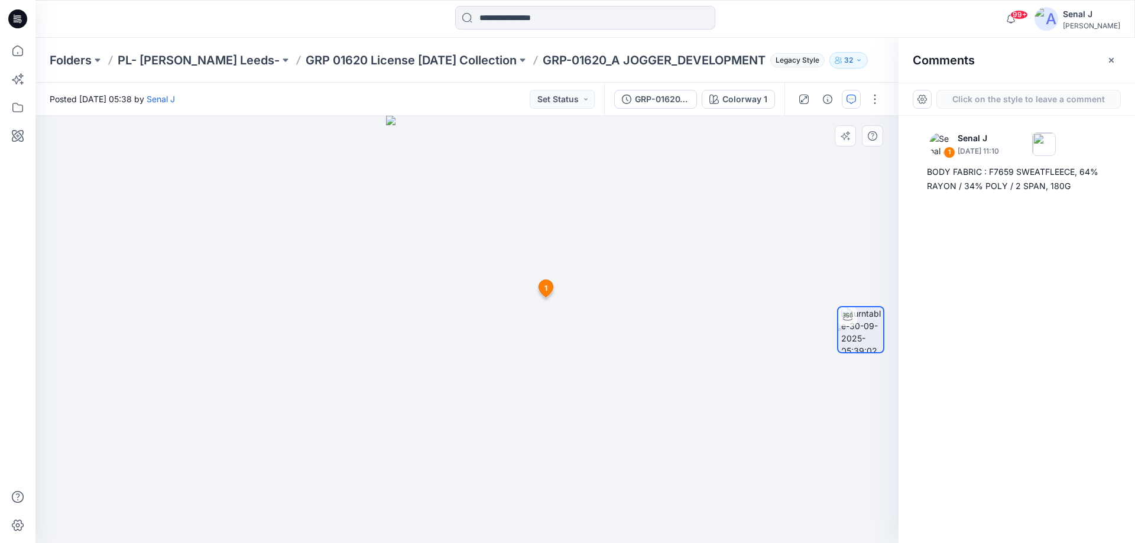
click at [527, 490] on div "2 1 Senal J September 30, 2025 11:10 BODY FABRIC : F7659 SWEATFLEECE, 64% RAYON…" at bounding box center [466, 329] width 863 height 427
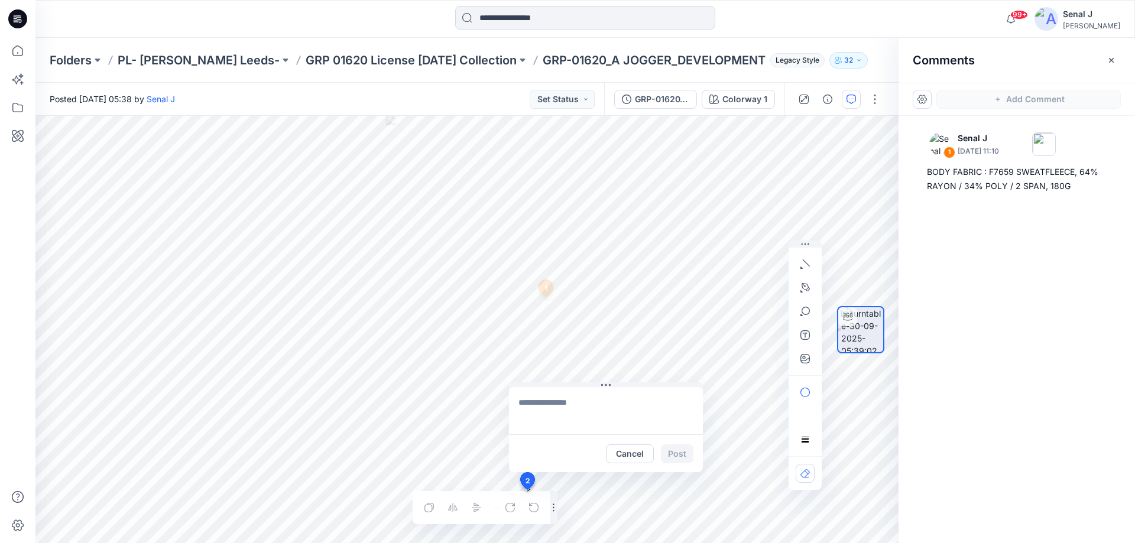
click at [543, 401] on textarea at bounding box center [606, 410] width 194 height 47
click at [516, 403] on textarea "**********" at bounding box center [606, 410] width 194 height 47
type textarea "**********"
click at [674, 454] on button "Post" at bounding box center [677, 454] width 33 height 19
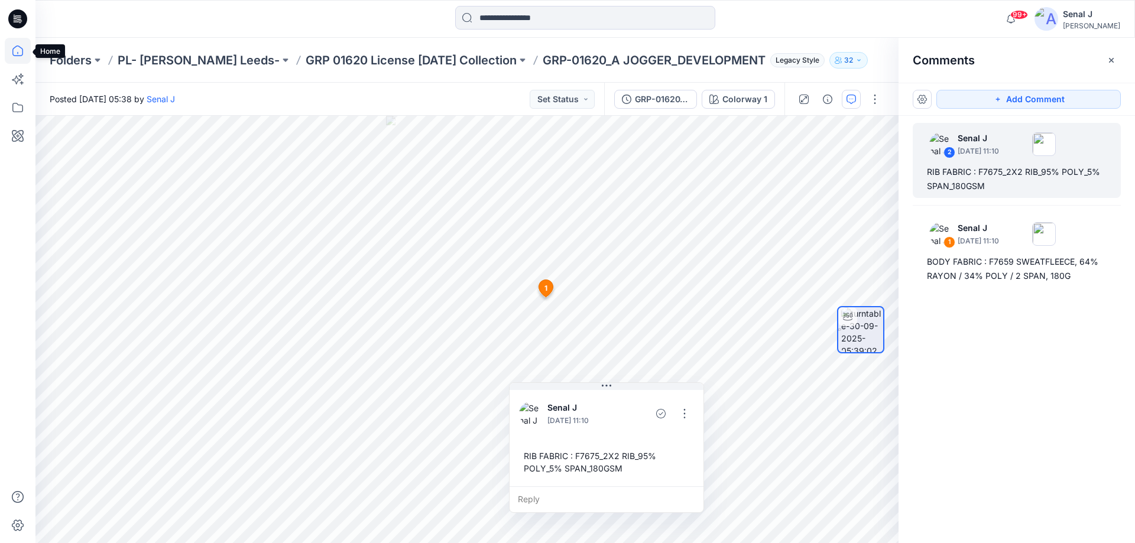
click at [15, 49] on icon at bounding box center [18, 51] width 26 height 26
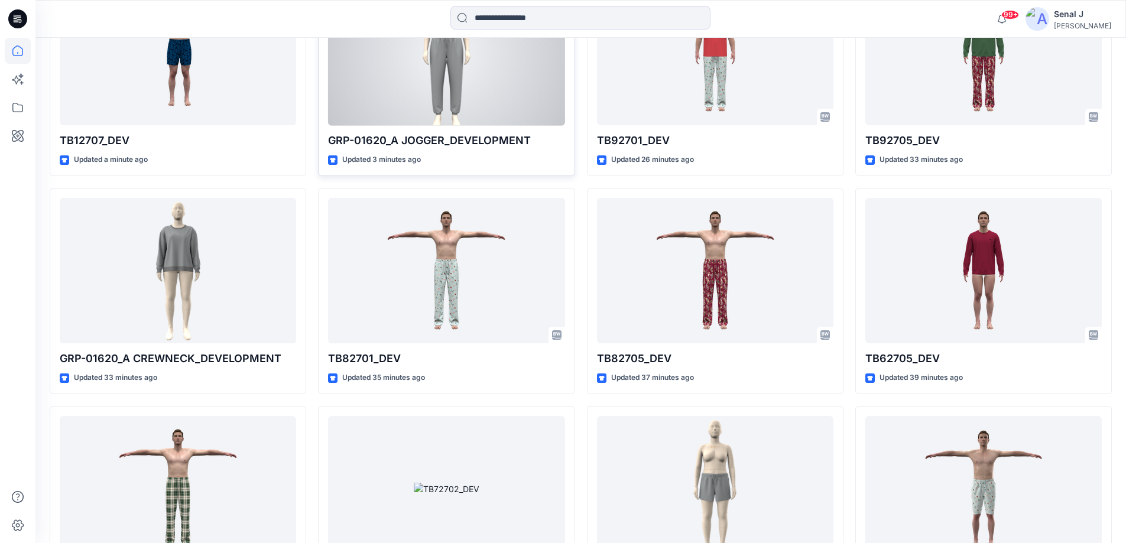
scroll to position [532, 0]
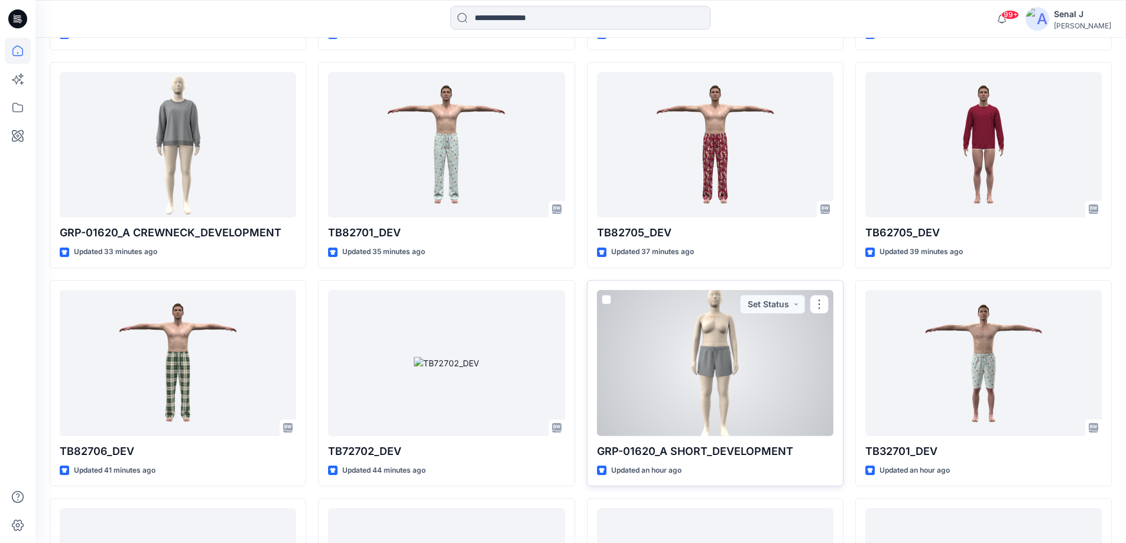
click at [711, 384] on div at bounding box center [715, 363] width 236 height 146
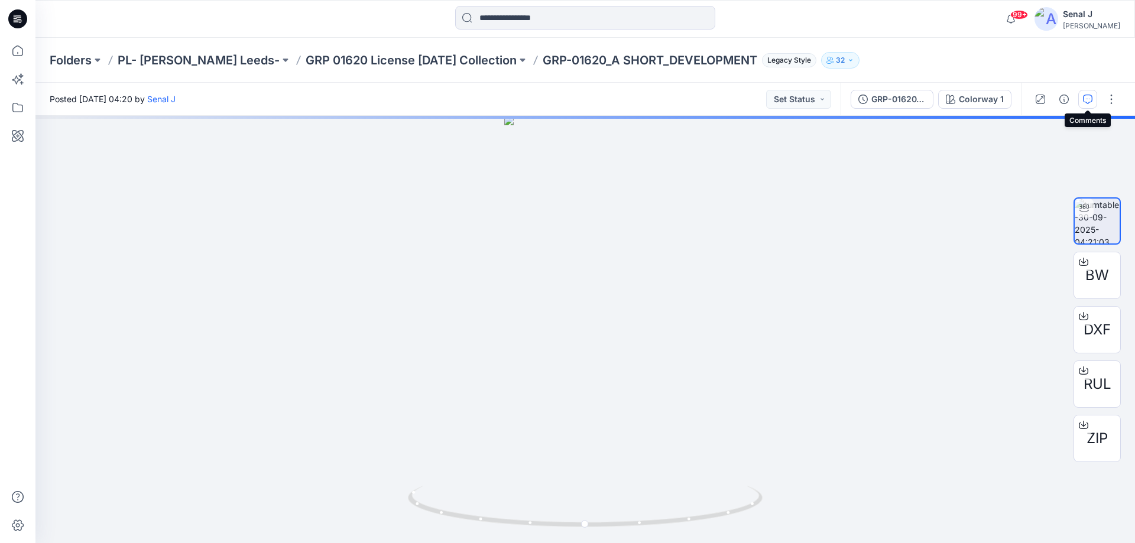
click at [1084, 98] on icon "button" at bounding box center [1087, 99] width 9 height 9
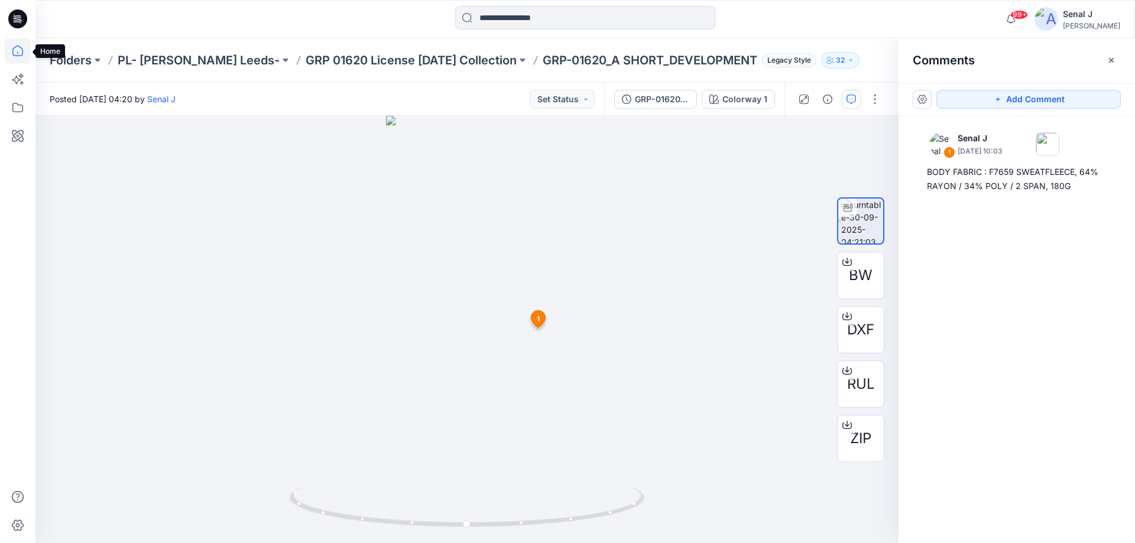
click at [22, 52] on icon at bounding box center [17, 51] width 11 height 11
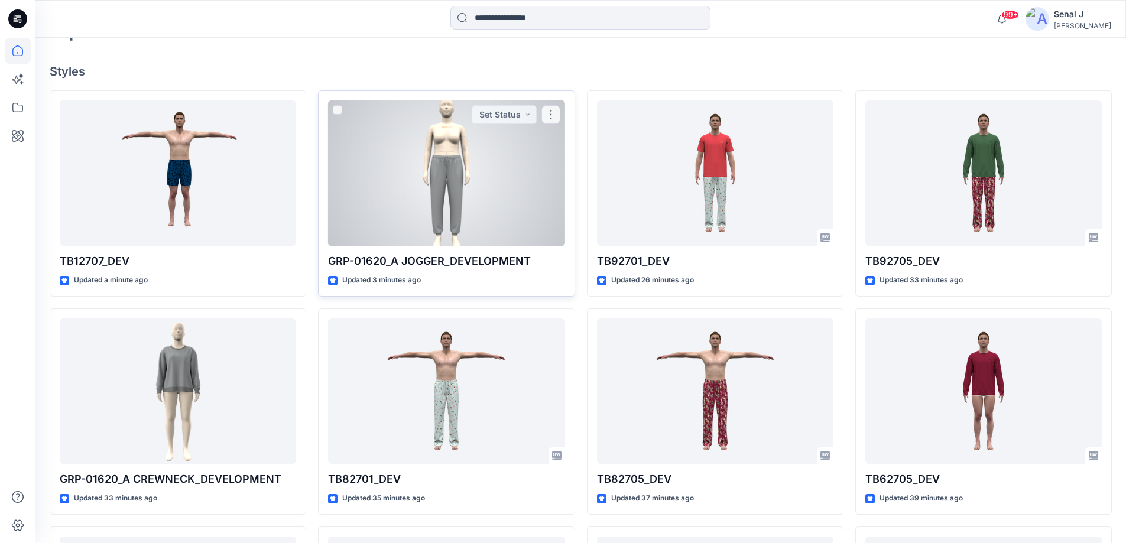
scroll to position [315, 0]
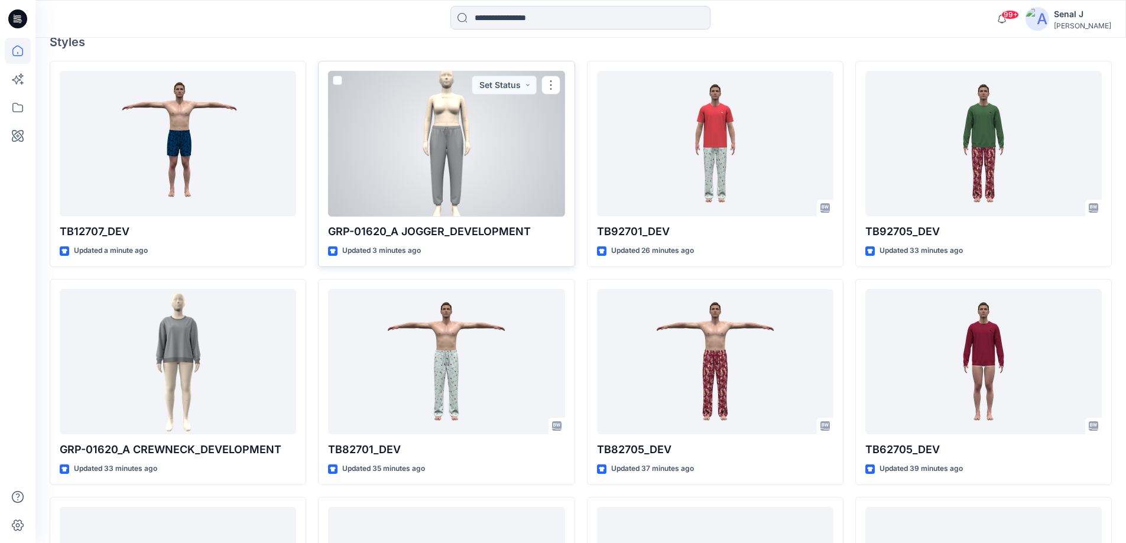
click at [410, 159] on div at bounding box center [446, 144] width 236 height 146
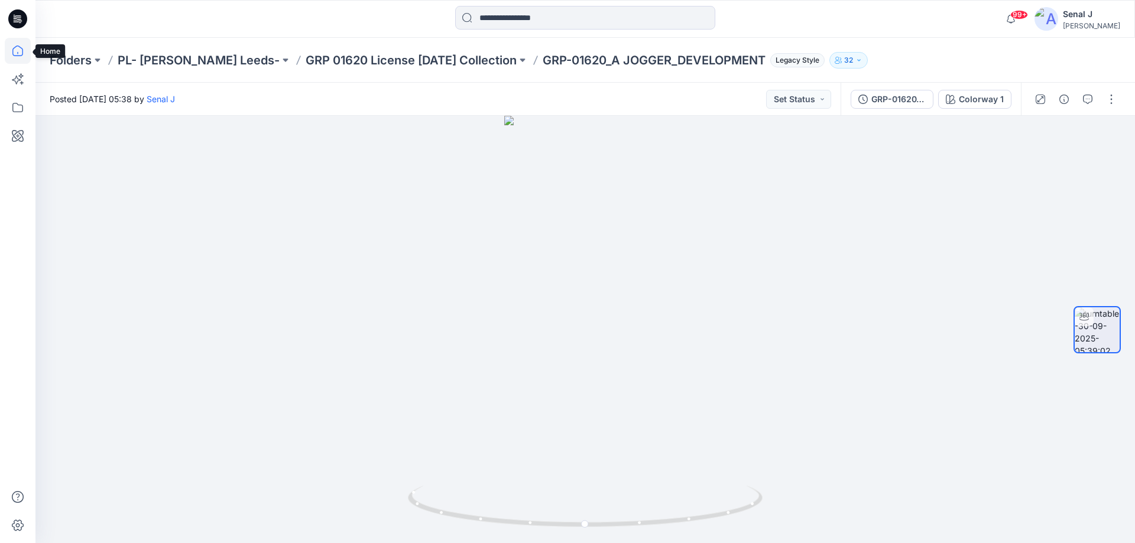
click at [17, 47] on icon at bounding box center [18, 51] width 26 height 26
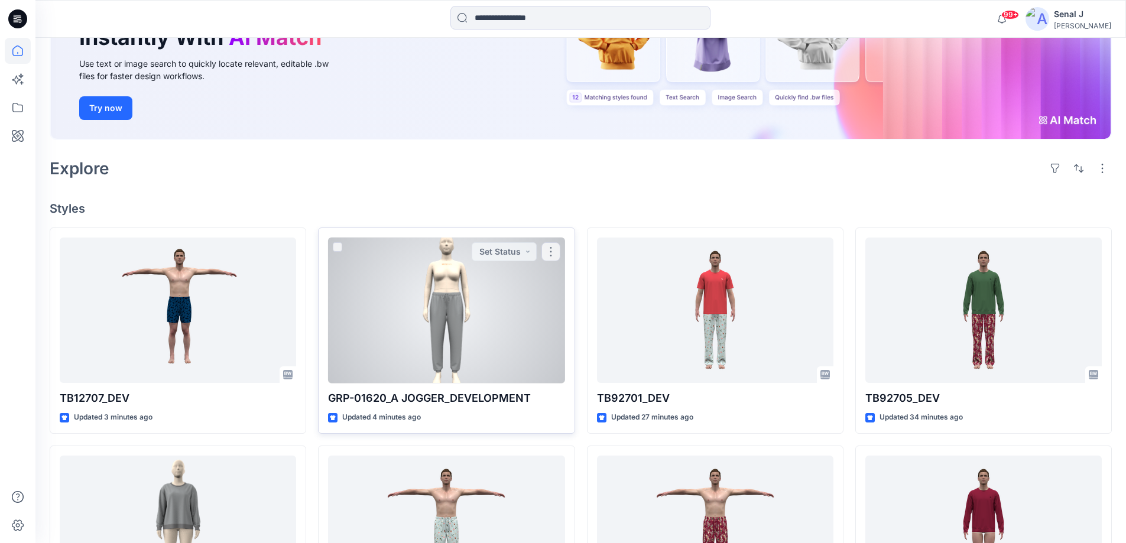
scroll to position [158, 0]
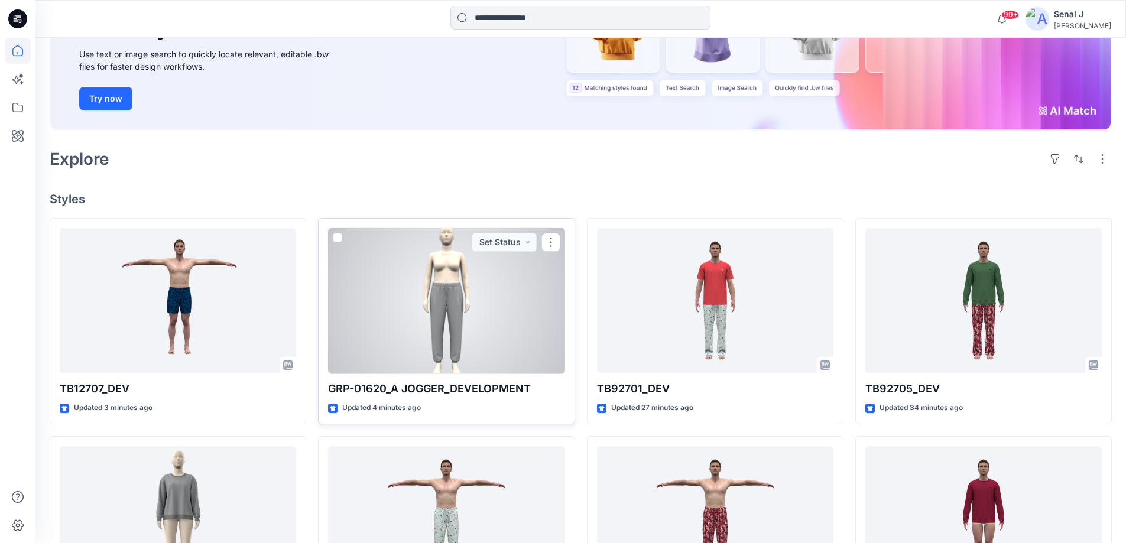
click at [452, 329] on div at bounding box center [446, 301] width 236 height 146
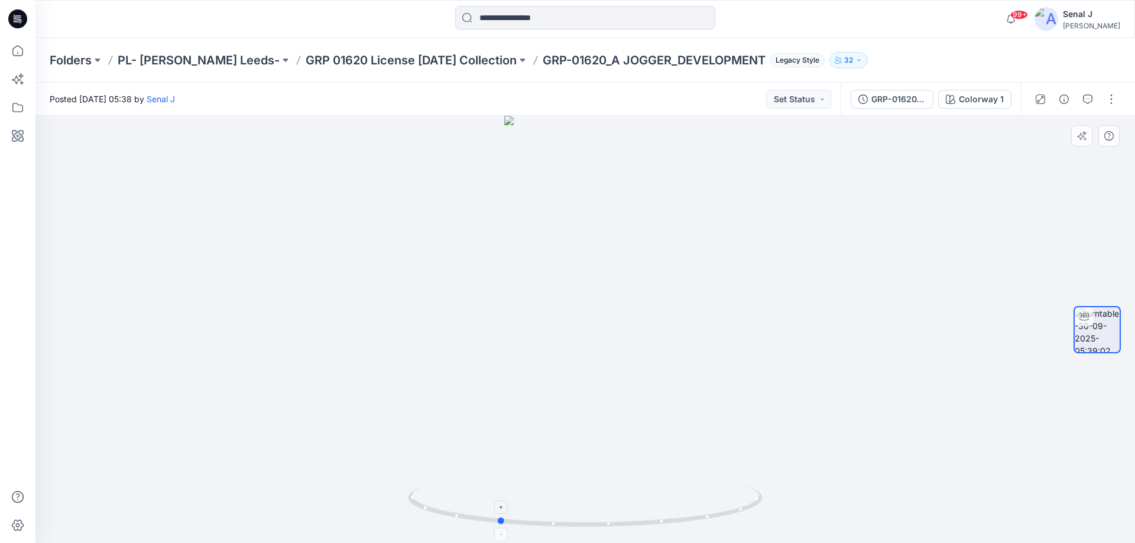
drag, startPoint x: 696, startPoint y: 526, endPoint x: 610, endPoint y: 515, distance: 86.5
click at [609, 521] on icon at bounding box center [587, 508] width 358 height 44
drag, startPoint x: 716, startPoint y: 516, endPoint x: 788, endPoint y: 438, distance: 105.9
click at [788, 438] on div at bounding box center [585, 329] width 1100 height 427
click at [1115, 102] on button "button" at bounding box center [1111, 99] width 19 height 19
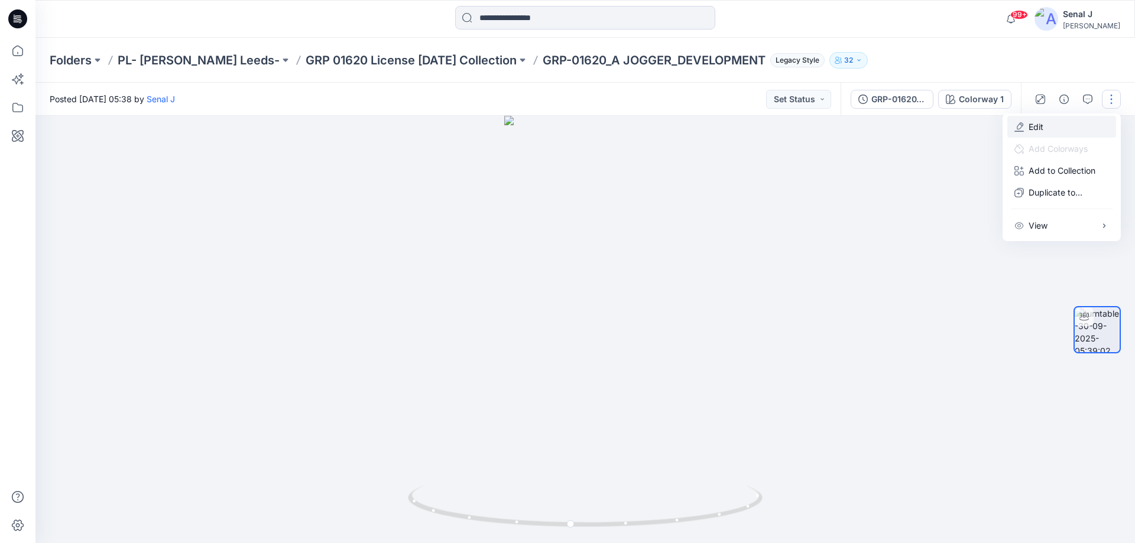
click at [1053, 132] on button "Edit" at bounding box center [1061, 127] width 109 height 22
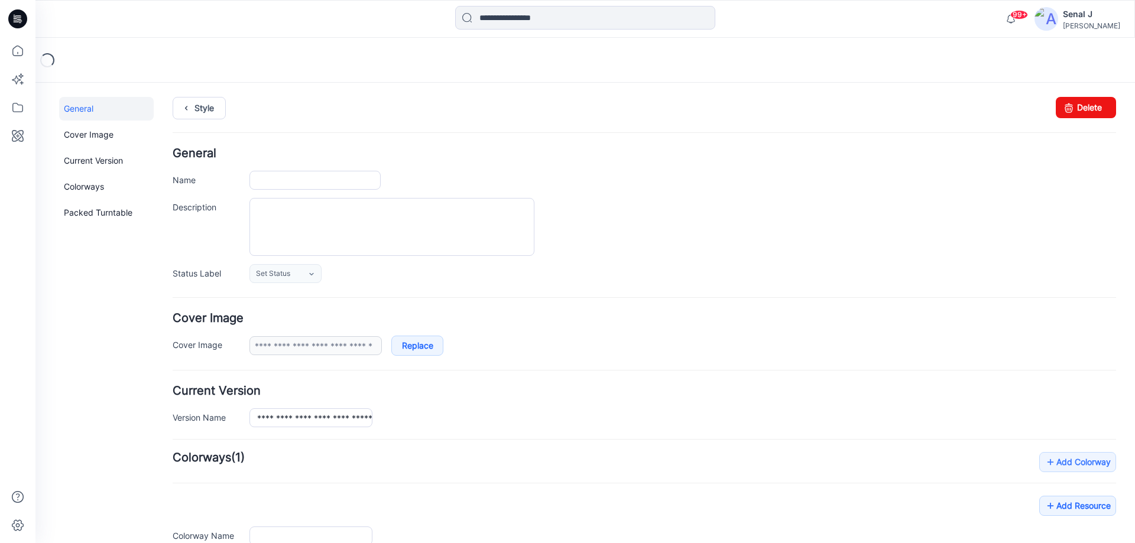
type input "**********"
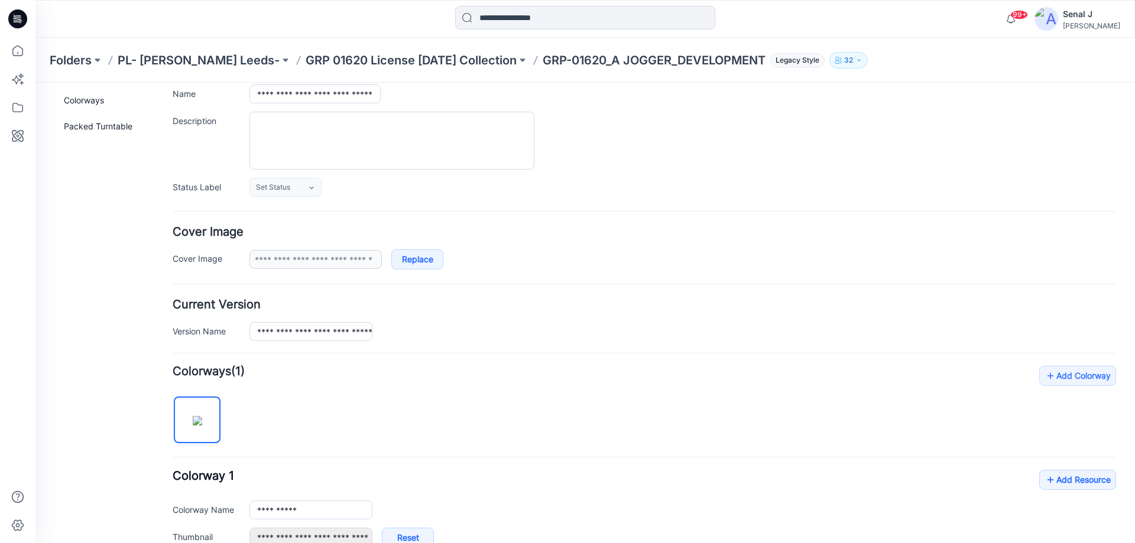
scroll to position [236, 0]
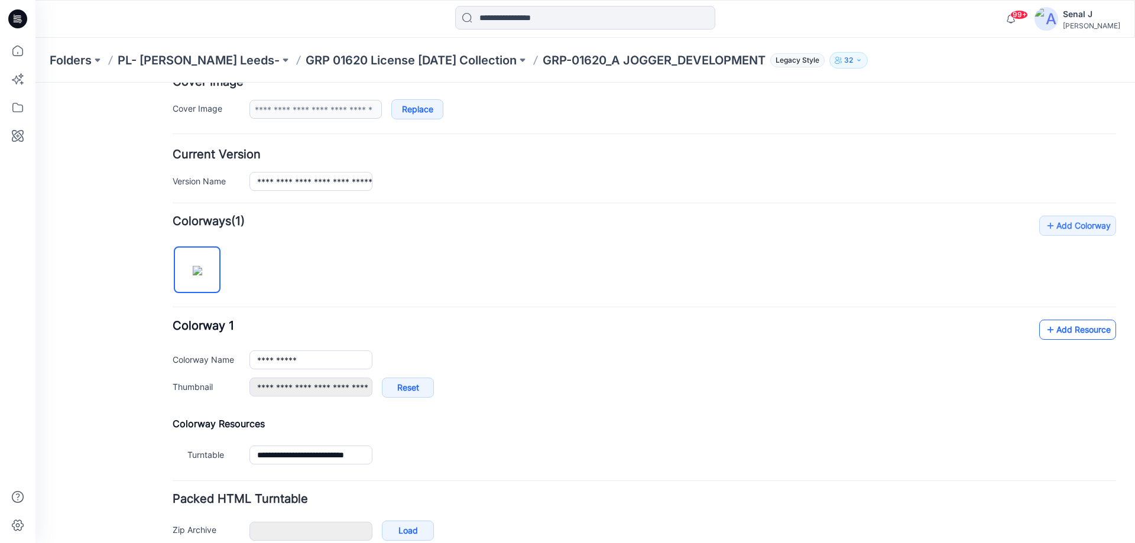
click at [1070, 333] on link "Add Resource" at bounding box center [1077, 330] width 77 height 20
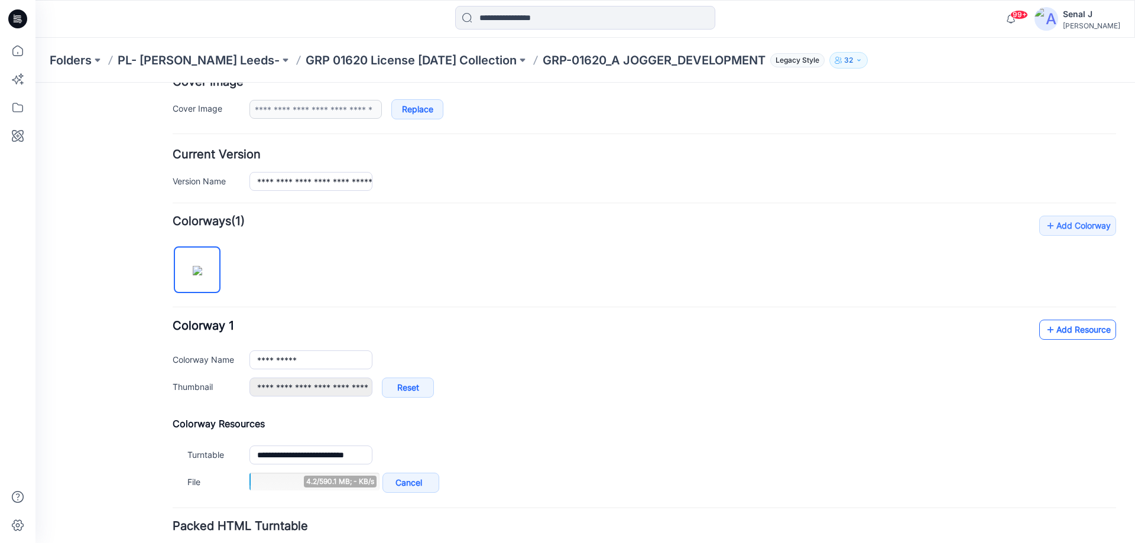
click at [1053, 328] on link "Add Resource" at bounding box center [1077, 330] width 77 height 20
click at [1048, 331] on link "Add Resource" at bounding box center [1077, 330] width 77 height 20
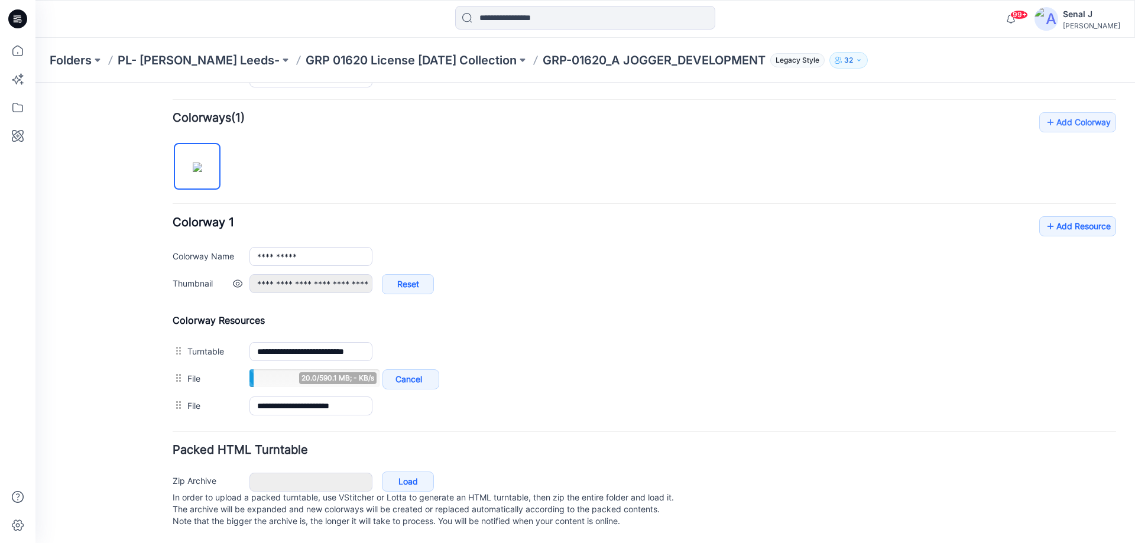
scroll to position [352, 0]
click at [1069, 219] on link "Add Resource" at bounding box center [1077, 226] width 77 height 20
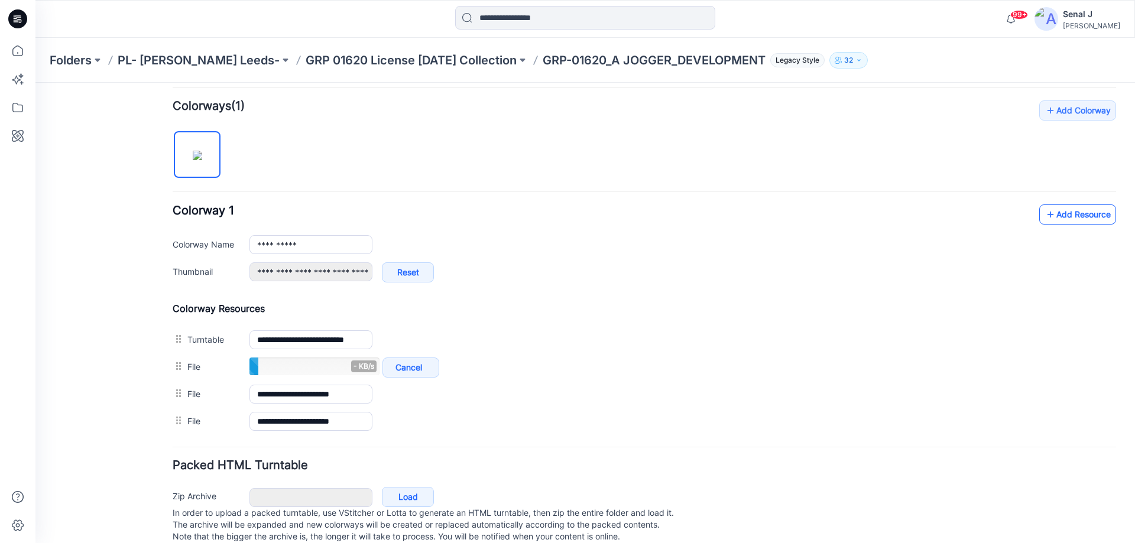
click at [1062, 217] on link "Add Resource" at bounding box center [1077, 215] width 77 height 20
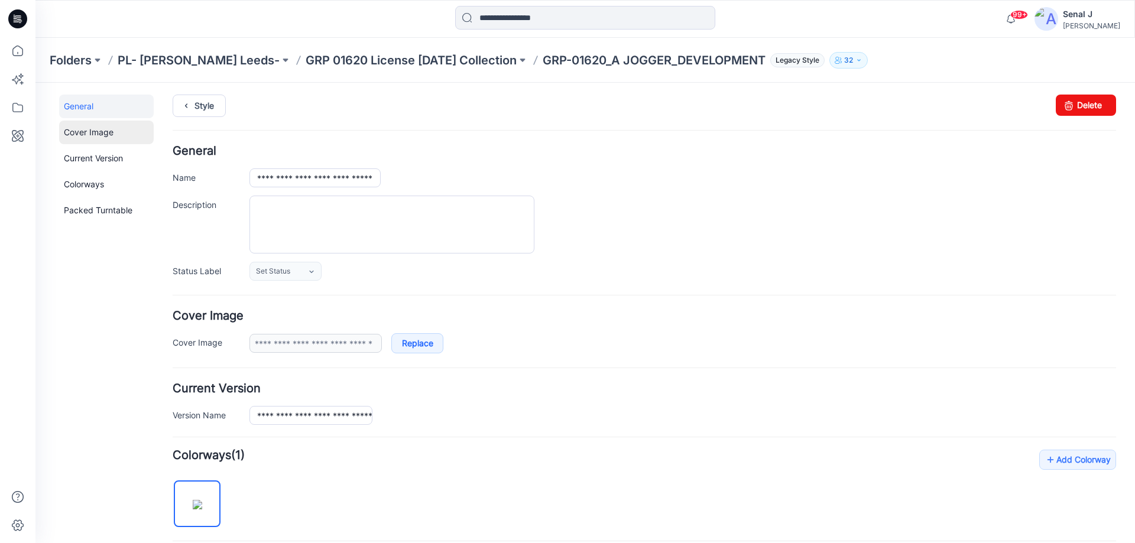
scroll to position [0, 0]
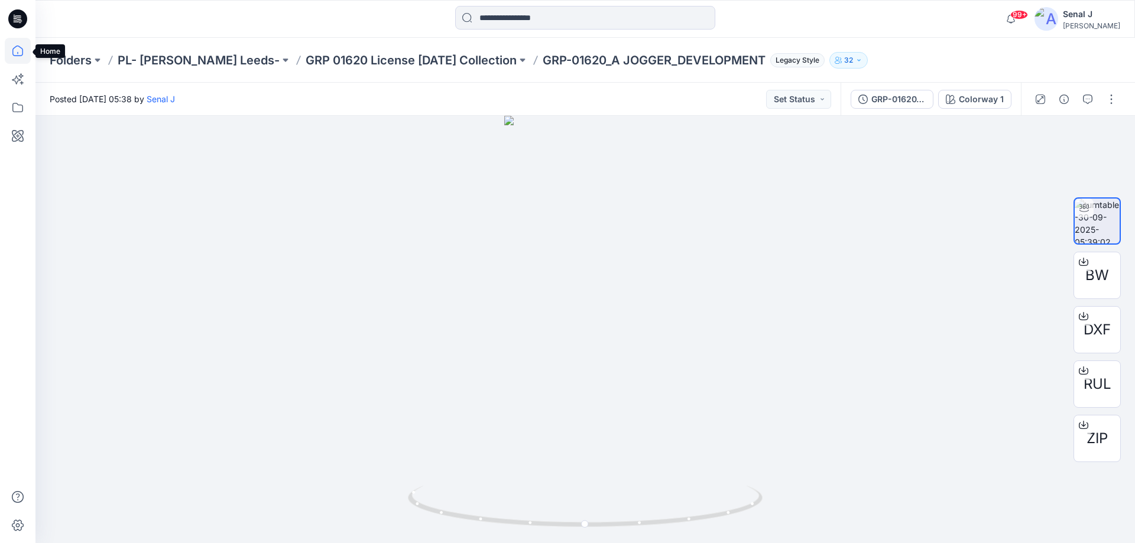
click at [15, 48] on icon at bounding box center [18, 51] width 26 height 26
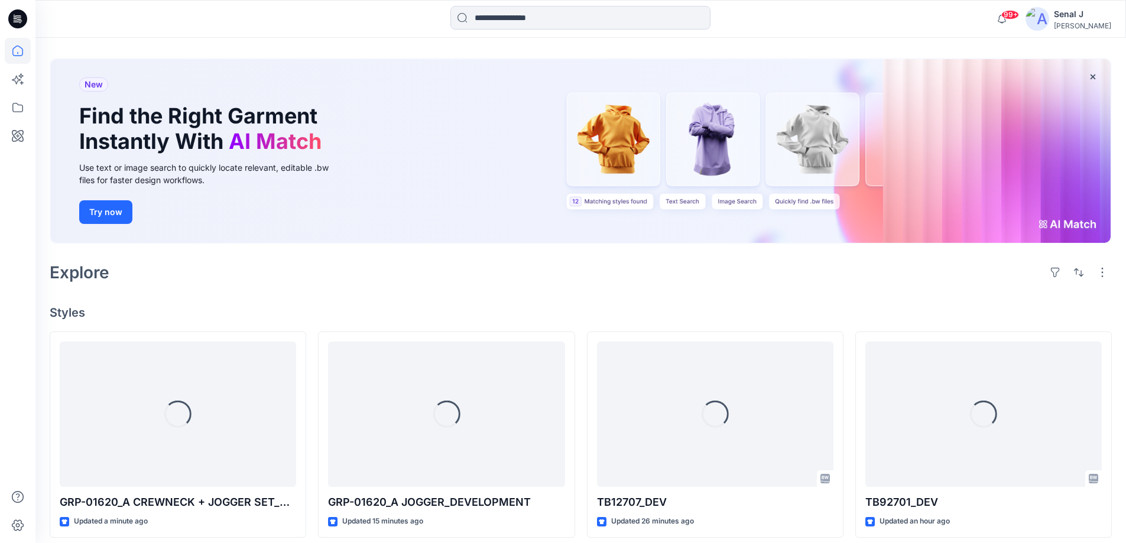
scroll to position [69, 0]
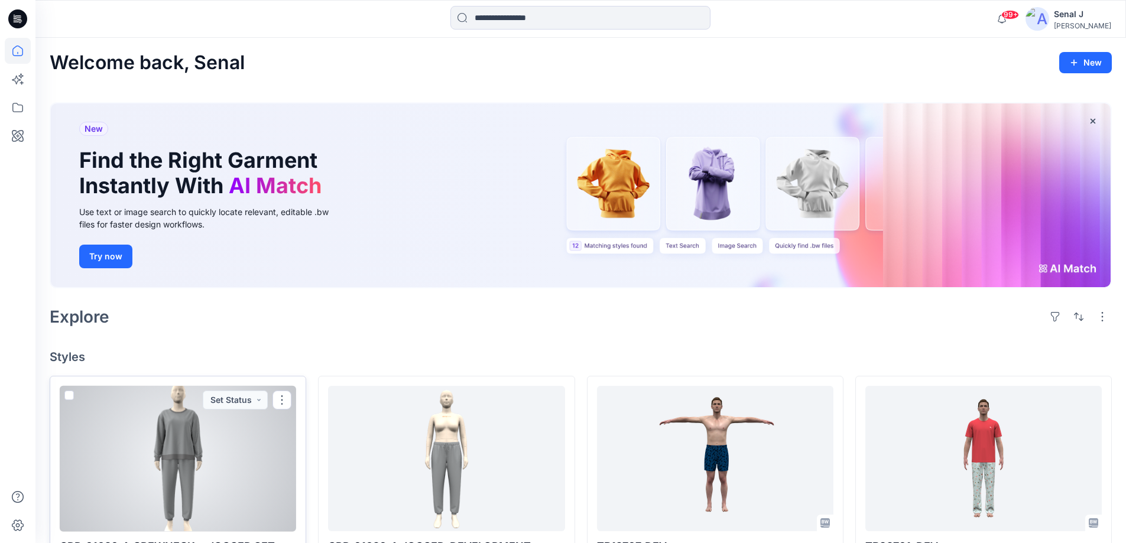
click at [193, 420] on div at bounding box center [178, 459] width 236 height 146
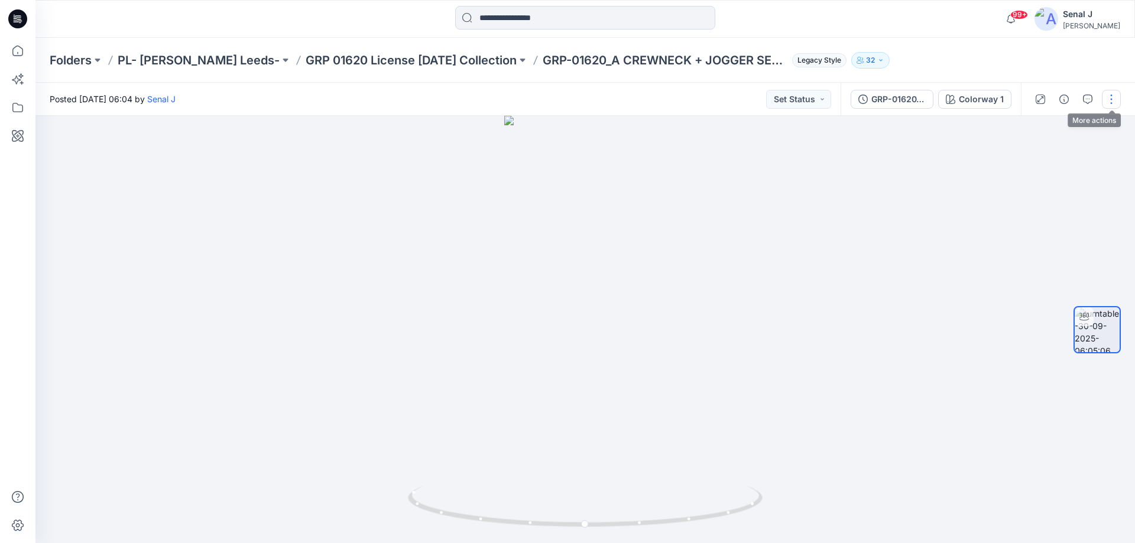
click at [1110, 100] on button "button" at bounding box center [1111, 99] width 19 height 19
click at [1051, 129] on button "Edit" at bounding box center [1061, 127] width 109 height 22
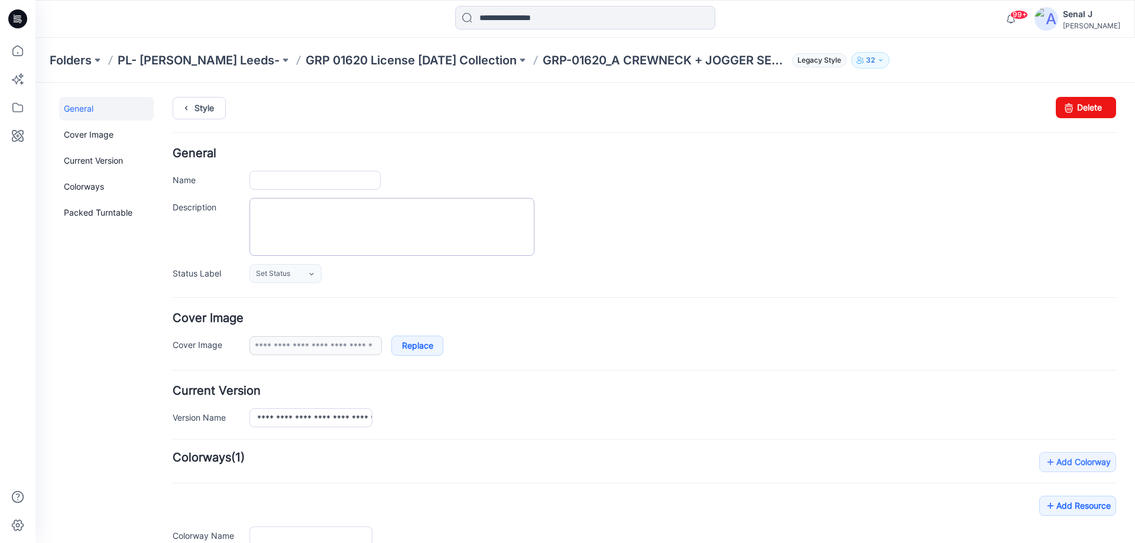
type input "**********"
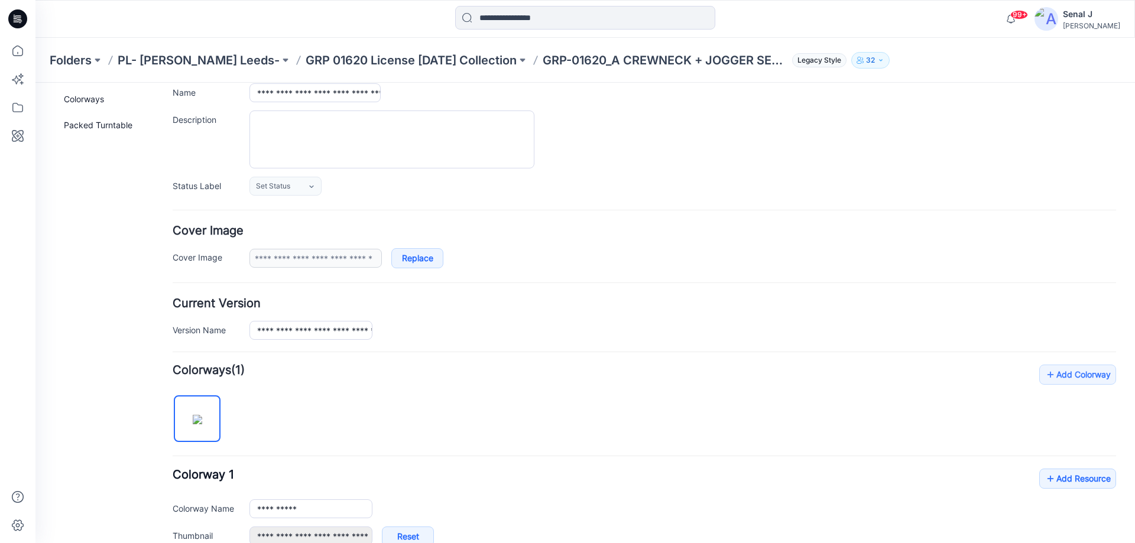
scroll to position [236, 0]
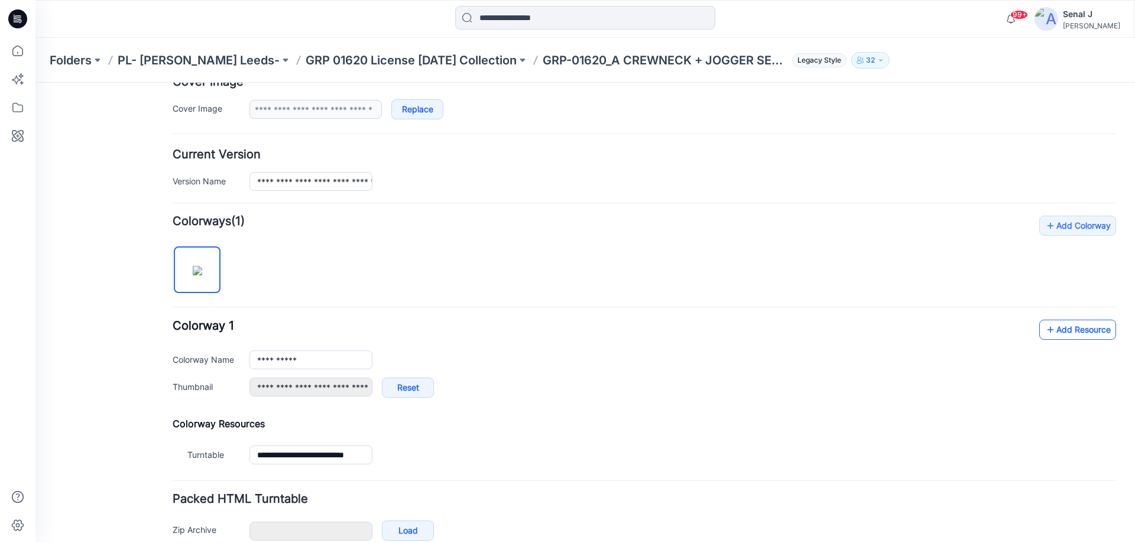
click at [1077, 327] on link "Add Resource" at bounding box center [1077, 330] width 77 height 20
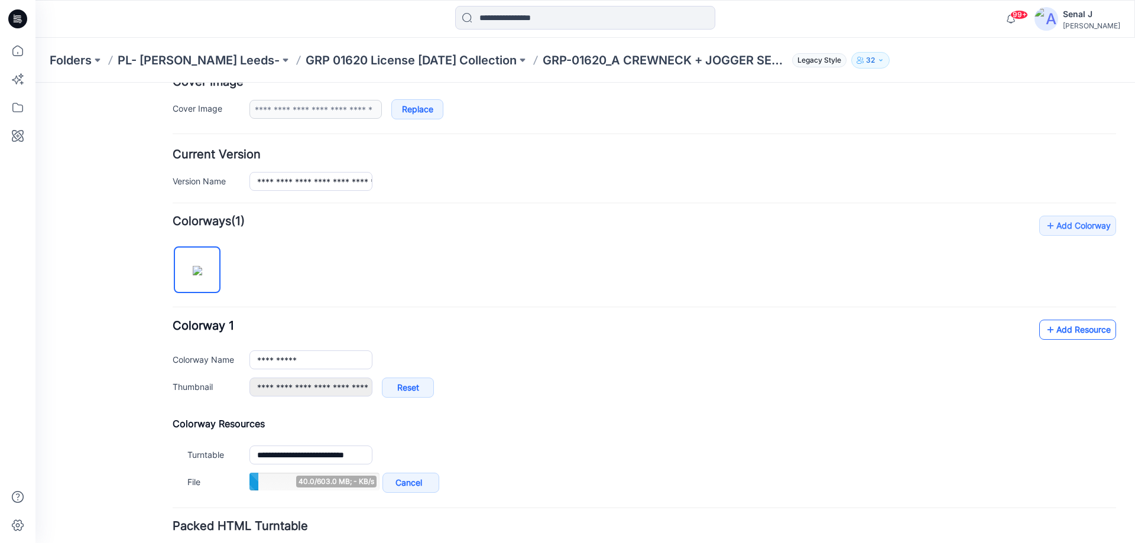
click at [1061, 326] on link "Add Resource" at bounding box center [1077, 330] width 77 height 20
click at [1052, 333] on link "Add Resource" at bounding box center [1077, 330] width 77 height 20
click at [1047, 323] on icon at bounding box center [1051, 329] width 12 height 19
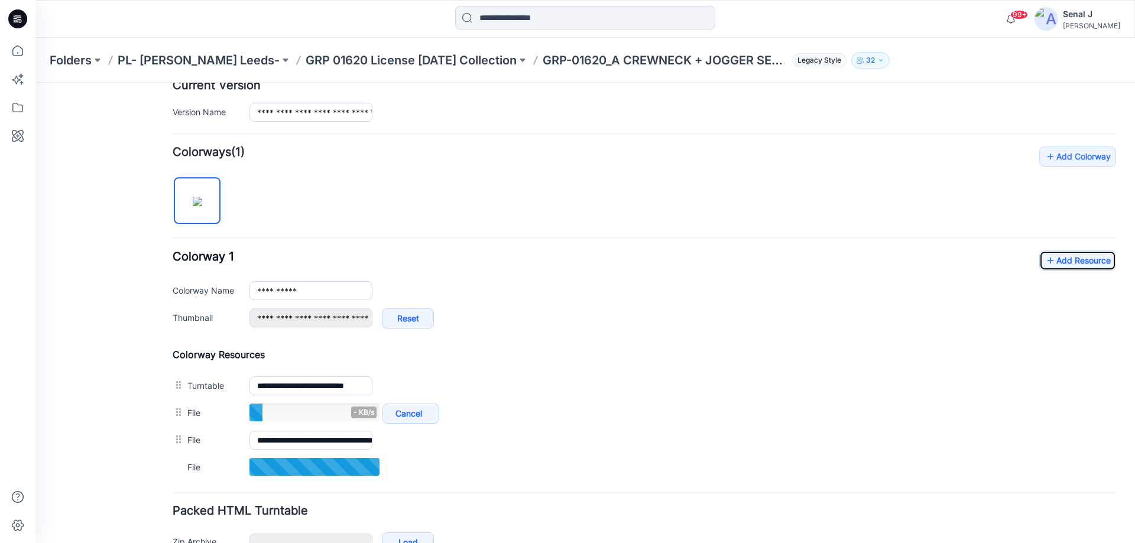
scroll to position [378, 0]
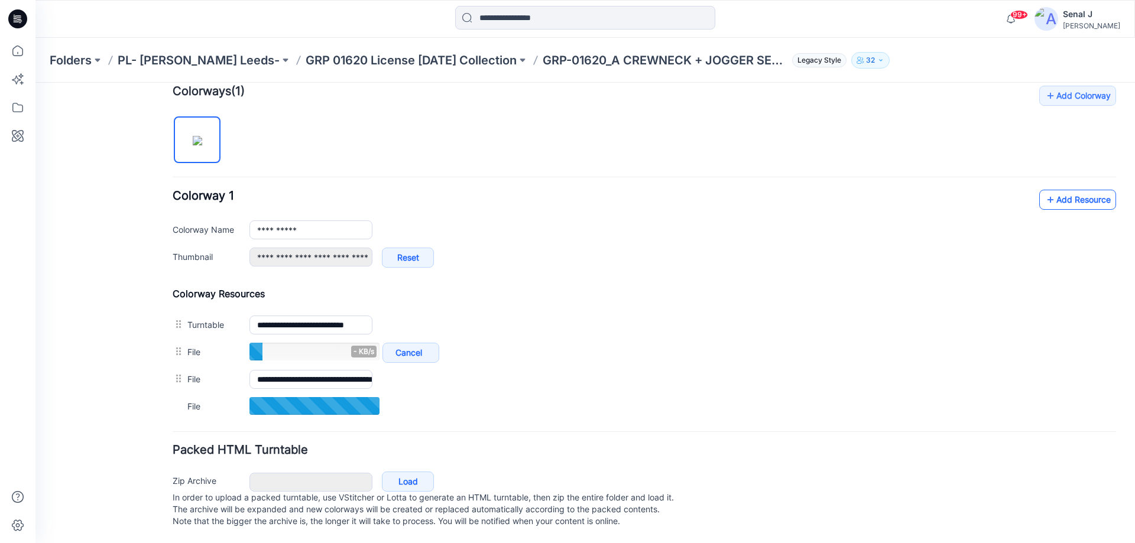
click at [1061, 190] on link "Add Resource" at bounding box center [1077, 200] width 77 height 20
click at [1064, 189] on link "Add Resource" at bounding box center [1077, 199] width 77 height 20
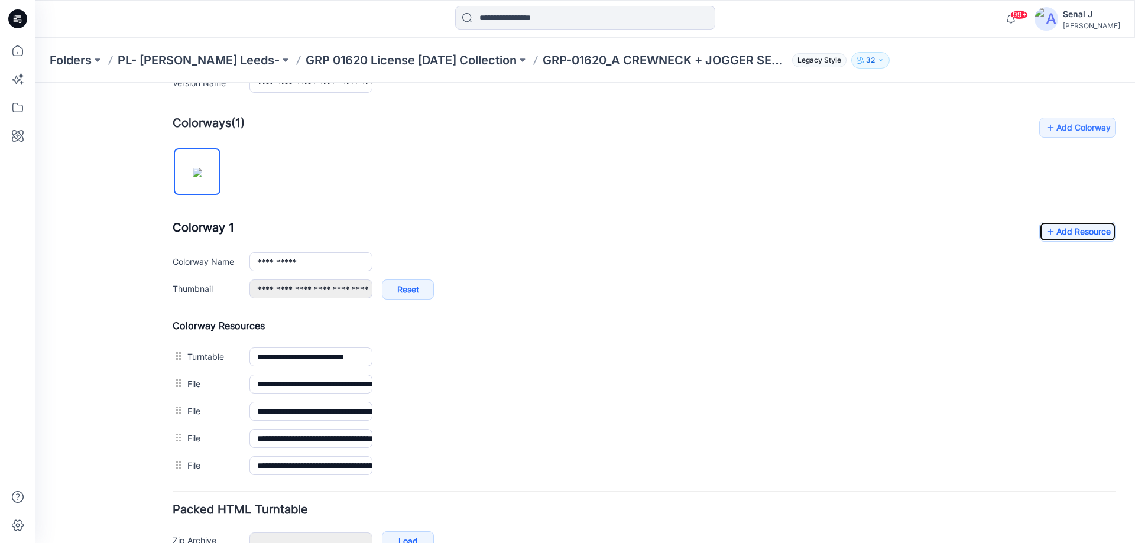
scroll to position [0, 0]
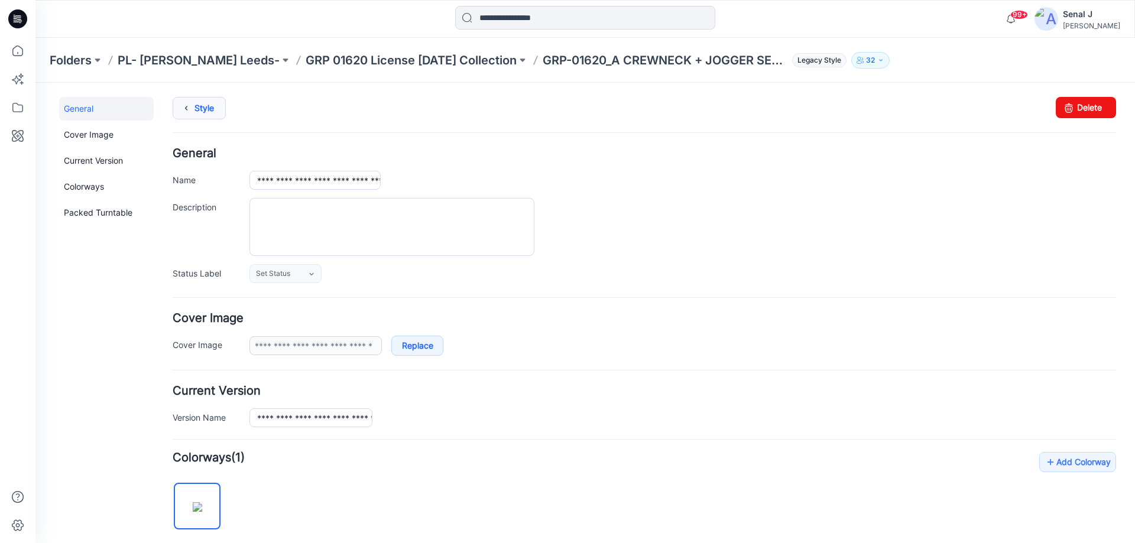
click at [223, 107] on link "Style" at bounding box center [199, 108] width 53 height 22
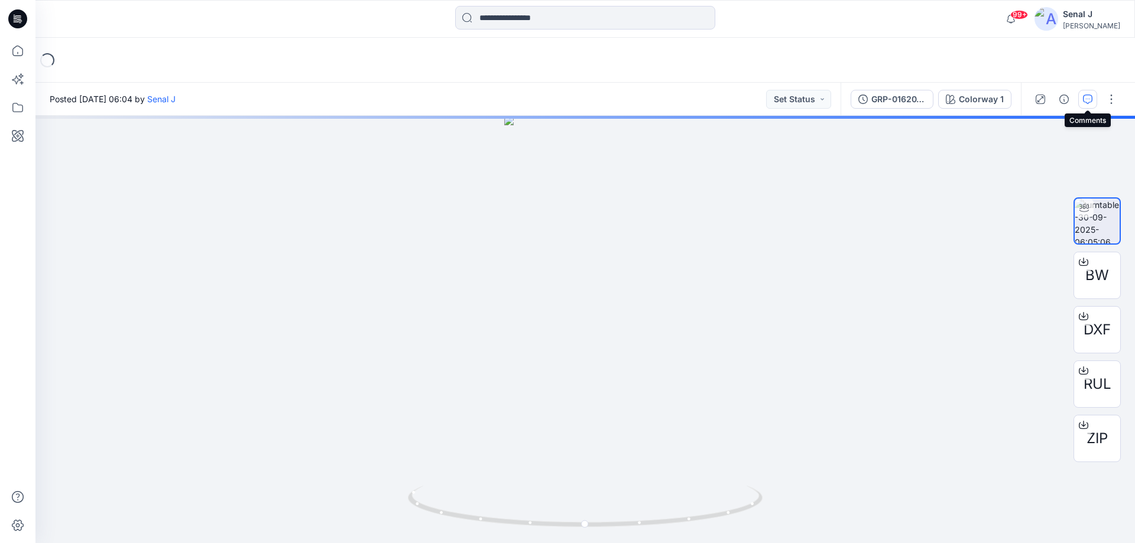
click at [1084, 100] on icon "button" at bounding box center [1087, 99] width 9 height 9
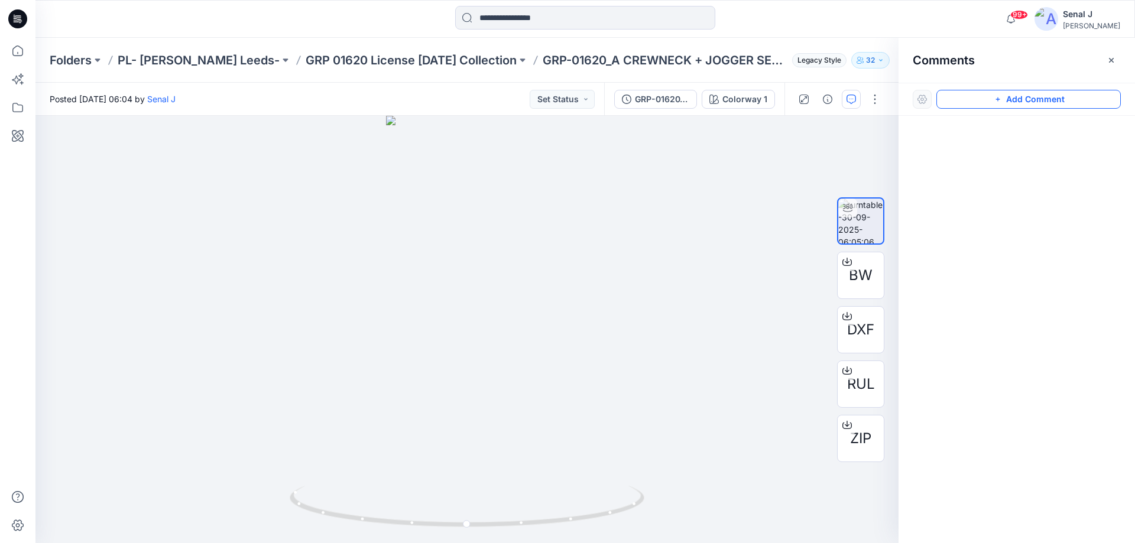
click at [974, 104] on button "Add Comment" at bounding box center [1028, 99] width 184 height 19
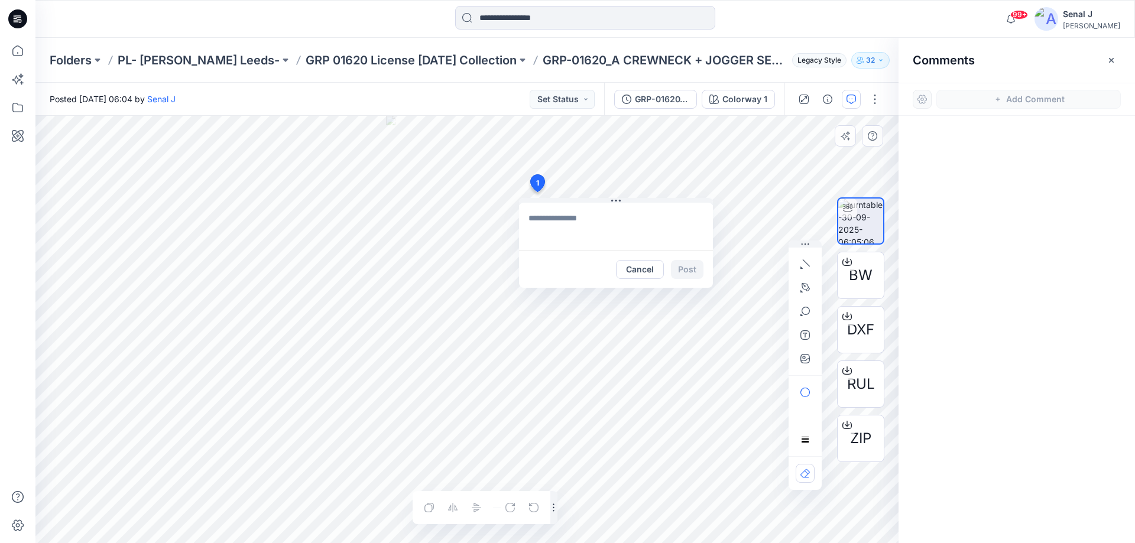
click at [537, 192] on div "1 Cancel Post Layer 1" at bounding box center [466, 329] width 863 height 427
click at [524, 213] on textarea "**********" at bounding box center [616, 226] width 194 height 47
type textarea "**********"
click at [688, 272] on button "Post" at bounding box center [687, 269] width 33 height 19
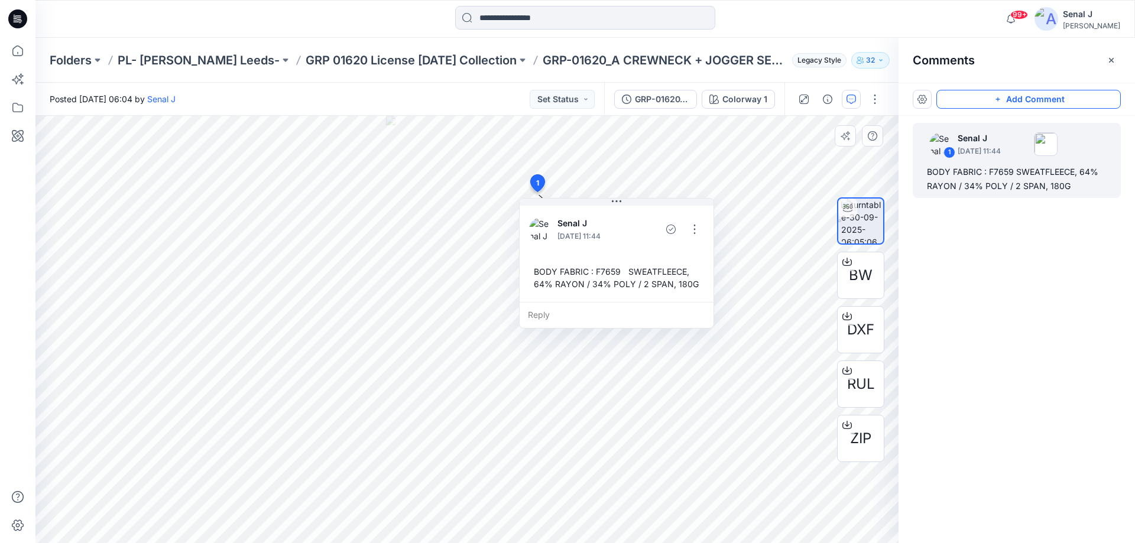
click at [974, 100] on button "Add Comment" at bounding box center [1028, 99] width 184 height 19
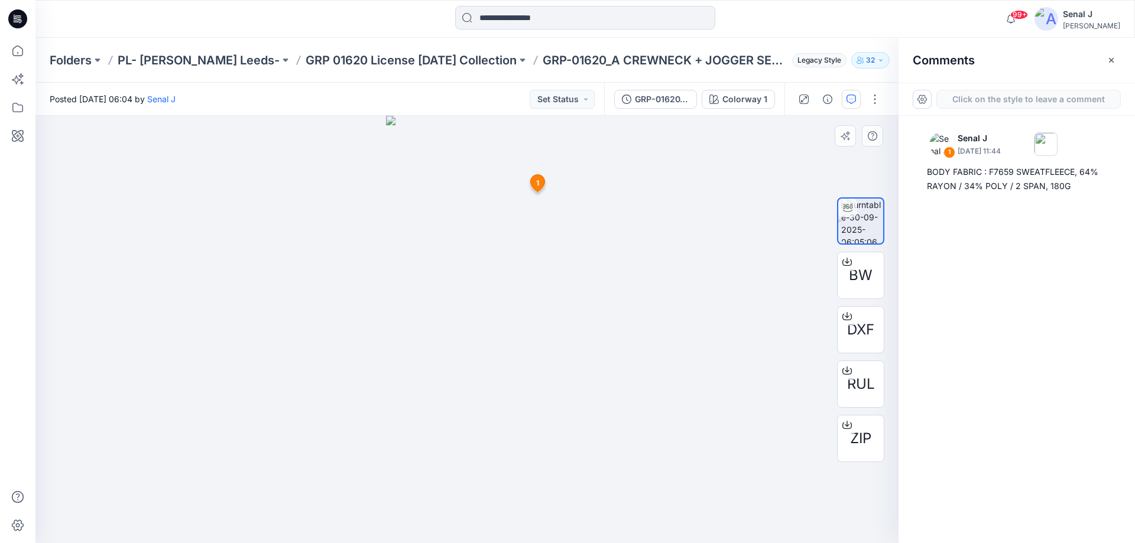
click at [539, 332] on div "2 1 Senal J [DATE] 11:44 BODY FABRIC : F7659 SWEATFLEECE, 64% RAYON / 34% POLY …" at bounding box center [466, 329] width 863 height 427
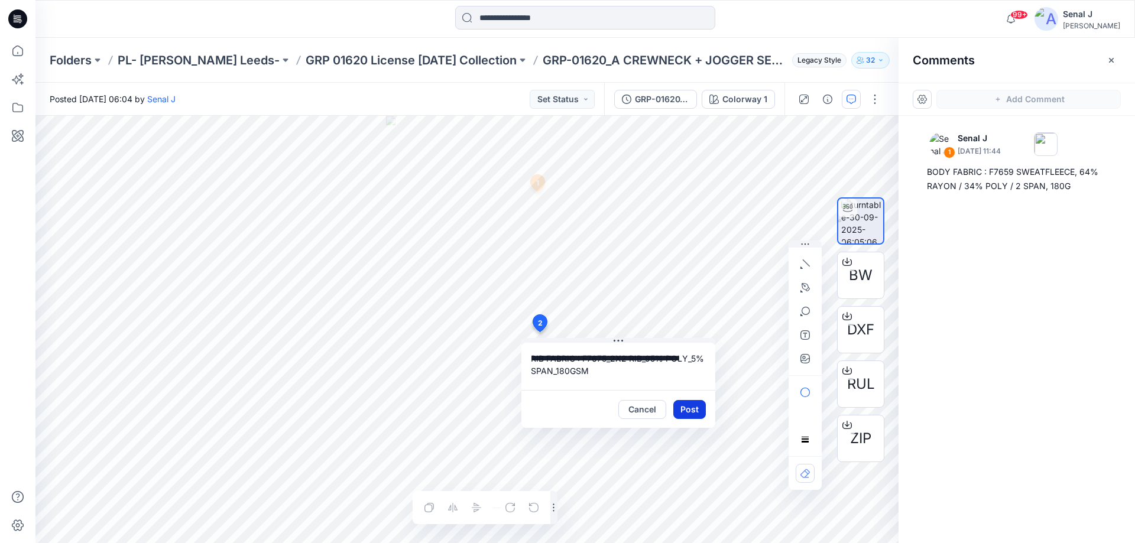
type textarea "**********"
click at [693, 409] on button "Post" at bounding box center [689, 409] width 33 height 19
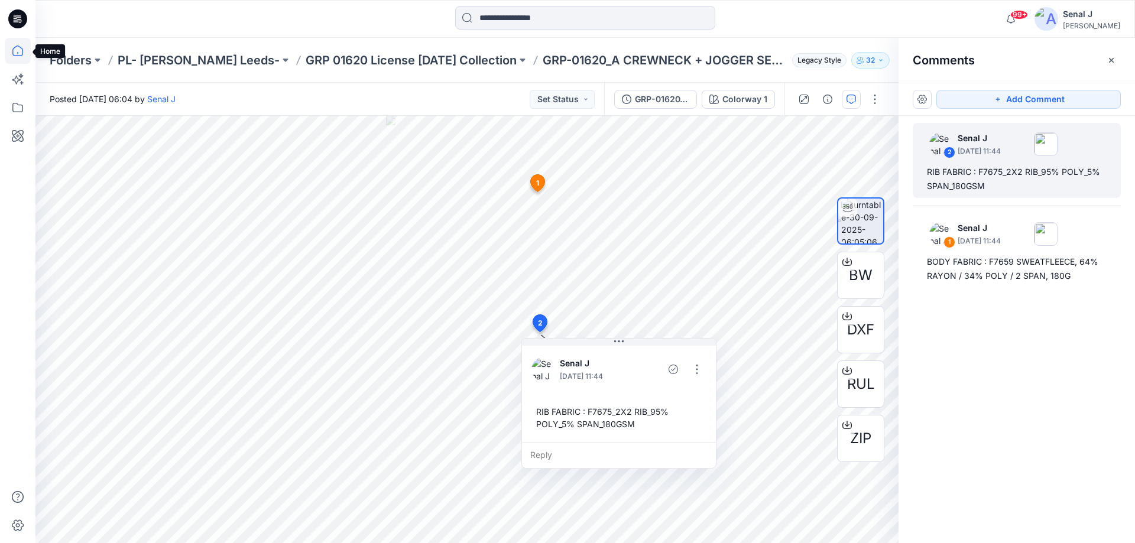
click at [14, 54] on icon at bounding box center [18, 51] width 26 height 26
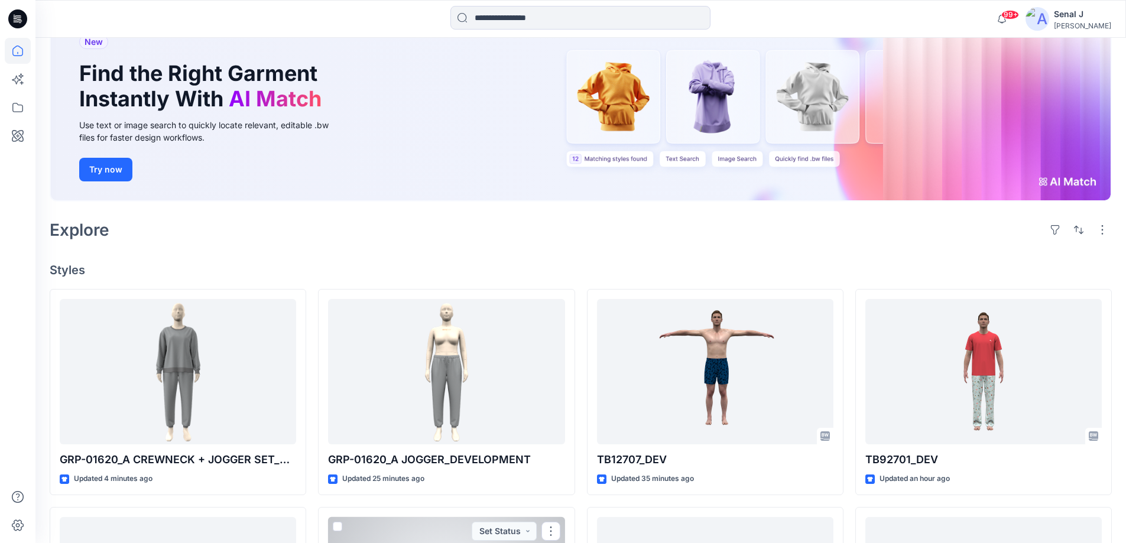
scroll to position [79, 0]
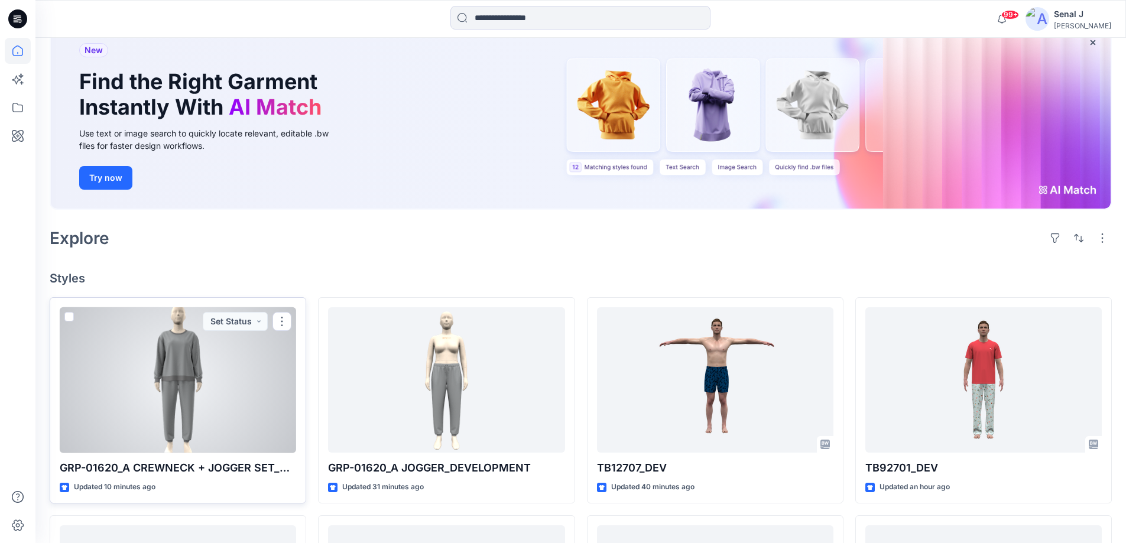
click at [194, 388] on div at bounding box center [178, 380] width 236 height 146
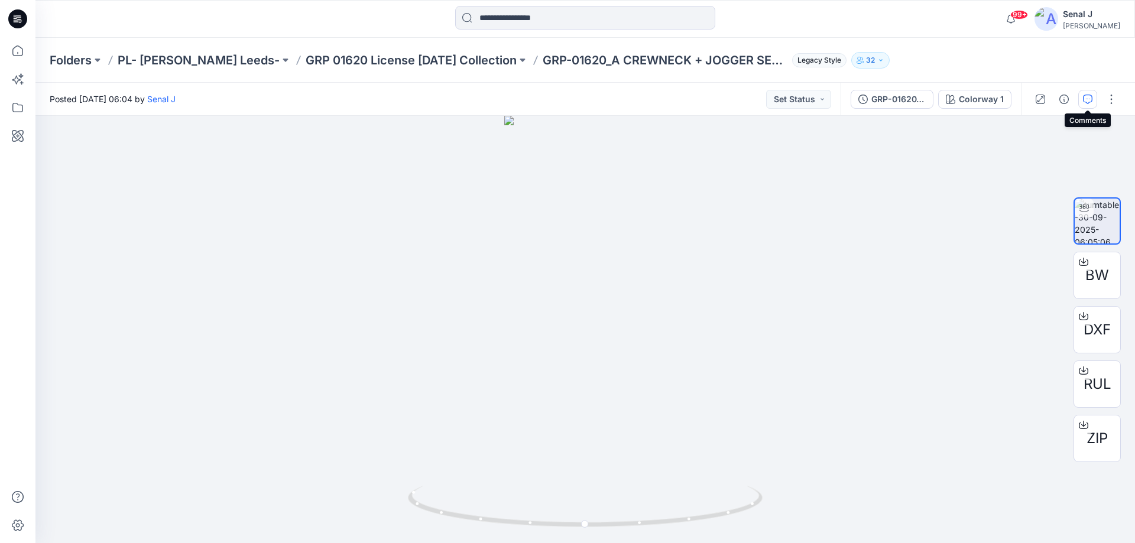
click at [1085, 99] on icon "button" at bounding box center [1087, 99] width 9 height 9
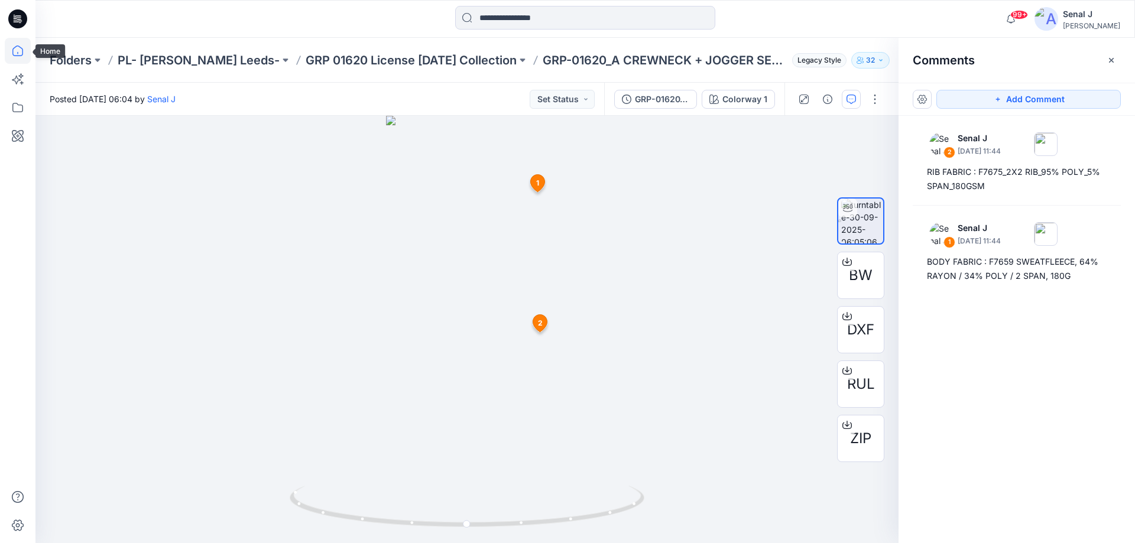
click at [21, 50] on icon at bounding box center [18, 51] width 26 height 26
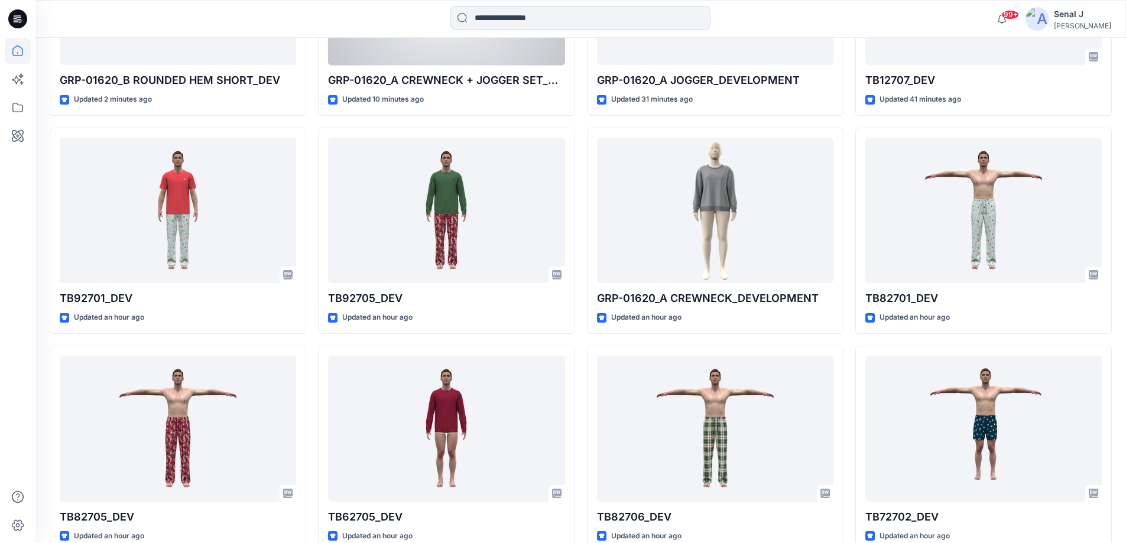
scroll to position [532, 0]
